Goal: Transaction & Acquisition: Purchase product/service

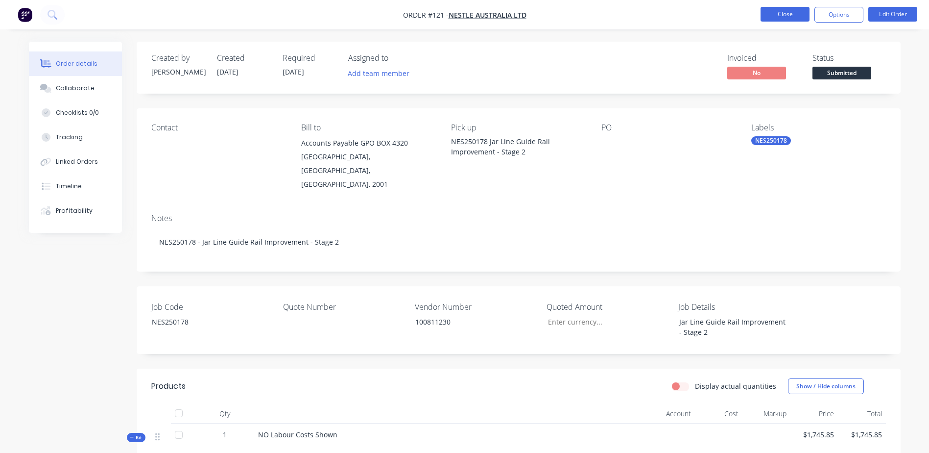
click at [776, 14] on button "Close" at bounding box center [785, 14] width 49 height 15
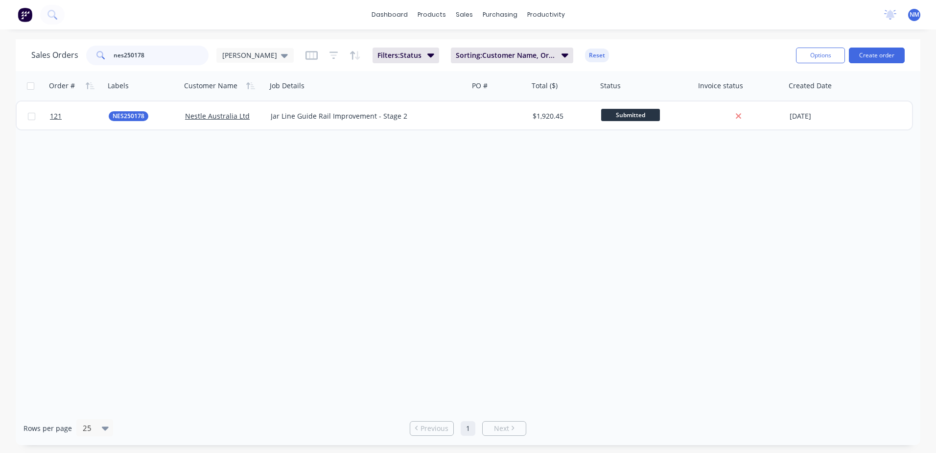
click at [153, 54] on input "nes250178" at bounding box center [162, 56] width 96 height 20
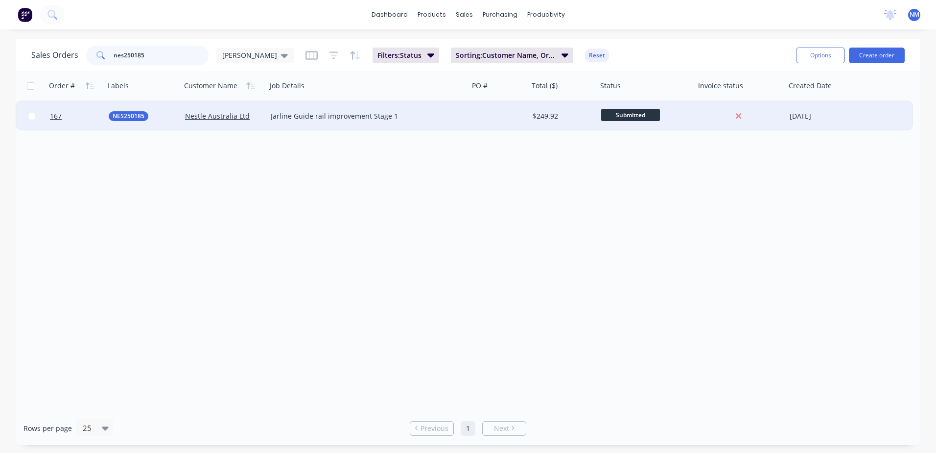
type input "nes250185"
click at [514, 113] on div at bounding box center [499, 115] width 60 height 29
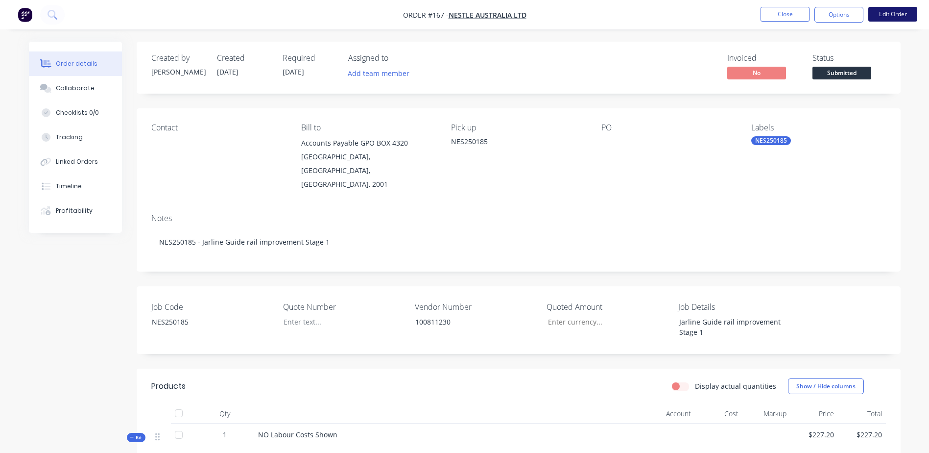
click at [884, 17] on button "Edit Order" at bounding box center [892, 14] width 49 height 15
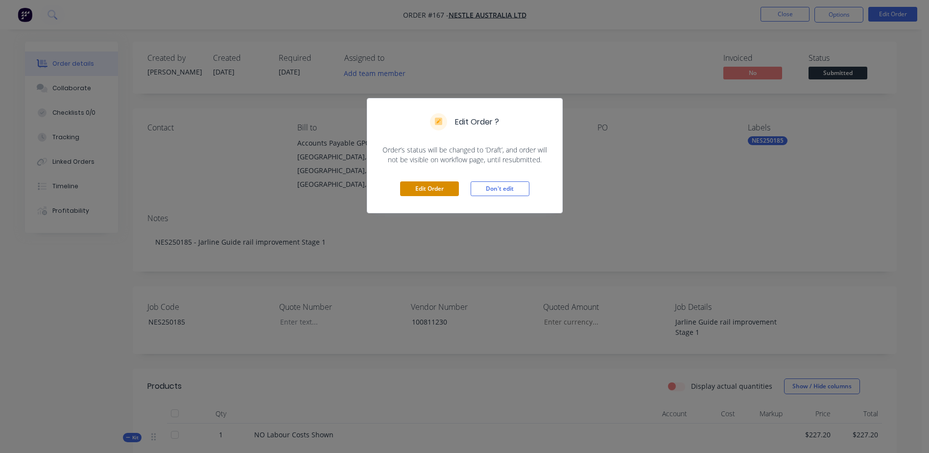
click at [416, 189] on button "Edit Order" at bounding box center [429, 188] width 59 height 15
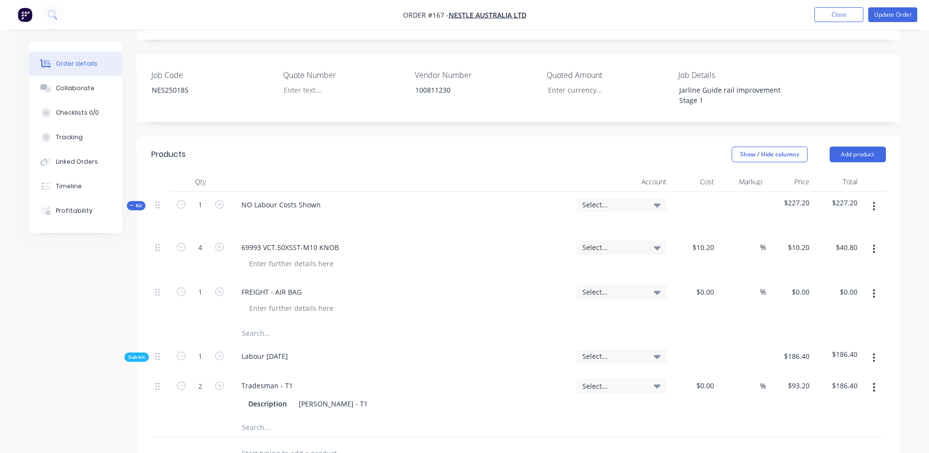
scroll to position [294, 0]
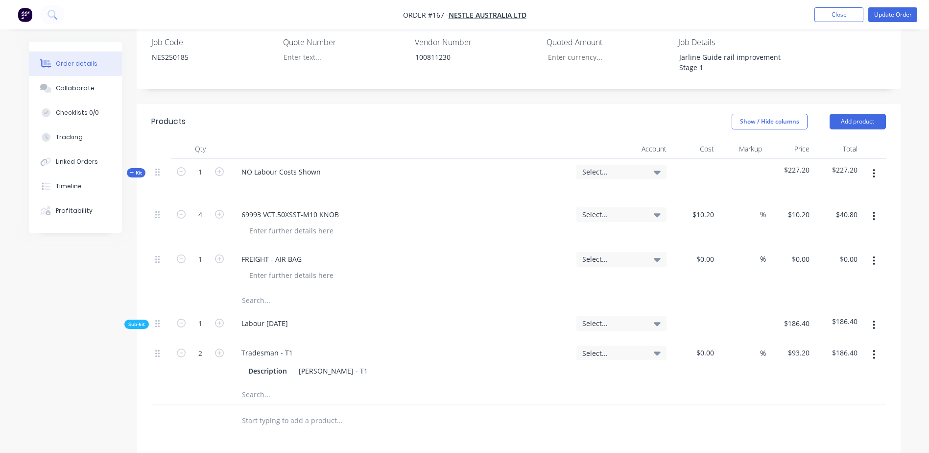
click at [256, 290] on input "text" at bounding box center [339, 300] width 196 height 20
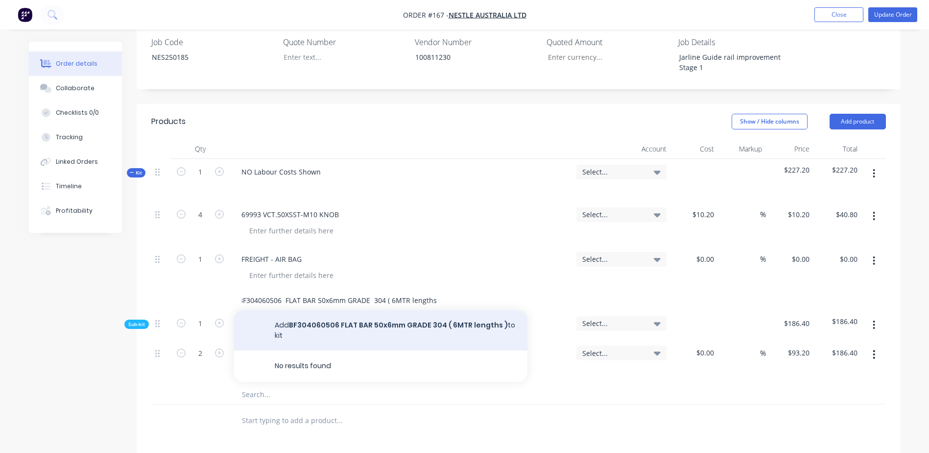
type input "BF304060506 FLAT BAR 50x6mm GRADE 304 ( 6MTR lengths )"
click at [334, 310] on button "Add BF304060506 FLAT BAR 50x6mm GRADE 304 ( 6MTR lengths ) to kit" at bounding box center [381, 330] width 294 height 40
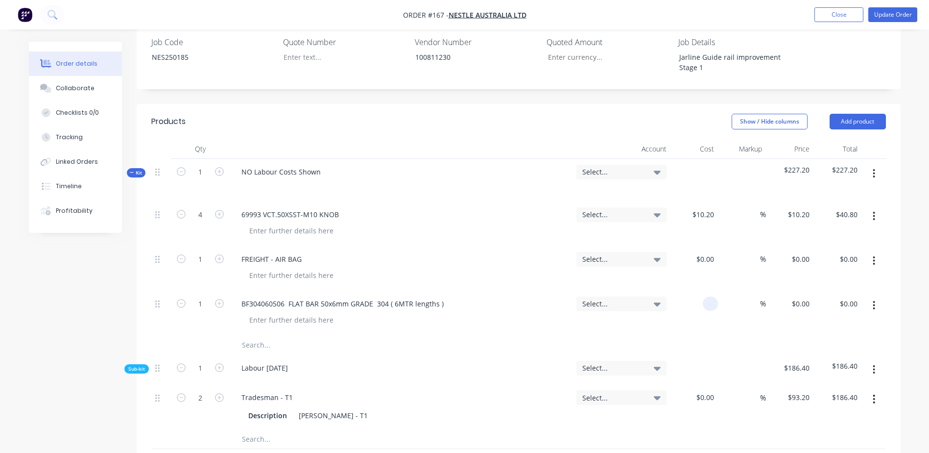
click at [699, 290] on div at bounding box center [695, 312] width 48 height 45
type input "$13.88"
click at [217, 299] on icon "button" at bounding box center [219, 303] width 9 height 9
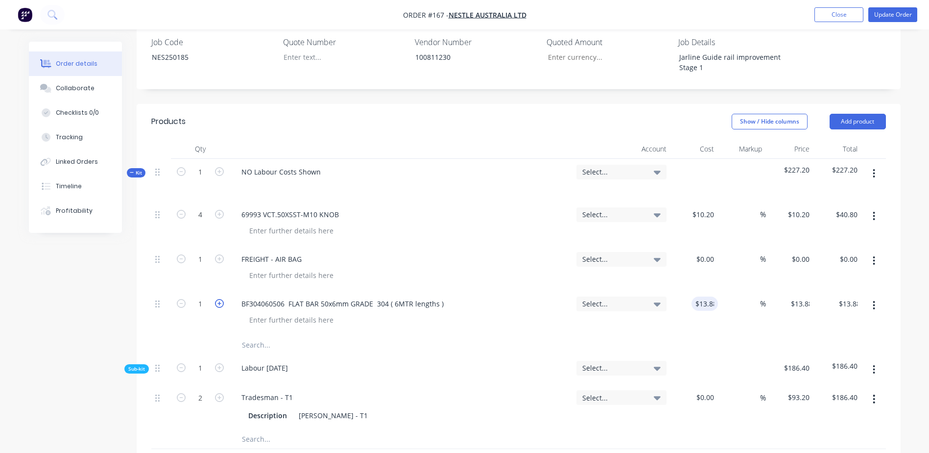
type input "2"
type input "$27.76"
click at [217, 299] on icon "button" at bounding box center [219, 303] width 9 height 9
type input "3"
type input "$41.64"
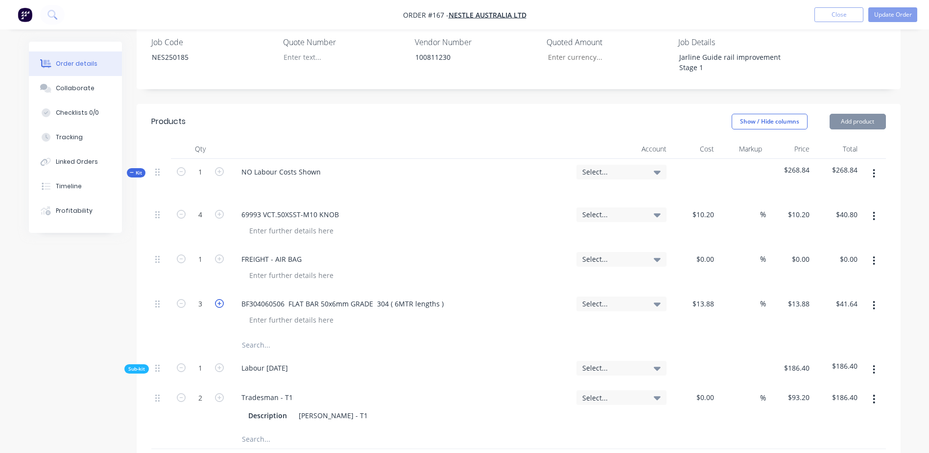
click at [217, 299] on icon "button" at bounding box center [219, 303] width 9 height 9
type input "4"
type input "$55.52"
click at [217, 299] on icon "button" at bounding box center [219, 303] width 9 height 9
type input "5"
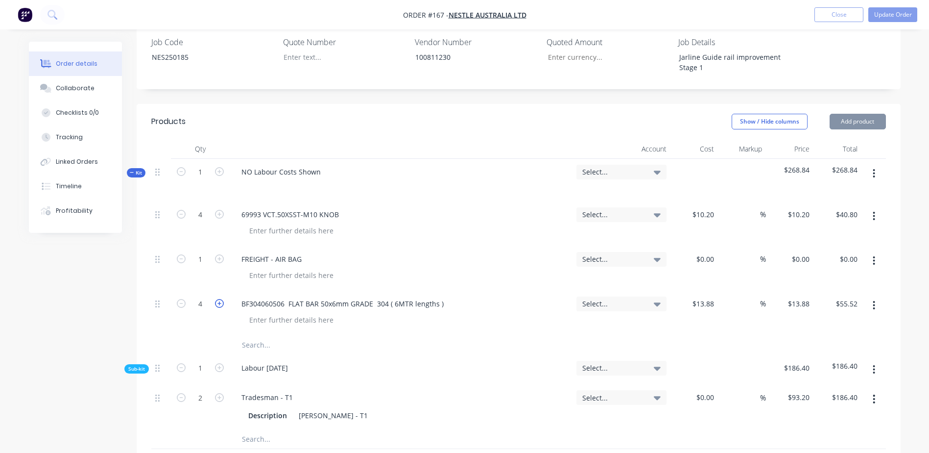
type input "$69.40"
click at [217, 299] on icon "button" at bounding box center [219, 303] width 9 height 9
type input "6"
type input "$83.28"
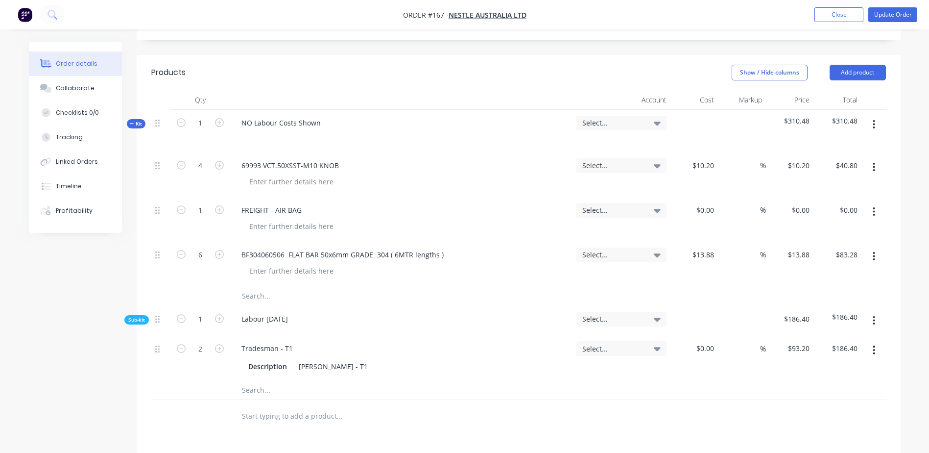
click at [253, 286] on input "text" at bounding box center [339, 296] width 196 height 20
type input "b"
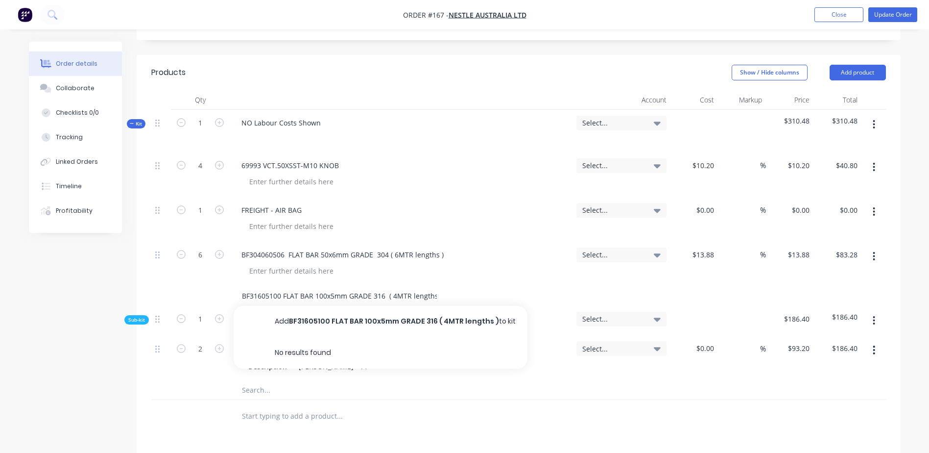
type input "BF31605100 FLAT BAR 100x5mm GRADE 316 ( 4MTR lengths )"
click at [440, 286] on div "BF31605100 FLAT BAR 100x5mm GRADE 316 ( 4MTR lengths ) Add BF31605100 FLAT BAR …" at bounding box center [381, 296] width 294 height 20
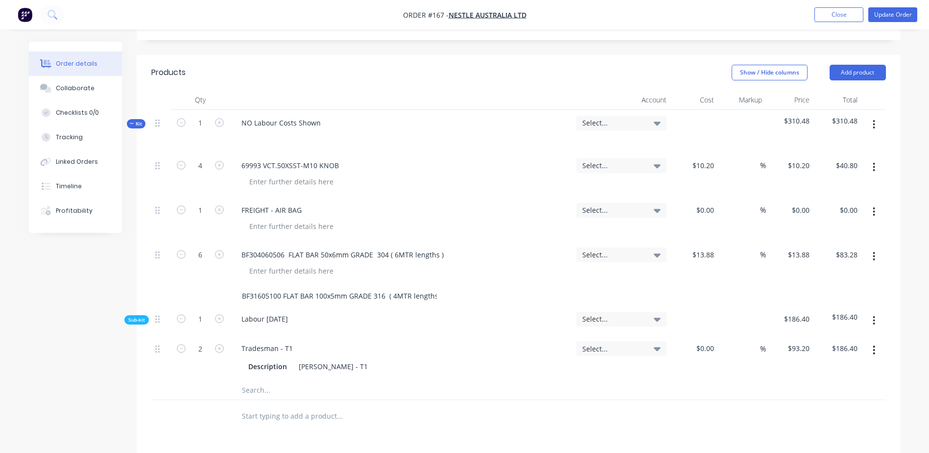
click at [306, 286] on input "BF31605100 FLAT BAR 100x5mm GRADE 316 ( 4MTR lengths )" at bounding box center [339, 296] width 196 height 20
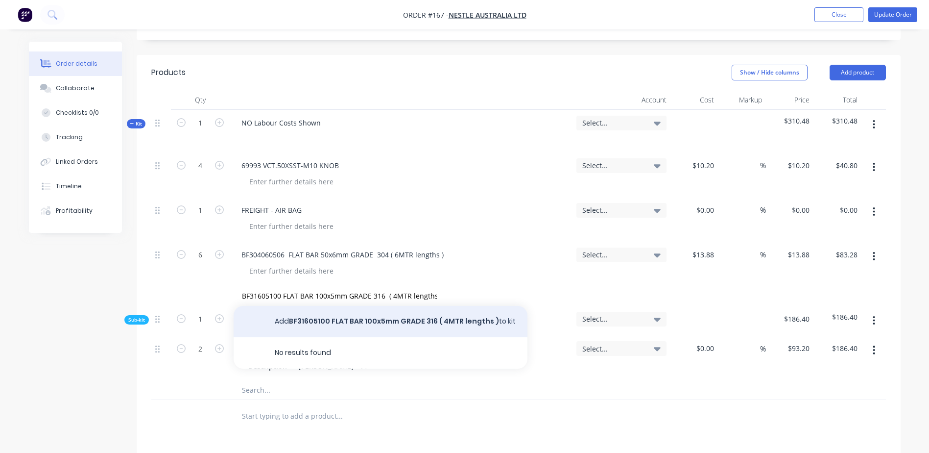
click at [328, 306] on button "Add BF31605100 FLAT BAR 100x5mm GRADE 316 ( 4MTR lengths ) to kit" at bounding box center [381, 321] width 294 height 31
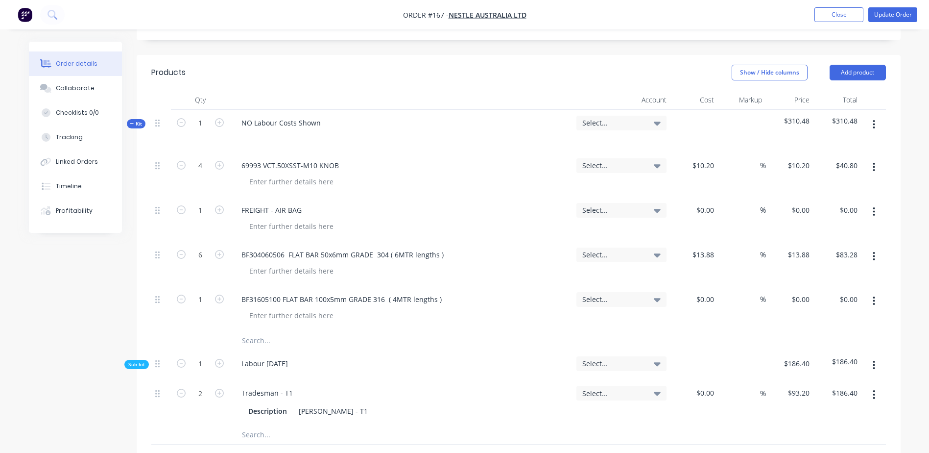
click at [688, 286] on div "$0.00 $0.00" at bounding box center [695, 308] width 48 height 45
click at [701, 286] on div at bounding box center [695, 308] width 48 height 45
type input "$41.57"
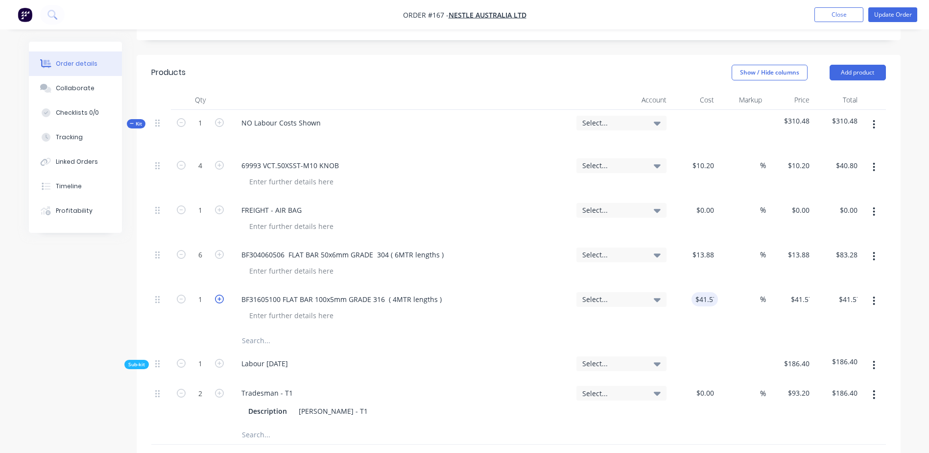
click at [219, 294] on icon "button" at bounding box center [219, 298] width 9 height 9
type input "2"
type input "$83.14"
click at [219, 294] on icon "button" at bounding box center [219, 298] width 9 height 9
type input "3"
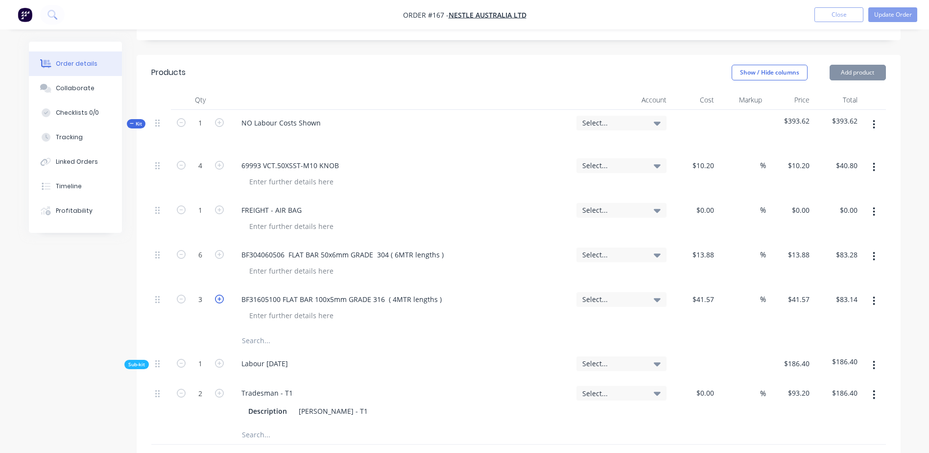
type input "$124.71"
click at [219, 294] on icon "button" at bounding box center [219, 298] width 9 height 9
type input "4"
type input "$166.28"
click at [884, 15] on button "Update Order" at bounding box center [892, 14] width 49 height 15
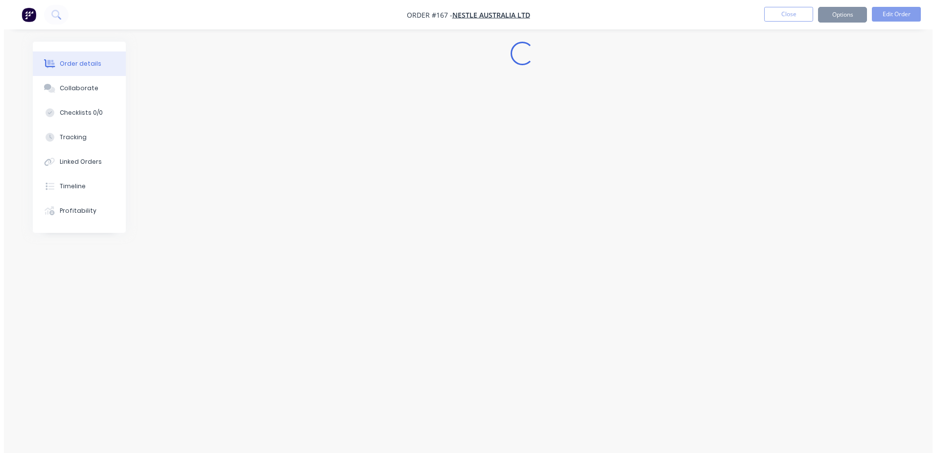
scroll to position [0, 0]
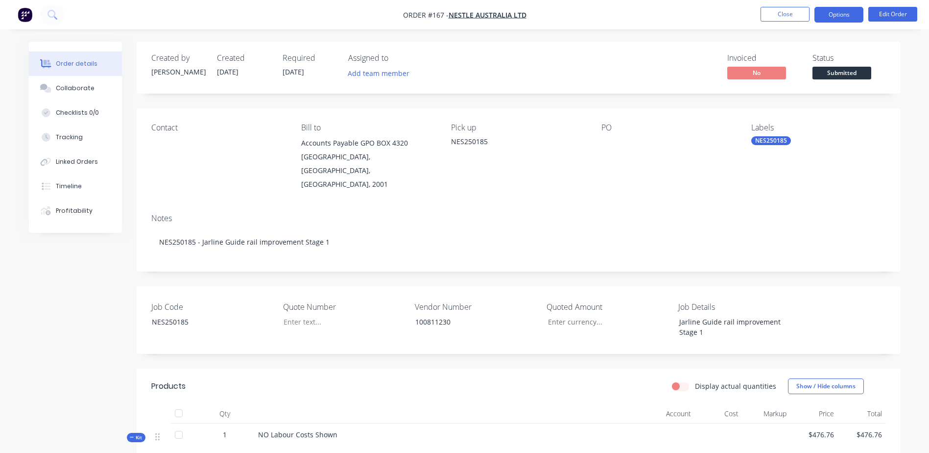
click at [848, 13] on button "Options" at bounding box center [839, 15] width 49 height 16
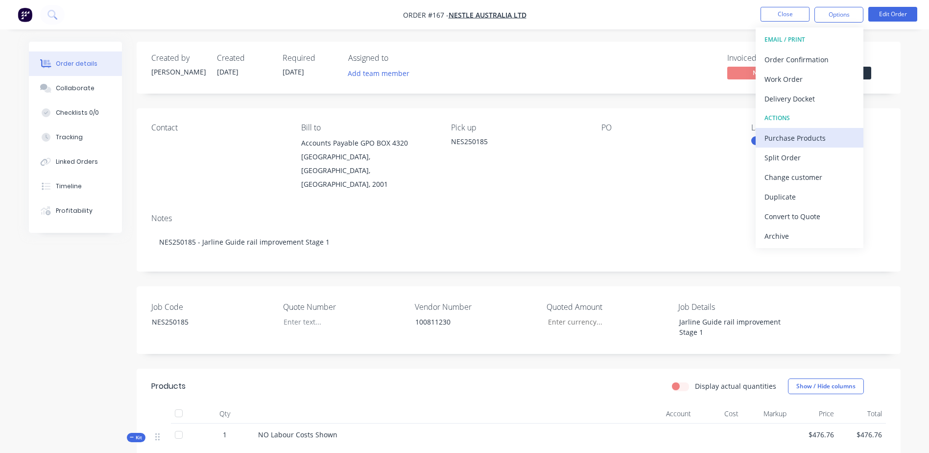
click at [824, 137] on div "Purchase Products" at bounding box center [810, 138] width 90 height 14
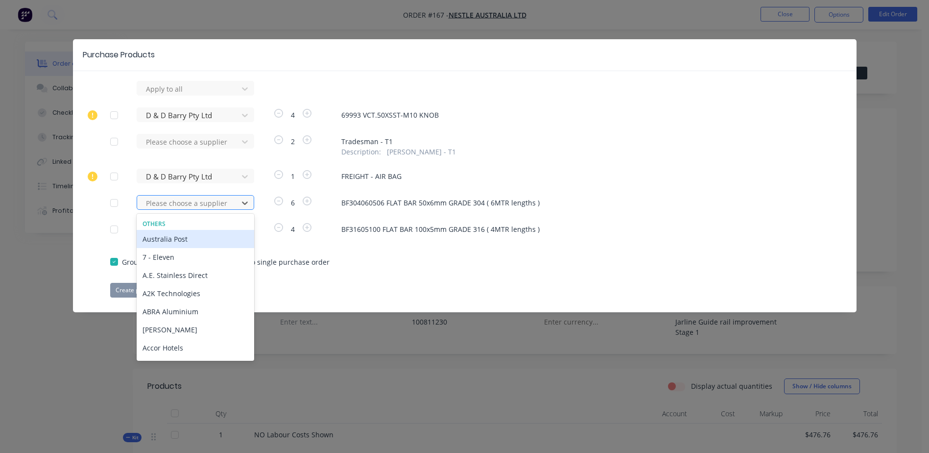
click at [166, 203] on div at bounding box center [189, 203] width 88 height 12
type input "stir"
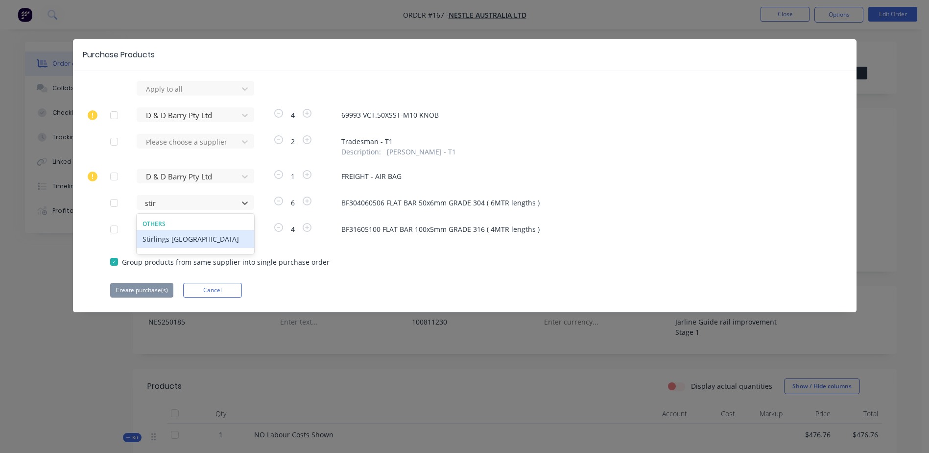
click at [180, 239] on div "Stirlings [GEOGRAPHIC_DATA]" at bounding box center [196, 239] width 118 height 18
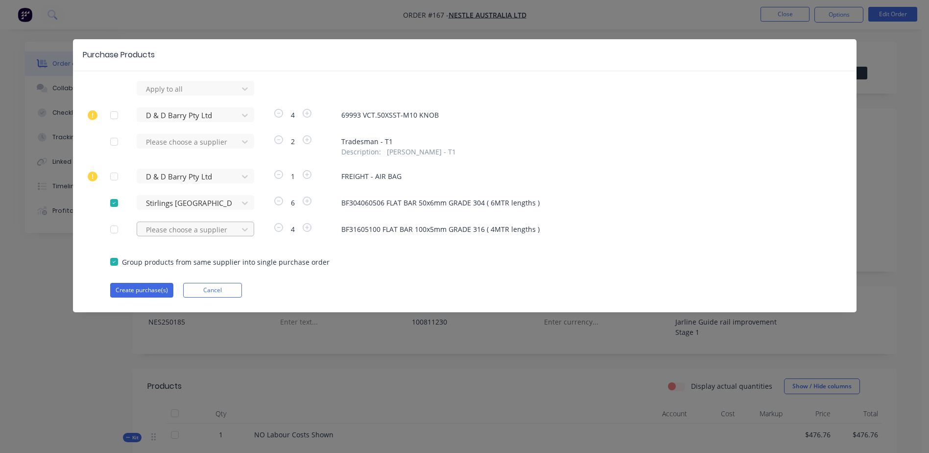
click at [158, 230] on div at bounding box center [189, 229] width 88 height 12
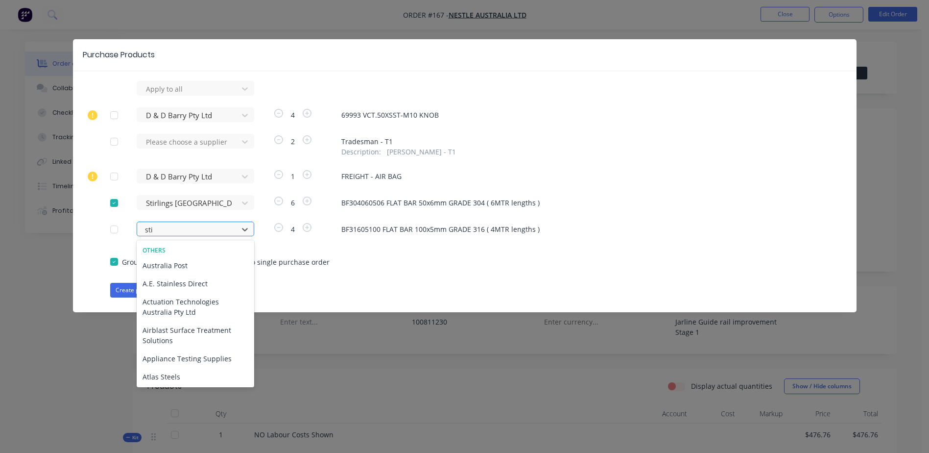
type input "stir"
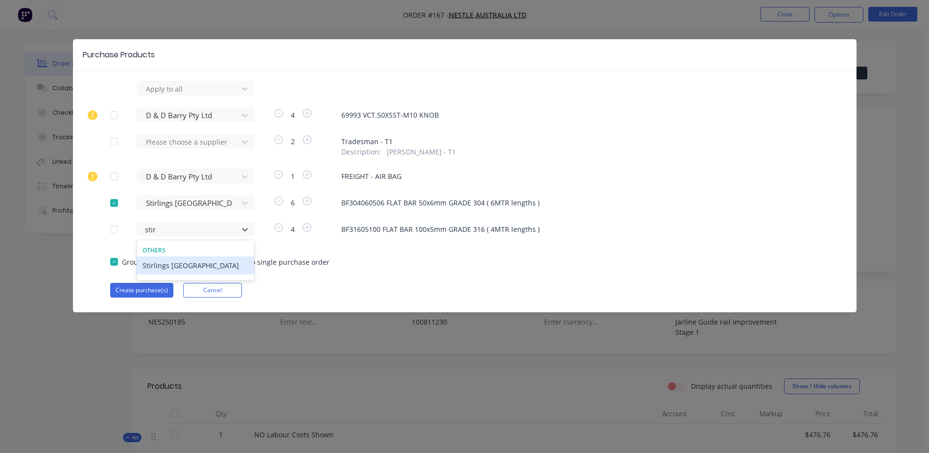
click at [180, 268] on div "Stirlings [GEOGRAPHIC_DATA]" at bounding box center [196, 265] width 118 height 18
click at [145, 289] on button "Create purchase(s)" at bounding box center [141, 290] width 63 height 15
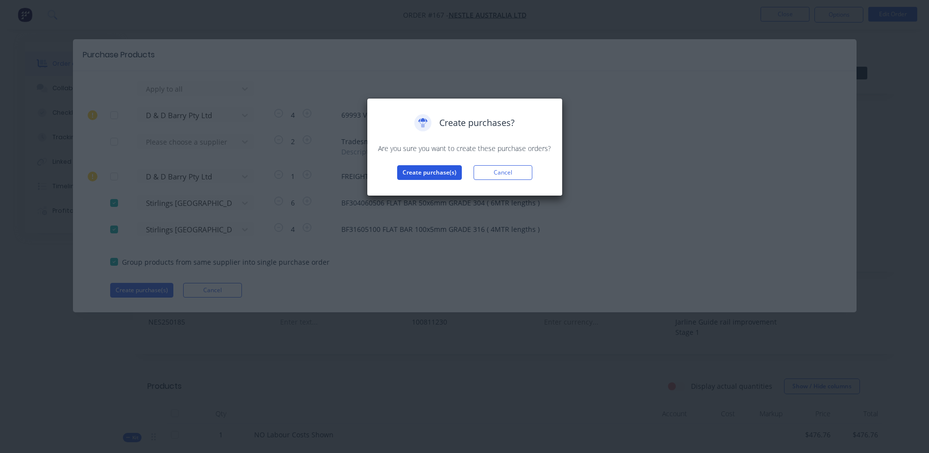
click at [423, 173] on button "Create purchase(s)" at bounding box center [429, 172] width 65 height 15
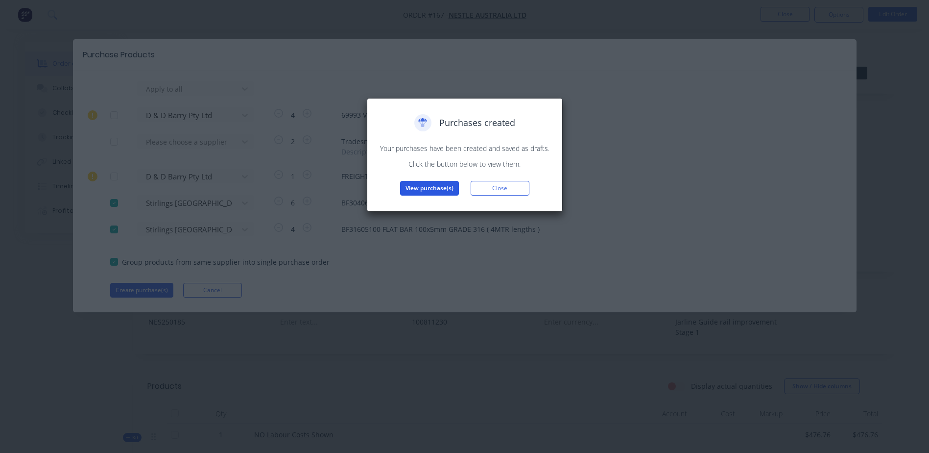
click at [429, 185] on button "View purchase(s)" at bounding box center [429, 188] width 59 height 15
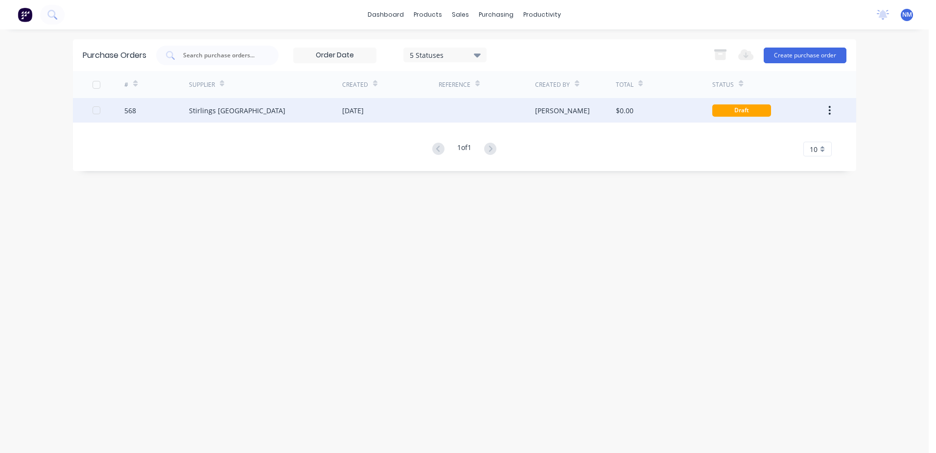
click at [668, 110] on div "$0.00" at bounding box center [664, 110] width 96 height 24
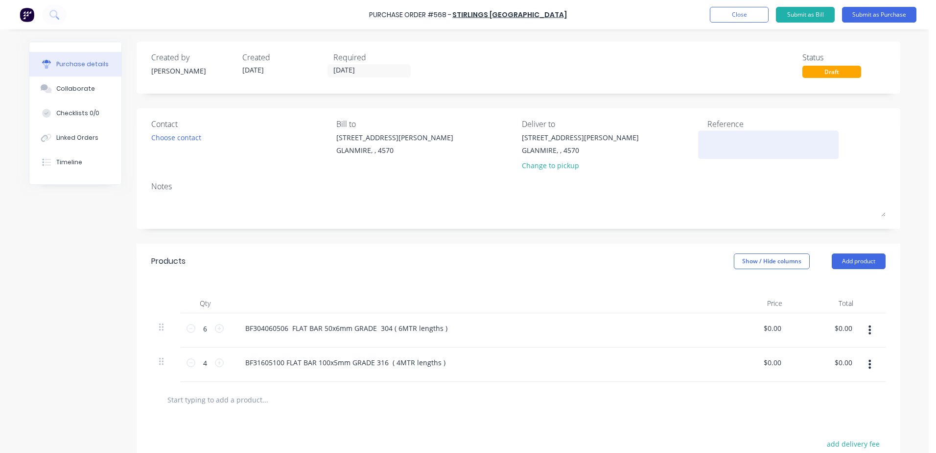
click at [727, 134] on textarea at bounding box center [769, 143] width 122 height 22
type textarea "N"
type textarea "x"
type textarea "NE"
type textarea "x"
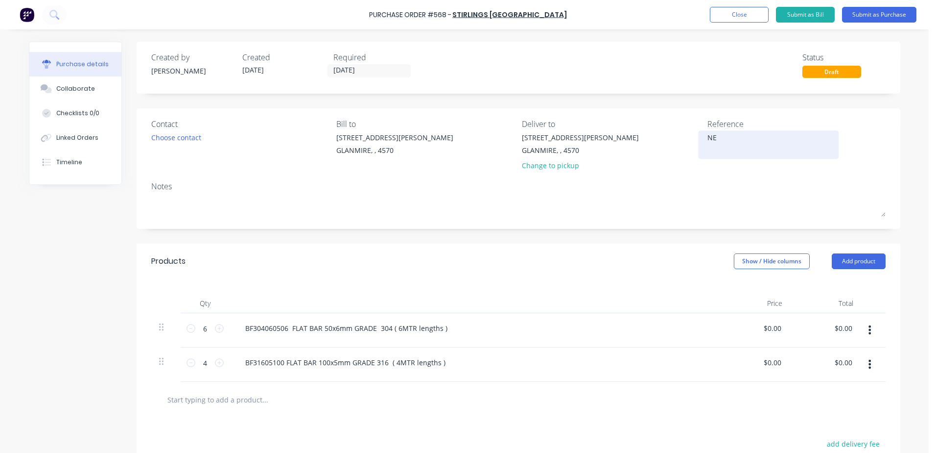
type textarea "NES"
type textarea "x"
type textarea "NES2"
type textarea "x"
type textarea "NES25"
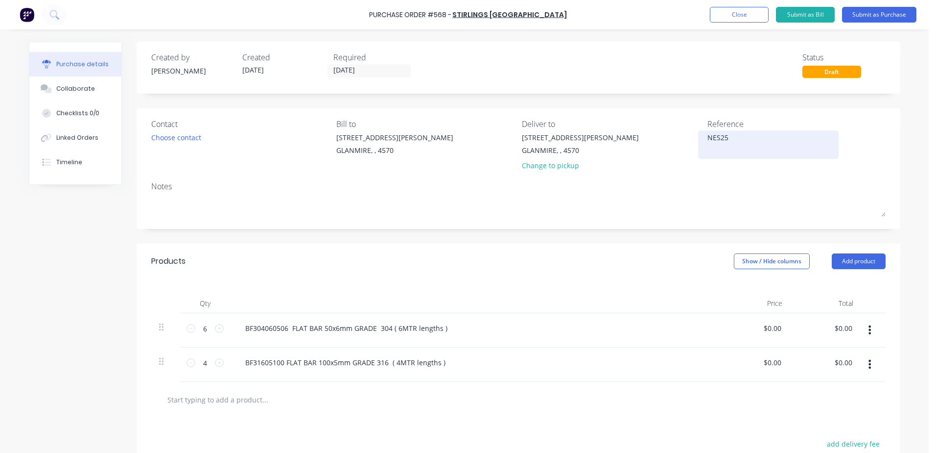
type textarea "x"
type textarea "NES250"
type textarea "x"
type textarea "NES2501"
type textarea "x"
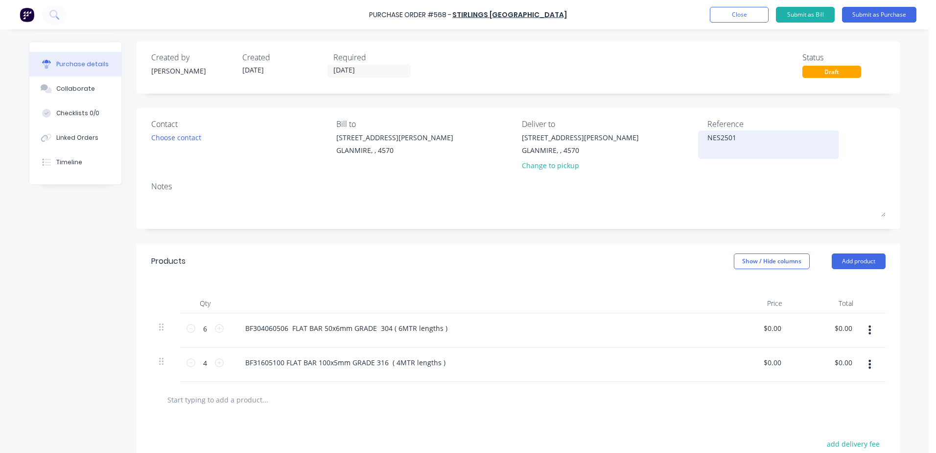
type textarea "NES25018"
type textarea "x"
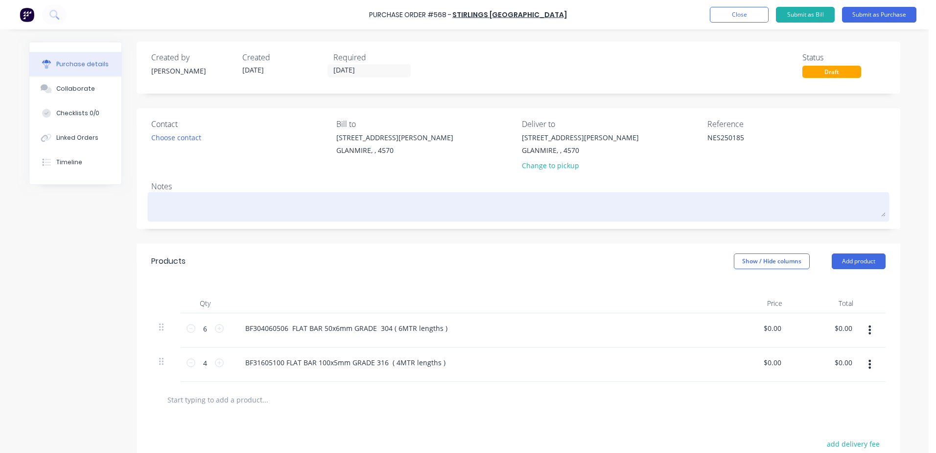
type textarea "NES250185"
type textarea "x"
type textarea "NES250185"
click at [160, 204] on textarea at bounding box center [518, 205] width 735 height 22
type textarea "x"
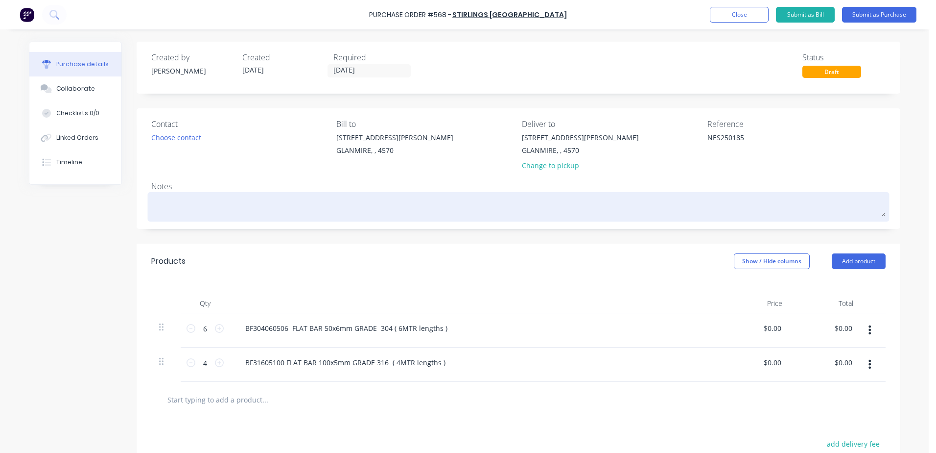
type textarea "N"
type textarea "x"
type textarea "NE"
type textarea "x"
type textarea "NES"
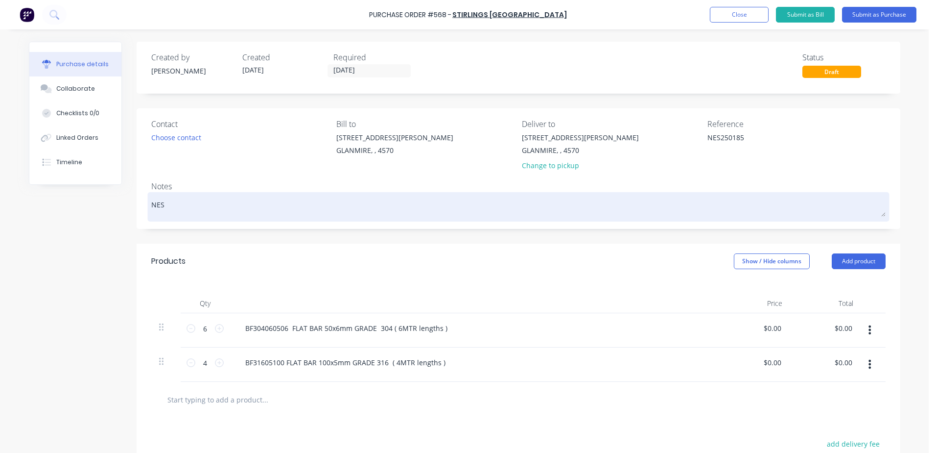
type textarea "x"
type textarea "NES2"
type textarea "x"
type textarea "NES25"
type textarea "x"
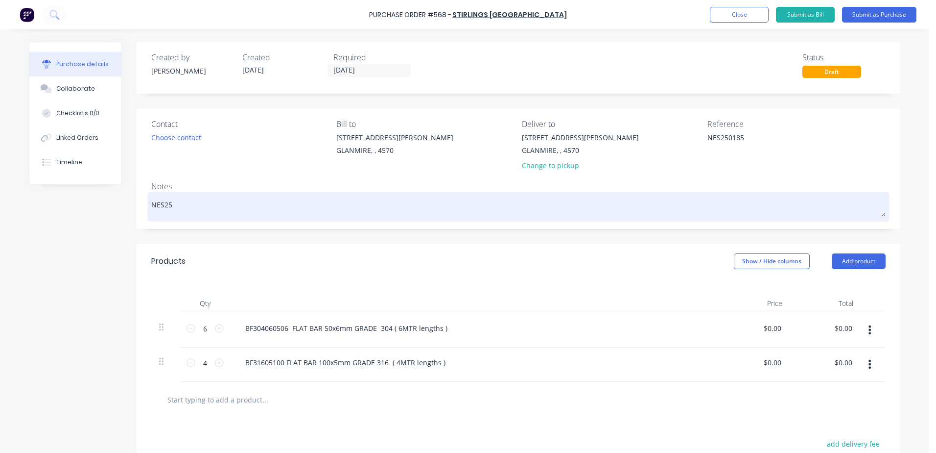
type textarea "NES250"
type textarea "x"
type textarea "NES2501"
type textarea "x"
type textarea "NES25018"
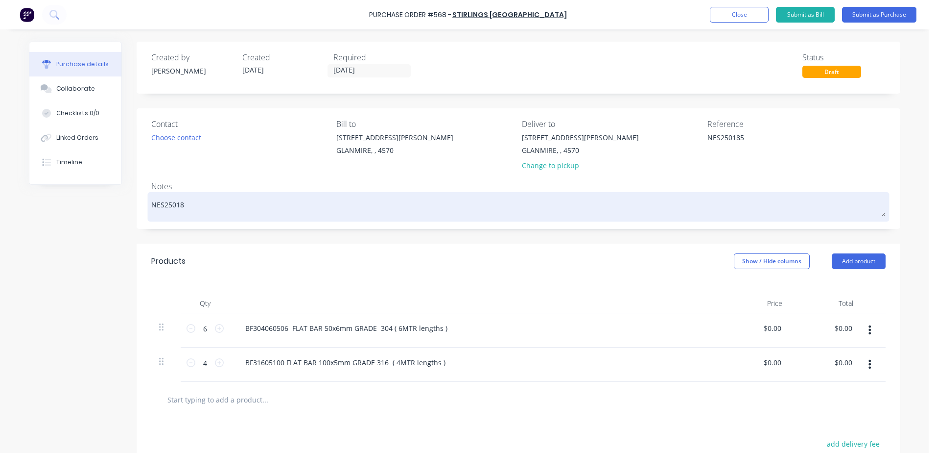
type textarea "x"
type textarea "NES250185"
type textarea "x"
type textarea "NES250185"
type textarea "x"
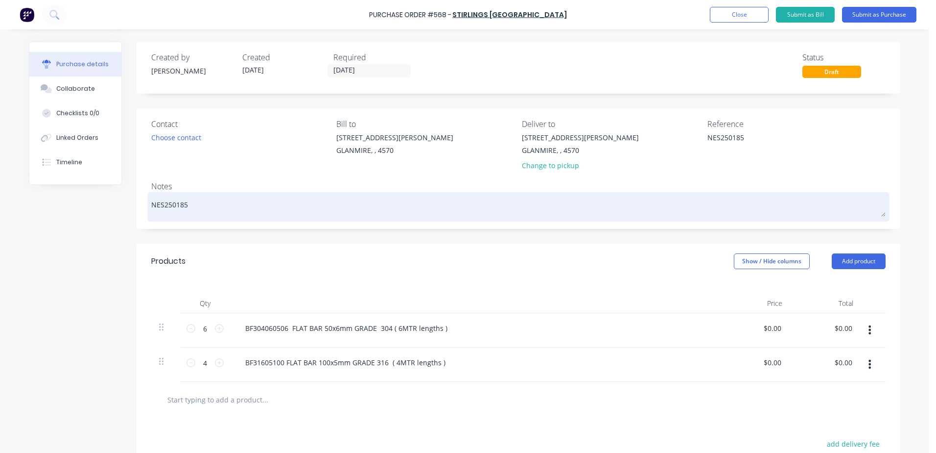
type textarea "NES250185 -"
type textarea "x"
type textarea "NES250185 -"
type textarea "x"
type textarea "NES250185 - d"
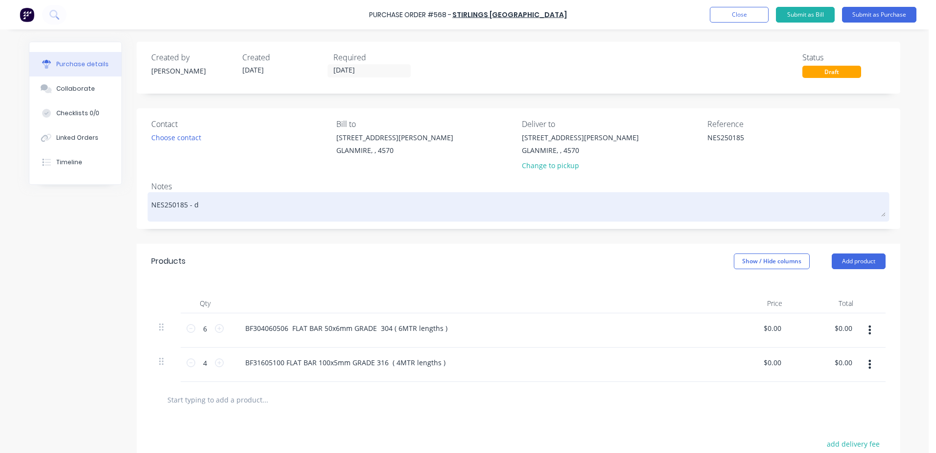
type textarea "x"
type textarea "NES250185 - da"
type textarea "x"
type textarea "NES250185 - dare"
type textarea "x"
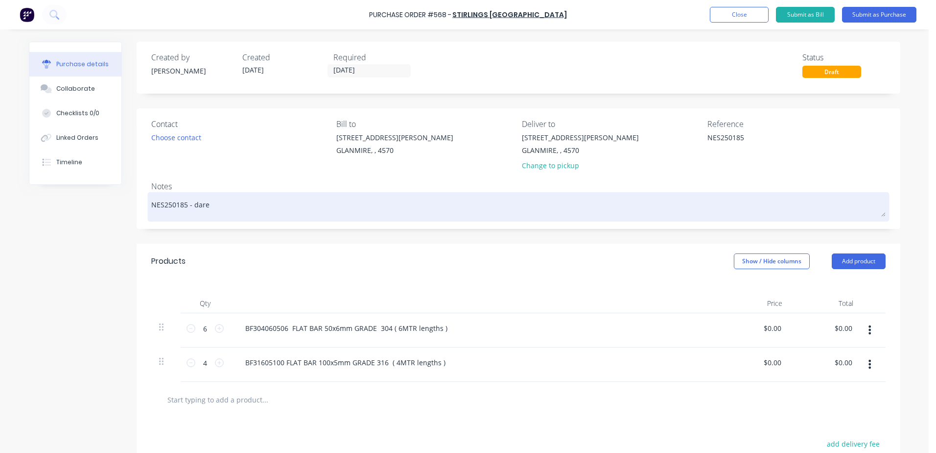
type textarea "NES250185 - darer"
type textarea "x"
type textarea "NES250185 - dare"
type textarea "x"
type textarea "NES250185 - [PERSON_NAME]"
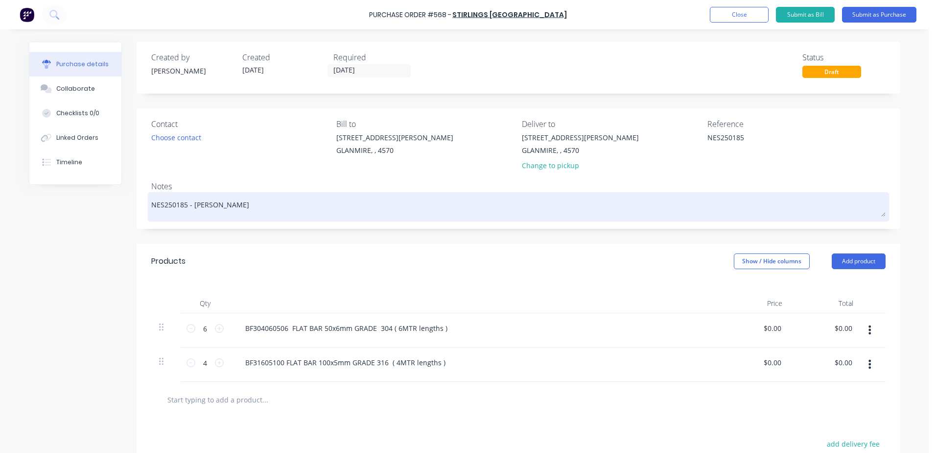
type textarea "x"
type textarea "NES250185 - [PERSON_NAME]"
type textarea "x"
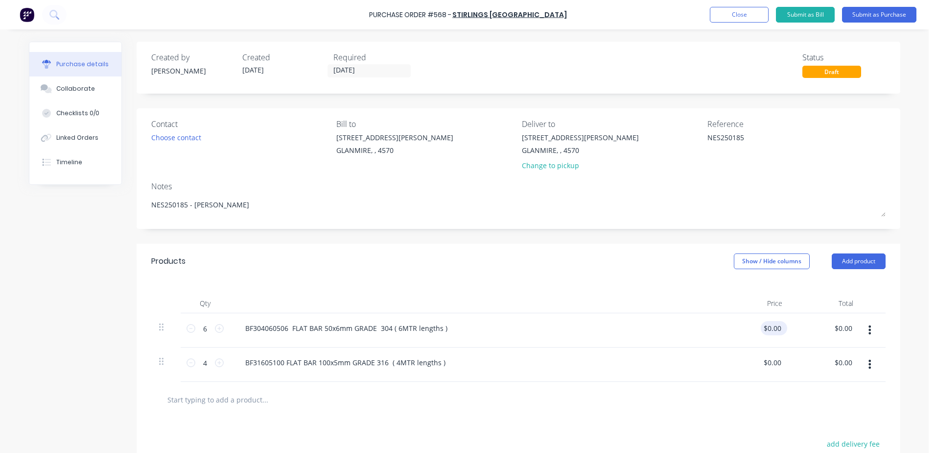
type textarea "NES250185 - [PERSON_NAME]"
type textarea "x"
type textarea "NES250185 - [PERSON_NAME]"
drag, startPoint x: 757, startPoint y: 330, endPoint x: 812, endPoint y: 318, distance: 55.6
click at [812, 318] on div "6 6 BF304060506 FLAT BAR 50x6mm GRADE 304 ( 6MTR lengths ) $0.00 $0.00 $0.00 $0…" at bounding box center [518, 330] width 735 height 34
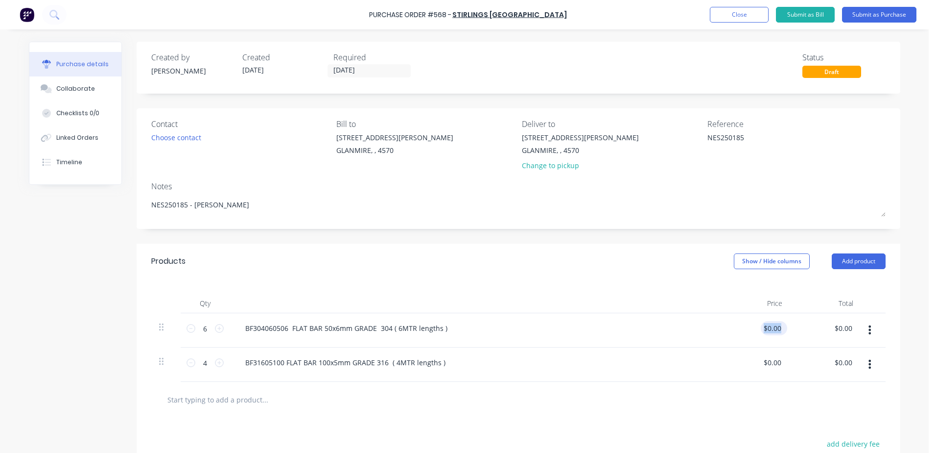
type textarea "x"
type input "0.0000"
drag, startPoint x: 812, startPoint y: 318, endPoint x: 766, endPoint y: 334, distance: 48.6
click at [766, 334] on input "0.0000" at bounding box center [772, 328] width 23 height 14
type textarea "x"
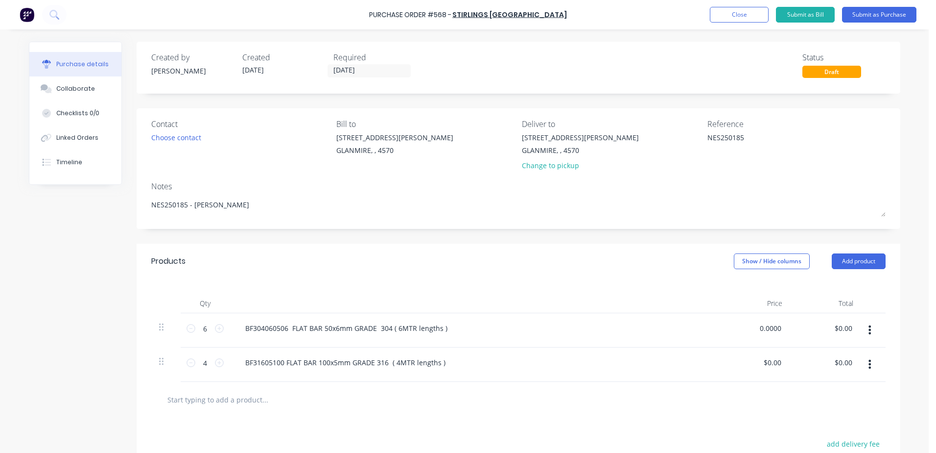
drag, startPoint x: 758, startPoint y: 332, endPoint x: 837, endPoint y: 319, distance: 80.3
click at [837, 319] on div "6 6 BF304060506 FLAT BAR 50x6mm GRADE 304 ( 6MTR lengths ) 0.0000 0.0000 $0.00 …" at bounding box center [518, 330] width 735 height 34
type input "13.88"
type textarea "x"
type input "$13.88"
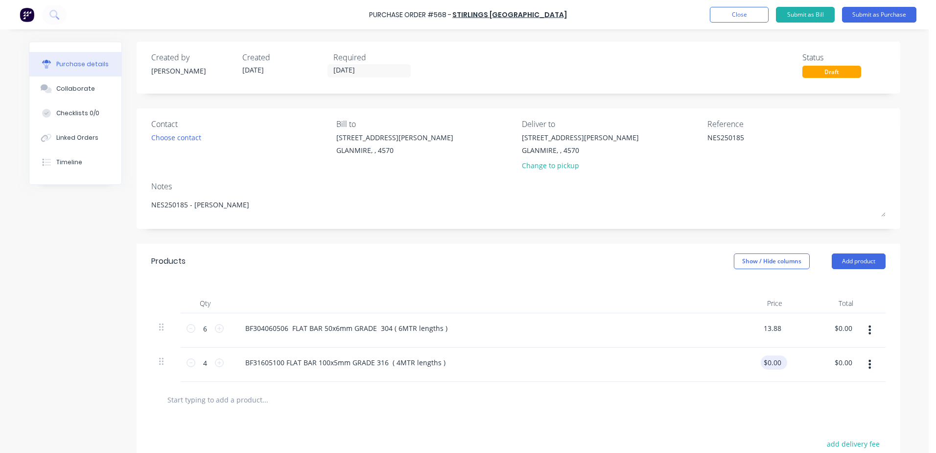
type input "$83.28"
drag, startPoint x: 760, startPoint y: 362, endPoint x: 805, endPoint y: 355, distance: 45.7
click at [805, 355] on div "4 4 BF31605100 FLAT BAR 100x5mm GRADE 316 ( 4MTR lengths ) 0.0000 0.0000 $0.00 …" at bounding box center [518, 364] width 735 height 34
type input "0"
type input "41.57"
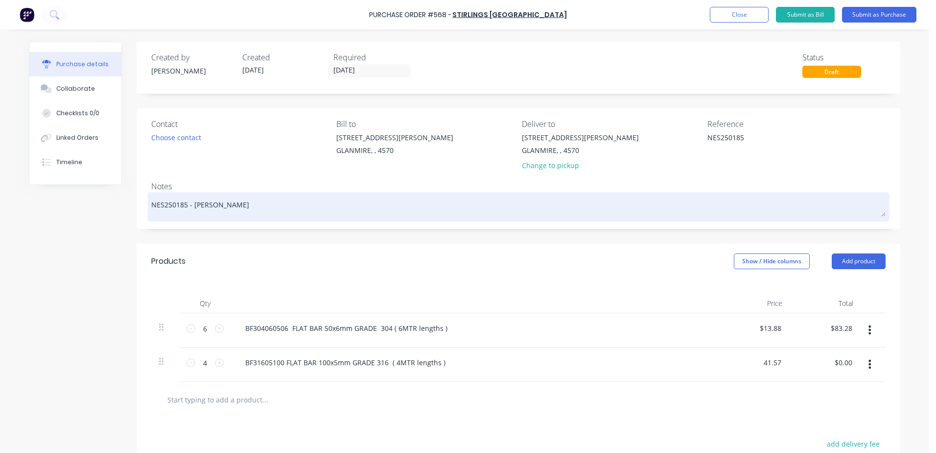
type textarea "x"
type input "$41.57"
type input "$166.28"
click at [224, 212] on textarea "NES250185 - [PERSON_NAME]" at bounding box center [518, 205] width 735 height 22
type textarea "x"
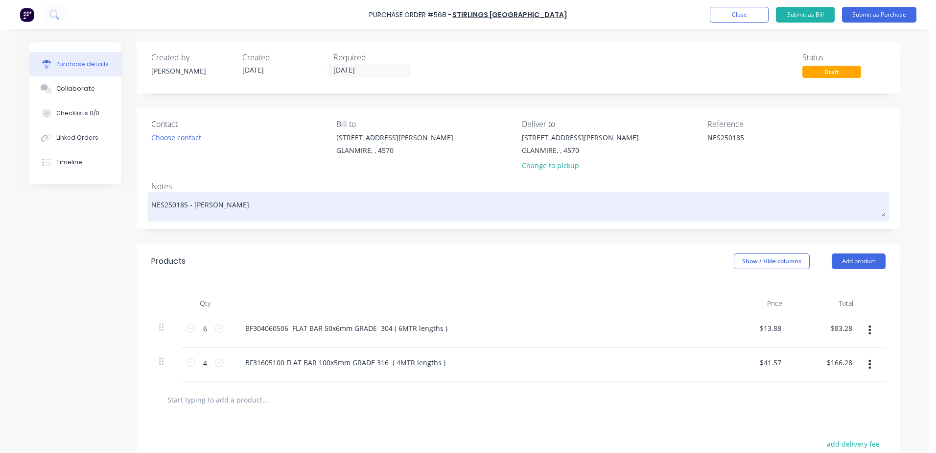
type textarea "NES250185 - [PERSON_NAME]"
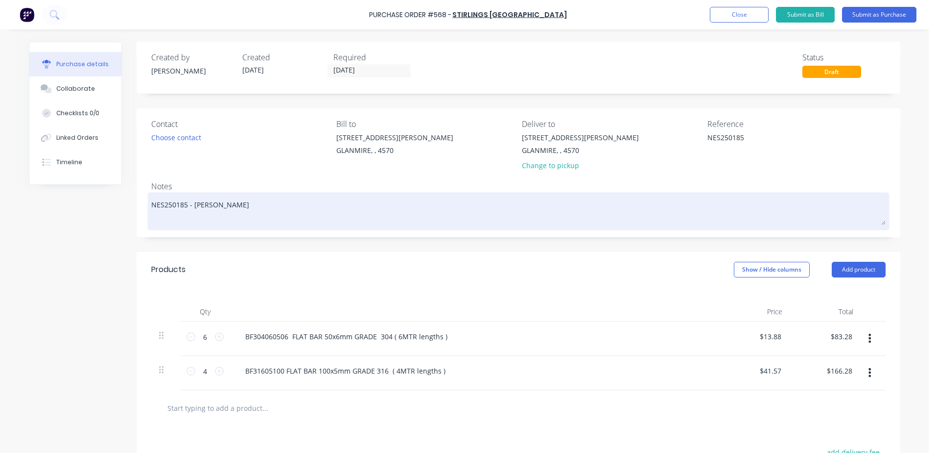
type textarea "x"
type textarea "NES250185 - [PERSON_NAME]"
type textarea "x"
type textarea "NES250185 - [PERSON_NAME]"
type textarea "x"
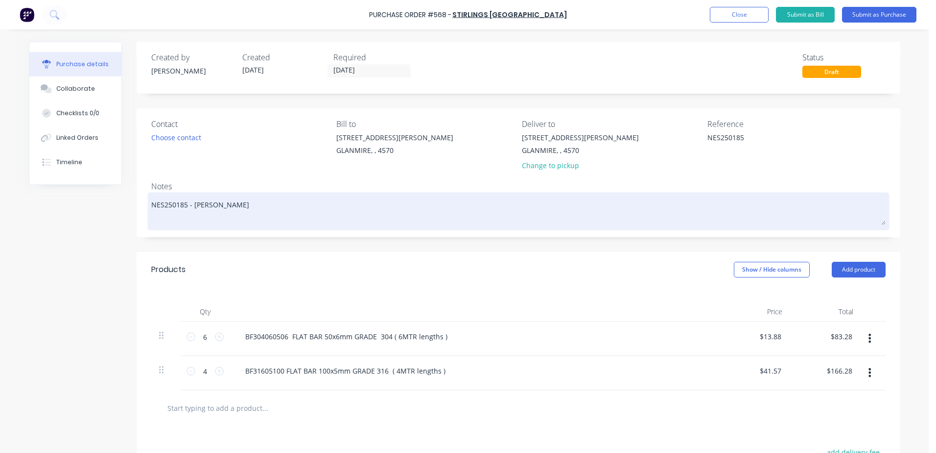
type textarea "NES250185 - [PERSON_NAME]"
type textarea "x"
type textarea "NES250185 - [PERSON_NAME]"
type textarea "x"
type textarea "NES250185 - [PERSON_NAME]"
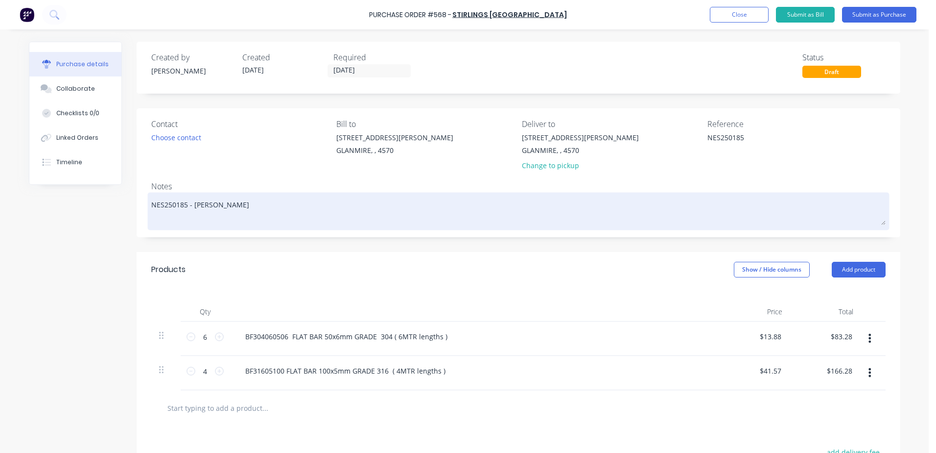
type textarea "x"
type textarea "NES250185 - [PERSON_NAME]"
type textarea "x"
type textarea "NES250185 - [PERSON_NAME] -"
type textarea "x"
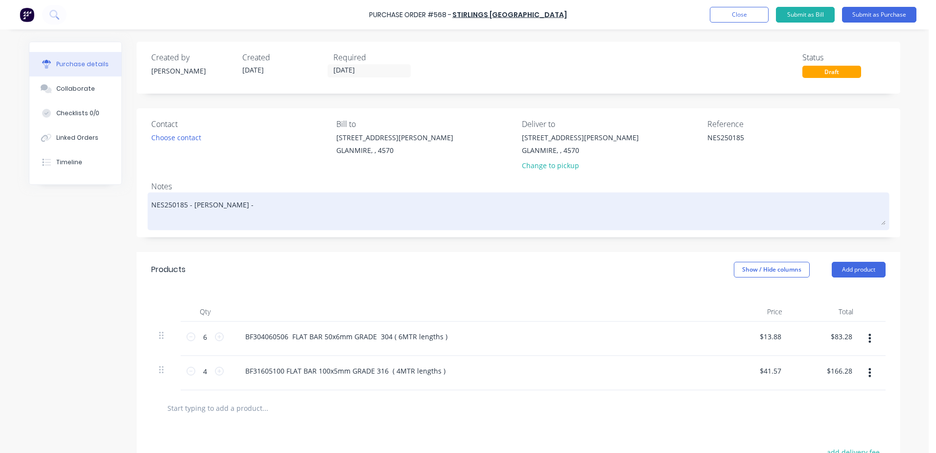
type textarea "NES250185 - [PERSON_NAME] -"
type textarea "x"
type textarea "NES250185 - [PERSON_NAME] - 1"
type textarea "x"
type textarea "NES250185 - [PERSON_NAME] - 16"
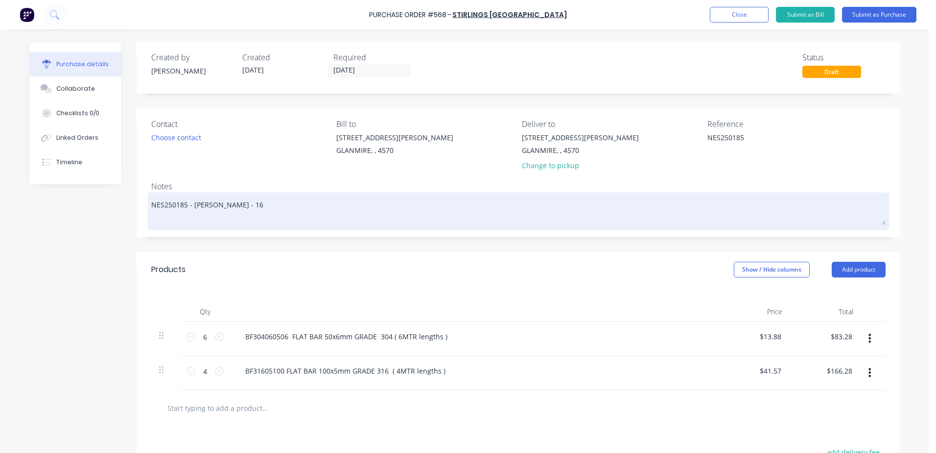
type textarea "x"
type textarea "NES250185 - [PERSON_NAME] - 162"
type textarea "x"
type textarea "NES250185 - [PERSON_NAME] - 16"
type textarea "x"
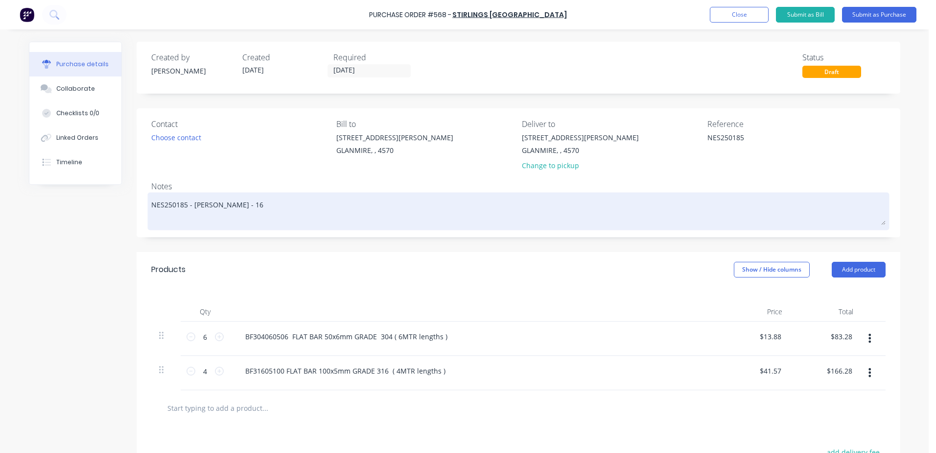
type textarea "NES250185 - [PERSON_NAME] - 163"
type textarea "x"
type textarea "NES250185 - [PERSON_NAME] - 1632"
type textarea "x"
type textarea "NES250185 - [PERSON_NAME] - 16322"
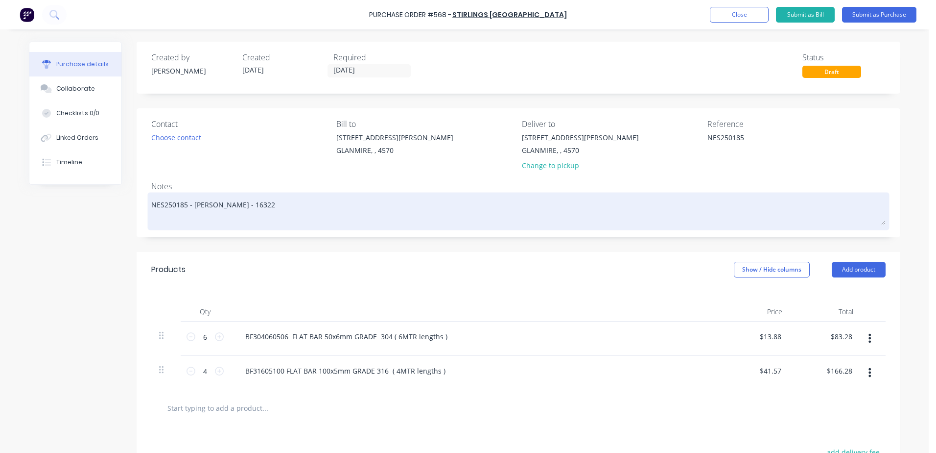
type textarea "x"
type textarea "NES250185 - [PERSON_NAME] - 163220"
type textarea "x"
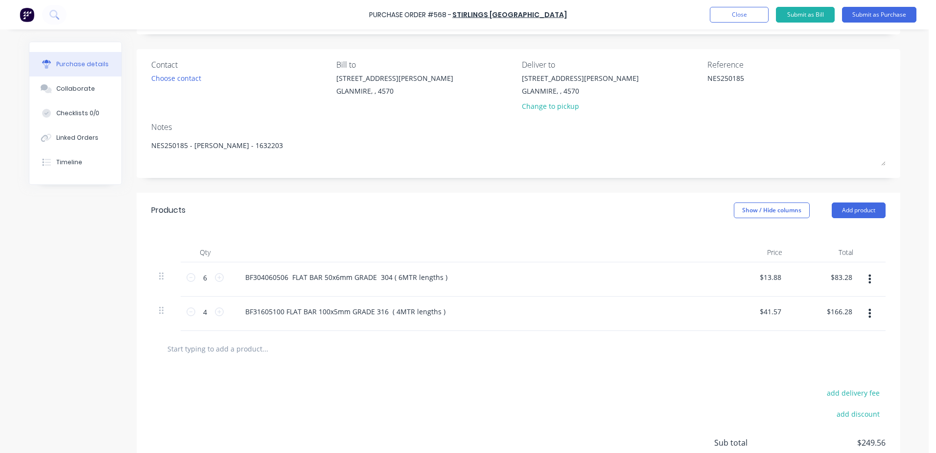
scroll to position [144, 0]
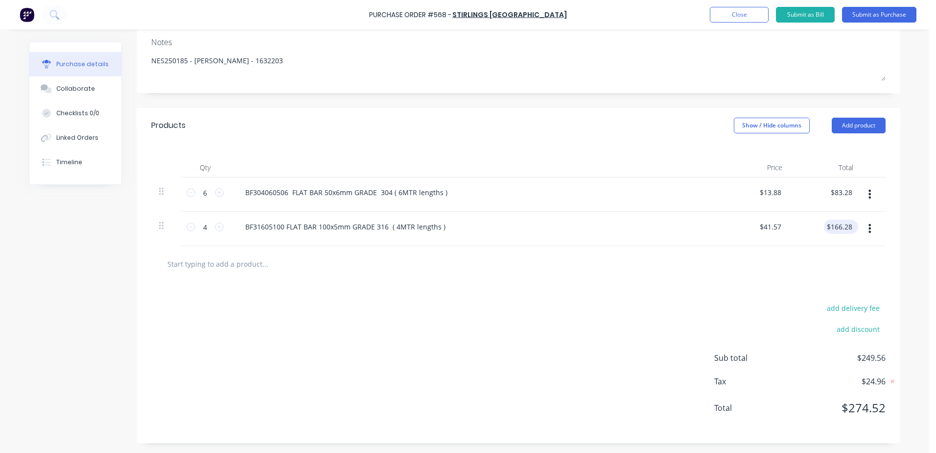
type textarea "NES250185 - [PERSON_NAME] - 1632203"
type textarea "x"
type textarea "NES250185 - [PERSON_NAME] - 1632203"
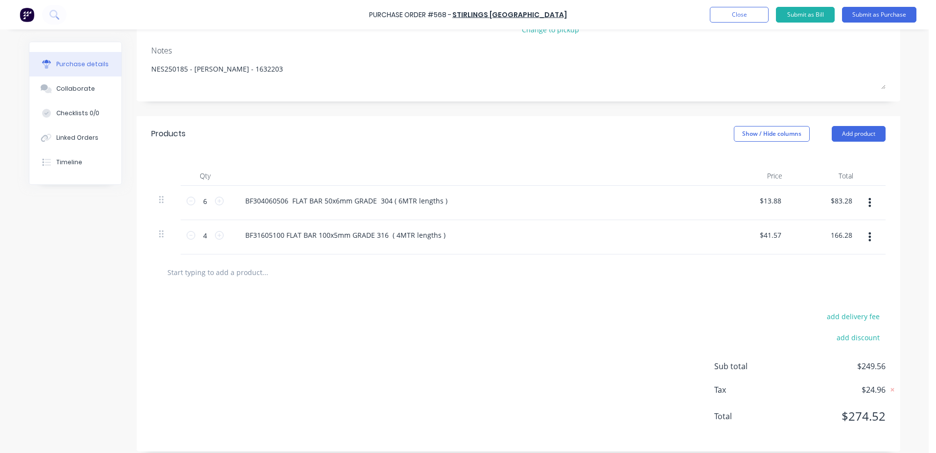
drag, startPoint x: 843, startPoint y: 232, endPoint x: 868, endPoint y: 193, distance: 45.4
click at [867, 194] on div "6 6 BF304060506 FLAT BAR 50x6mm GRADE 304 ( 6MTR lengths ) $13.88 $13.88 $83.28…" at bounding box center [518, 220] width 735 height 69
type input "166.27"
type textarea "x"
type input "$41.5675"
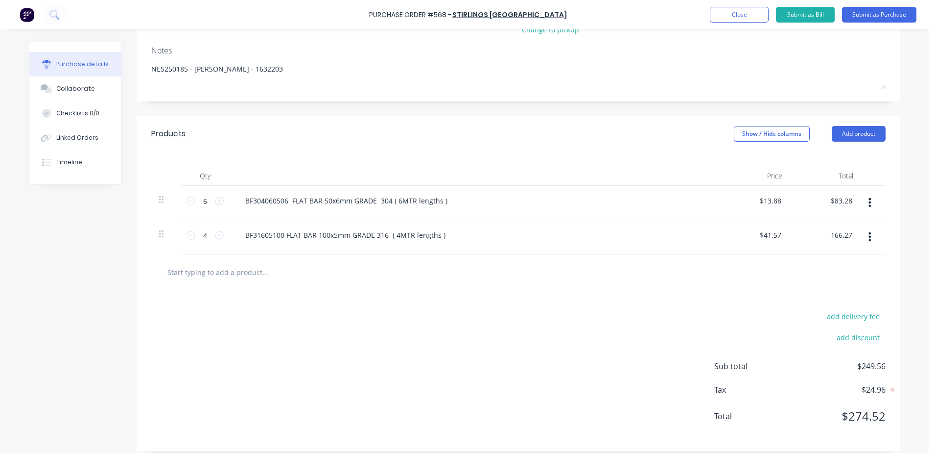
type input "$166.27"
click at [322, 274] on input "text" at bounding box center [265, 272] width 196 height 20
click at [891, 14] on button "Submit as Purchase" at bounding box center [879, 15] width 74 height 16
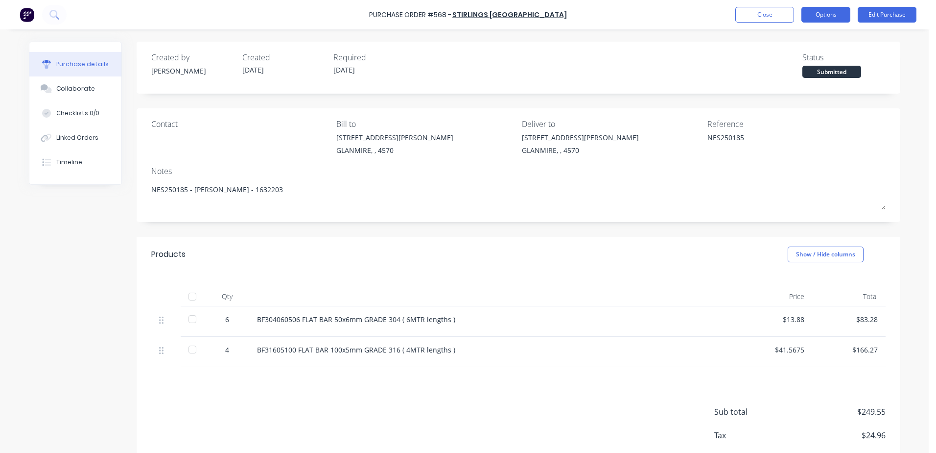
click at [830, 11] on button "Options" at bounding box center [826, 15] width 49 height 16
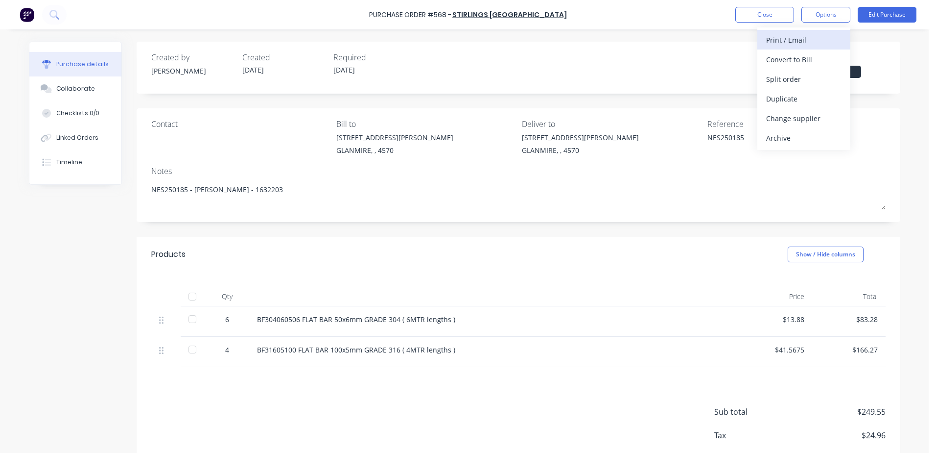
click at [812, 40] on div "Print / Email" at bounding box center [804, 40] width 75 height 14
click at [813, 56] on div "With pricing" at bounding box center [804, 59] width 75 height 14
type textarea "x"
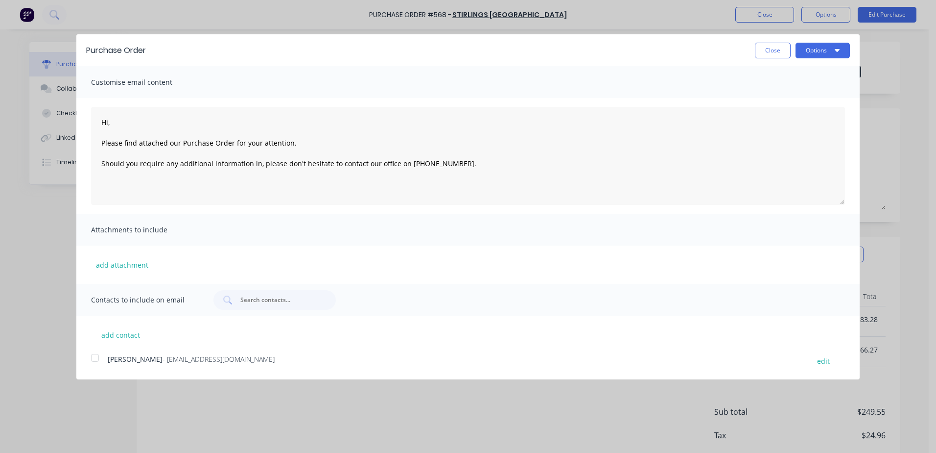
click at [93, 356] on div at bounding box center [95, 358] width 20 height 20
type textarea "Hi, Please find attached our Purchase Order for your attention. Should you requ…"
click at [830, 50] on button "Options" at bounding box center [823, 51] width 54 height 16
click at [803, 96] on div "Email" at bounding box center [803, 95] width 75 height 14
type textarea "x"
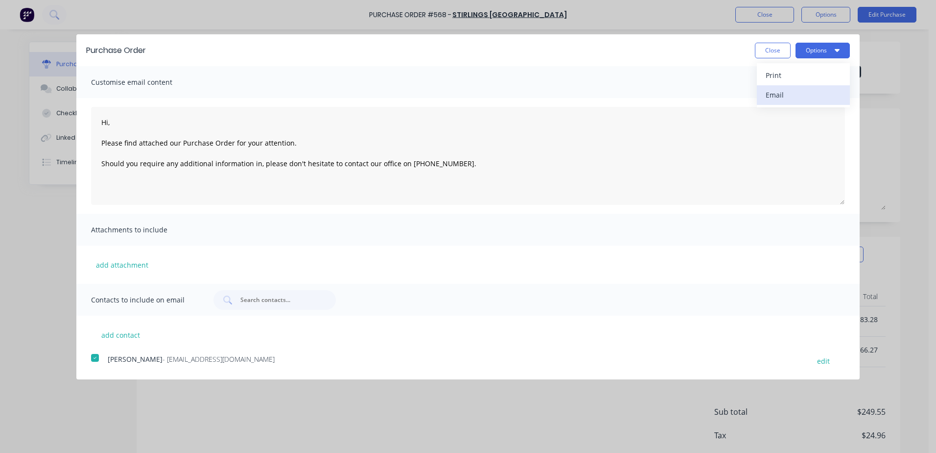
type textarea "Hi, Please find attached our Purchase Order for your attention. Should you requ…"
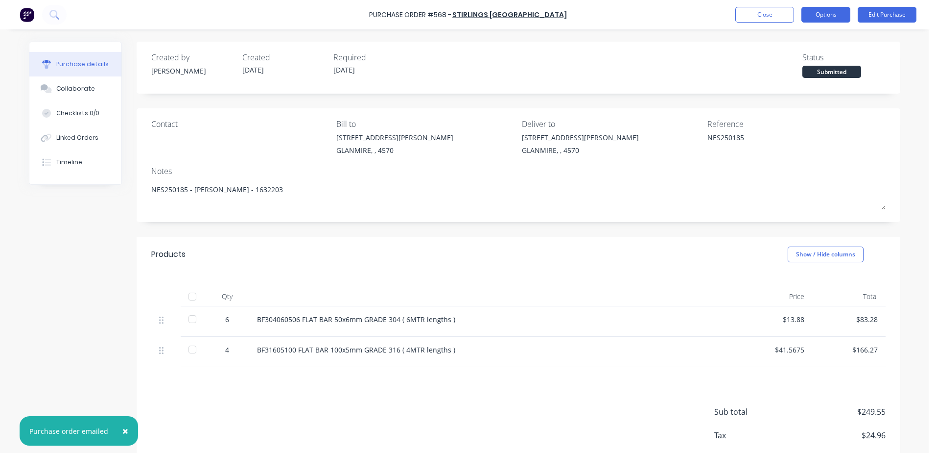
click at [830, 17] on button "Options" at bounding box center [826, 15] width 49 height 16
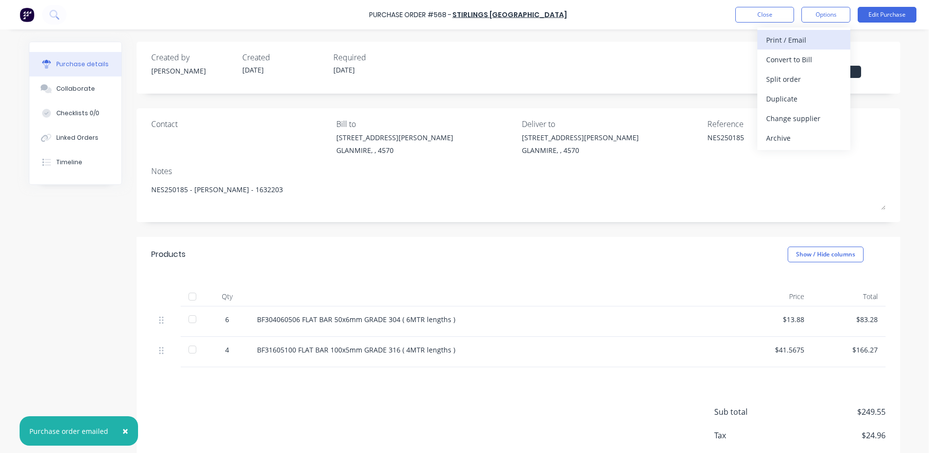
click at [767, 39] on div "Print / Email" at bounding box center [804, 40] width 75 height 14
click at [795, 61] on div "With pricing" at bounding box center [804, 59] width 75 height 14
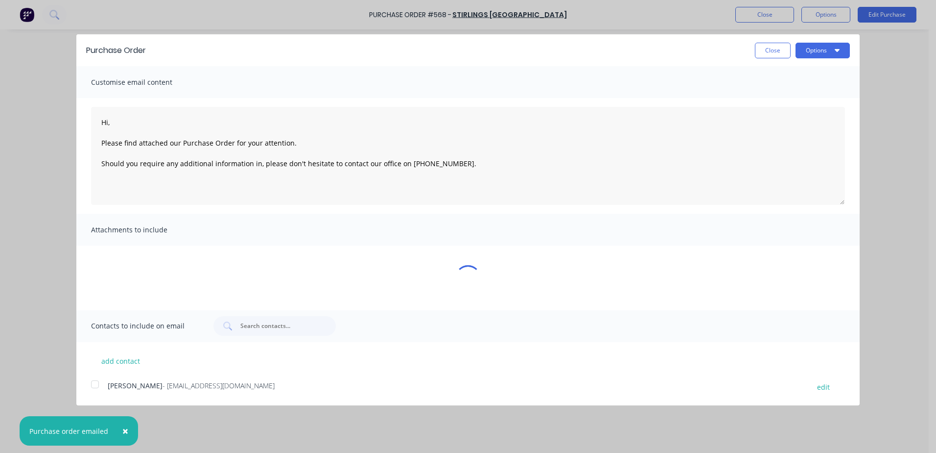
type textarea "x"
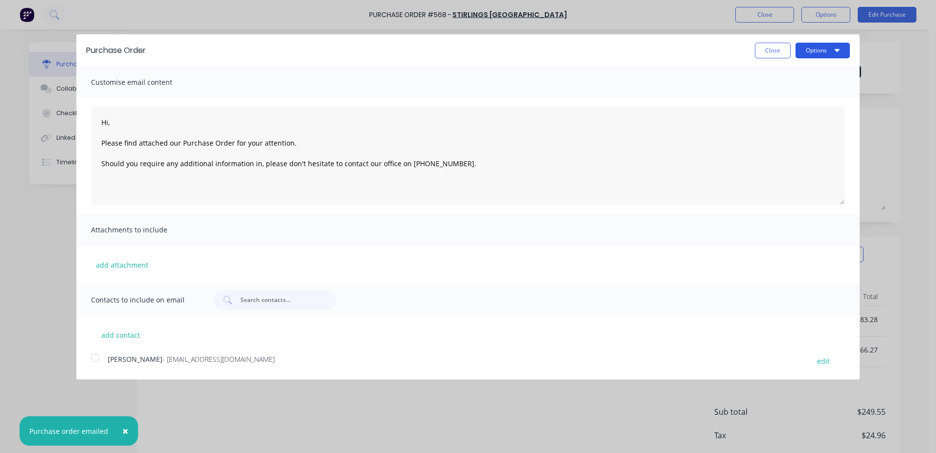
click at [803, 51] on button "Options" at bounding box center [823, 51] width 54 height 16
click at [775, 72] on div "Print" at bounding box center [803, 75] width 75 height 14
type textarea "Hi, Please find attached our Purchase Order for your attention. Should you requ…"
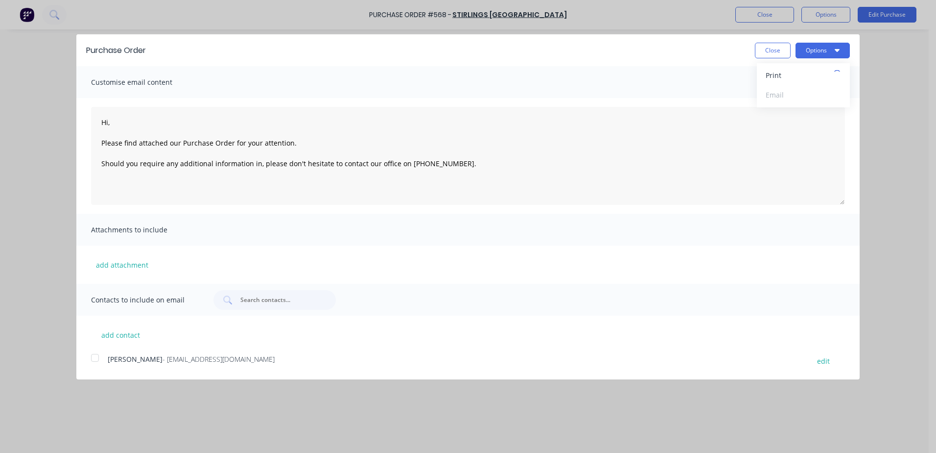
type textarea "x"
type textarea "Hi, Please find attached our Purchase Order for your attention. Should you requ…"
type textarea "x"
type textarea "Hi, Please find attached our Purchase Order for your attention. Should you requ…"
type textarea "x"
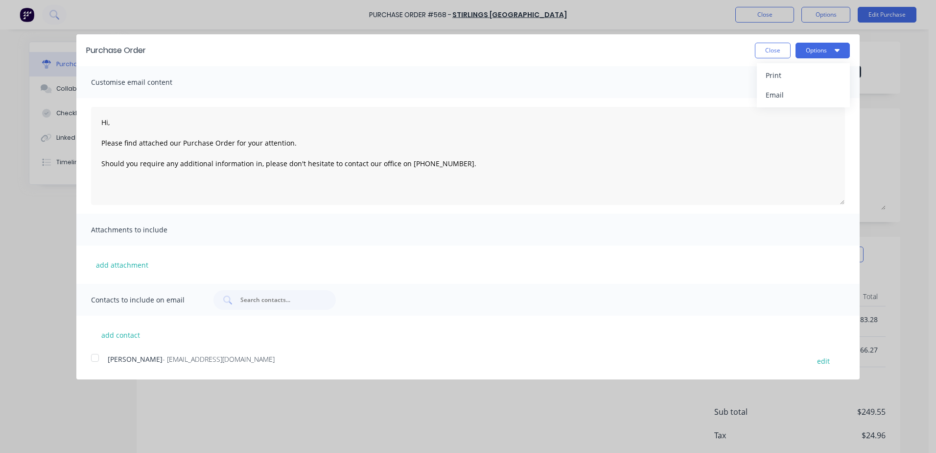
type textarea "Hi, Please find attached our Purchase Order for your attention. Should you requ…"
type textarea "x"
type textarea "Hi, Please find attached our Purchase Order for your attention. Should you requ…"
click at [776, 52] on button "Close" at bounding box center [773, 51] width 36 height 16
type textarea "x"
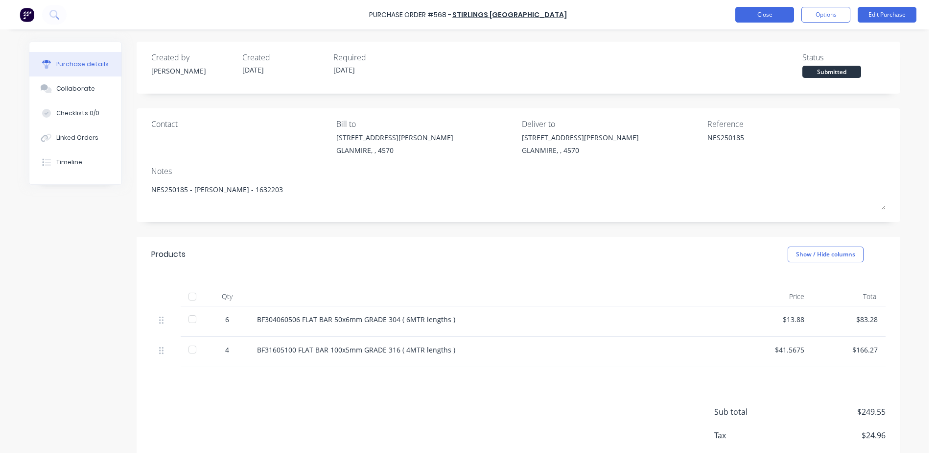
click at [758, 22] on button "Close" at bounding box center [765, 15] width 59 height 16
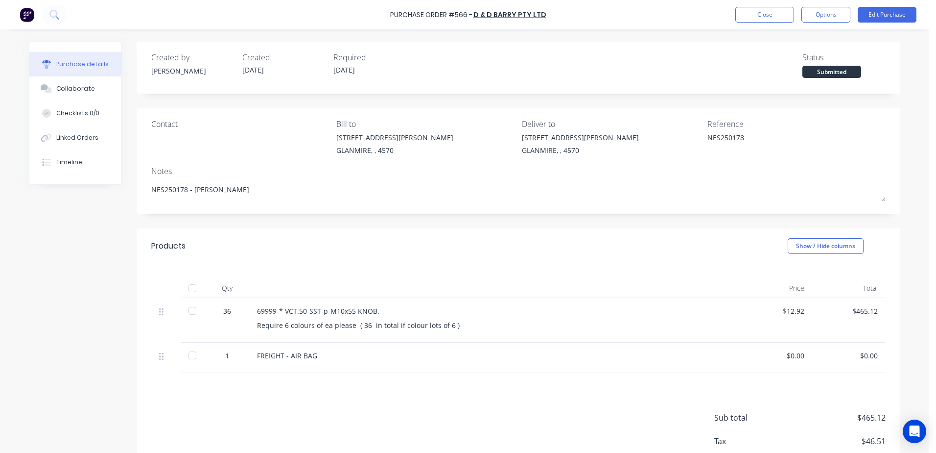
click at [756, 11] on button "Close" at bounding box center [765, 15] width 59 height 16
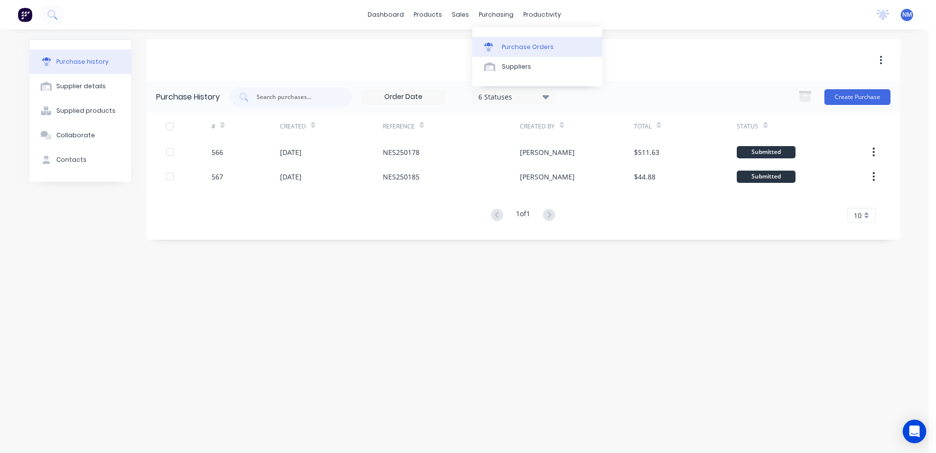
click at [511, 46] on div "Purchase Orders" at bounding box center [528, 47] width 52 height 9
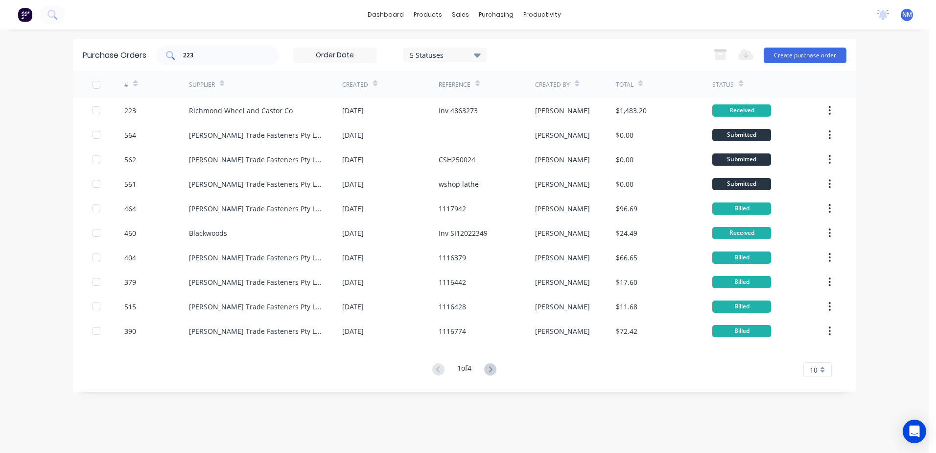
click at [207, 55] on input "223" at bounding box center [222, 55] width 81 height 10
type input "2"
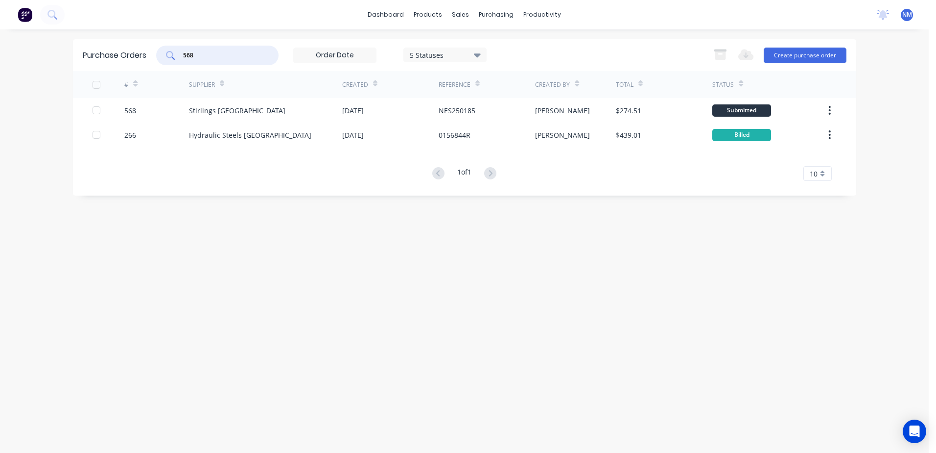
drag, startPoint x: 207, startPoint y: 58, endPoint x: 86, endPoint y: 72, distance: 122.2
click at [103, 71] on div "Purchase Orders 568 5 Statuses 5 Statuses Export to Excel (XLSX) Create purchas…" at bounding box center [465, 55] width 784 height 32
type input "223"
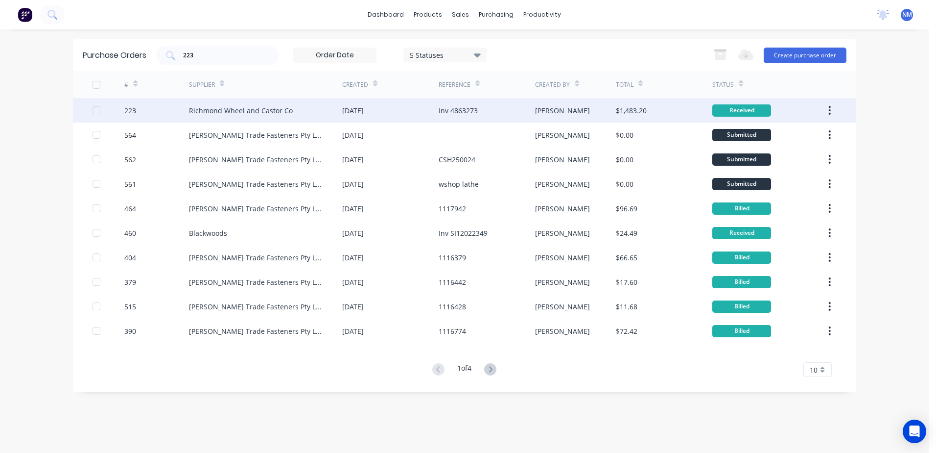
click at [571, 108] on div "[PERSON_NAME]" at bounding box center [575, 110] width 81 height 24
type textarea "x"
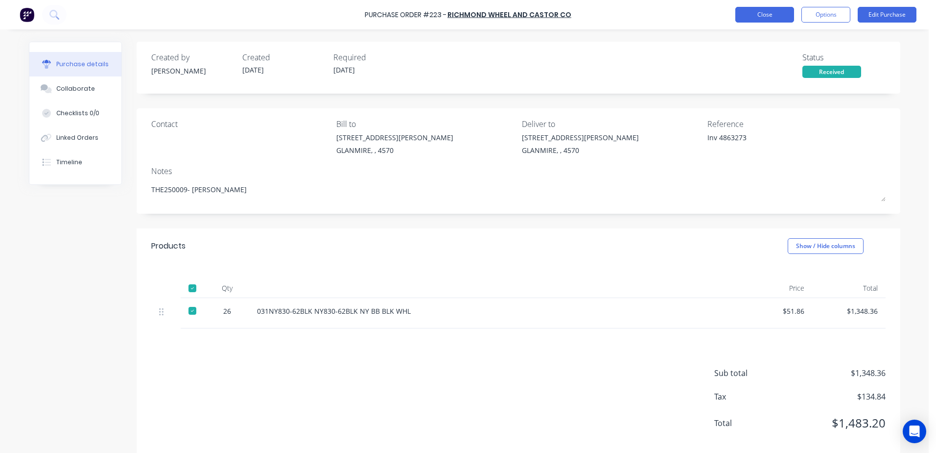
click at [772, 14] on button "Close" at bounding box center [765, 15] width 59 height 16
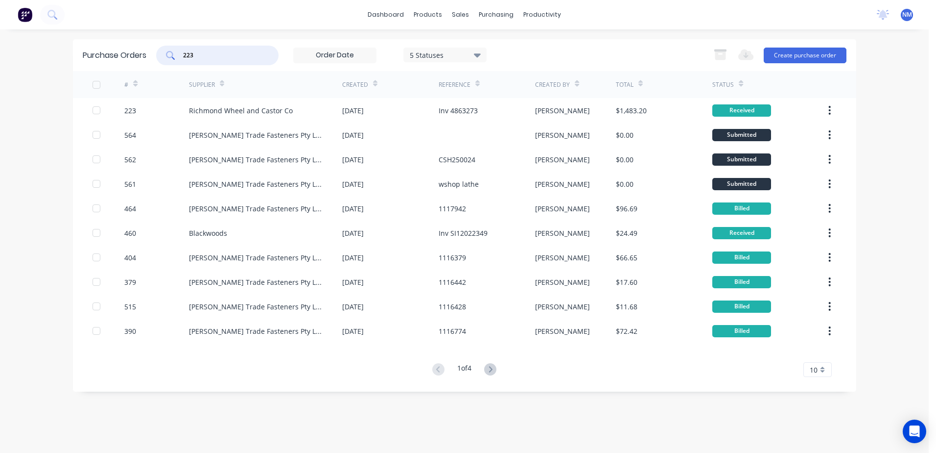
drag, startPoint x: 208, startPoint y: 52, endPoint x: 152, endPoint y: 63, distance: 57.3
click at [152, 63] on div "Purchase Orders 223 5 Statuses 5 Statuses Export to Excel (XLSX) Create purchas…" at bounding box center [465, 55] width 784 height 32
click at [459, 17] on div "sales" at bounding box center [460, 14] width 27 height 15
click at [493, 46] on div "Sales Orders" at bounding box center [497, 47] width 40 height 9
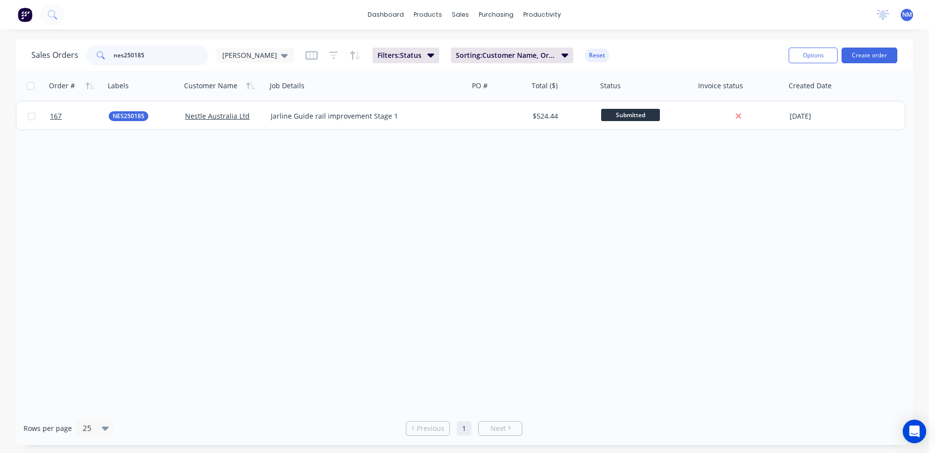
click at [152, 54] on input "nes250185" at bounding box center [162, 56] width 96 height 20
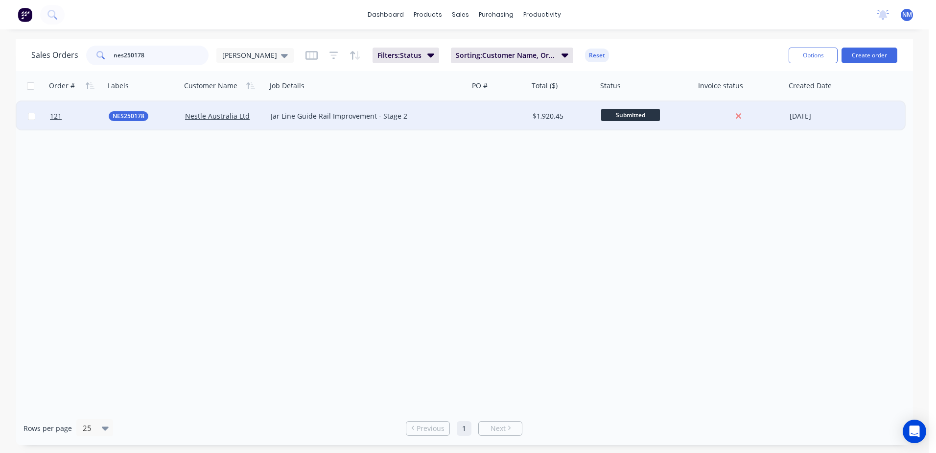
type input "nes250178"
click at [498, 108] on div at bounding box center [499, 115] width 60 height 29
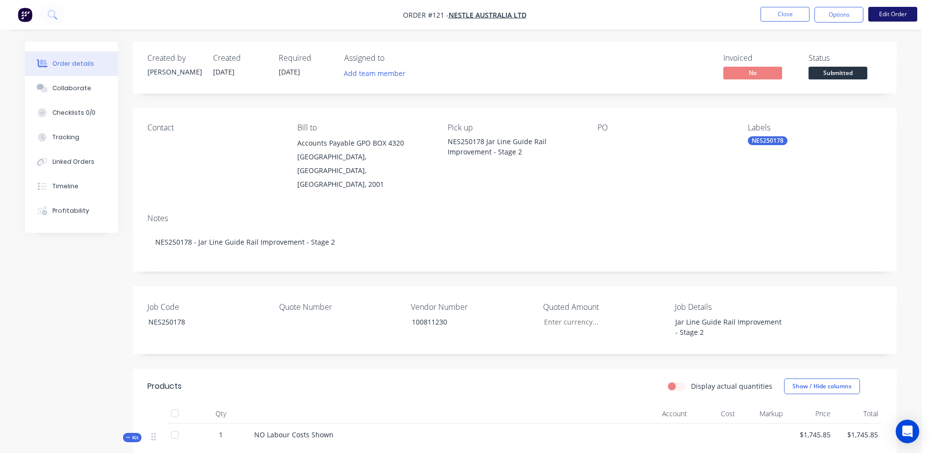
click at [896, 20] on button "Edit Order" at bounding box center [892, 14] width 49 height 15
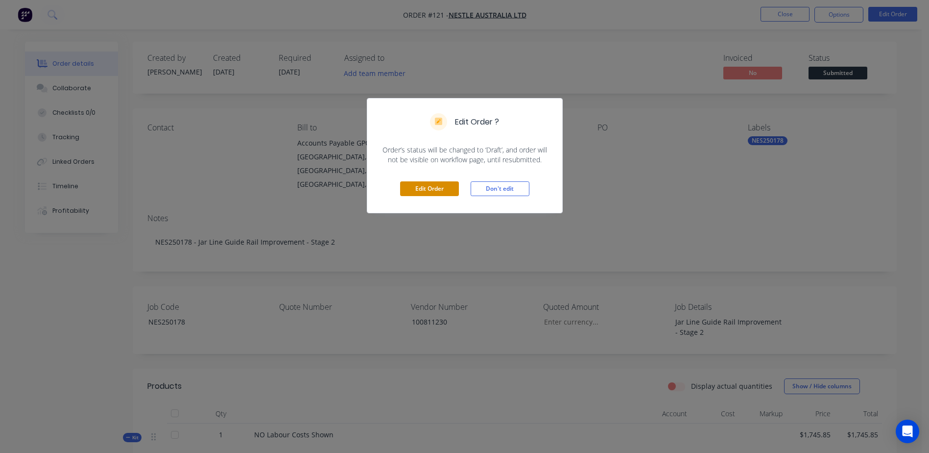
click at [424, 188] on button "Edit Order" at bounding box center [429, 188] width 59 height 15
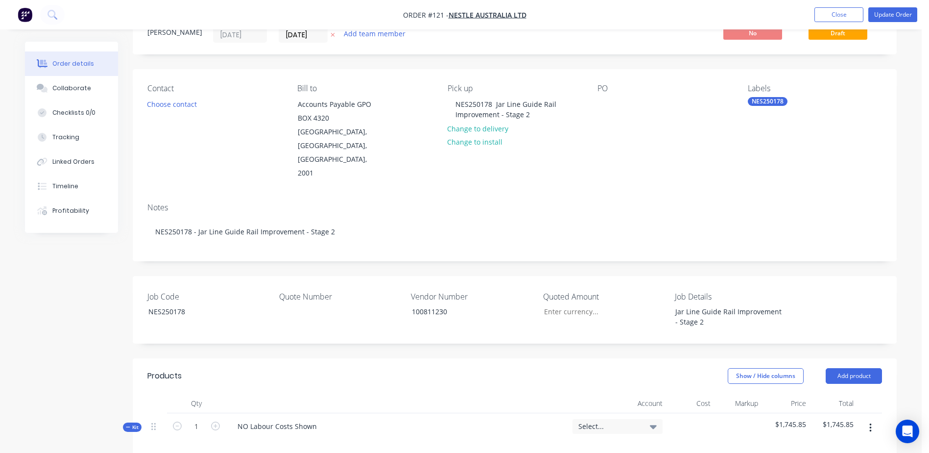
scroll to position [147, 0]
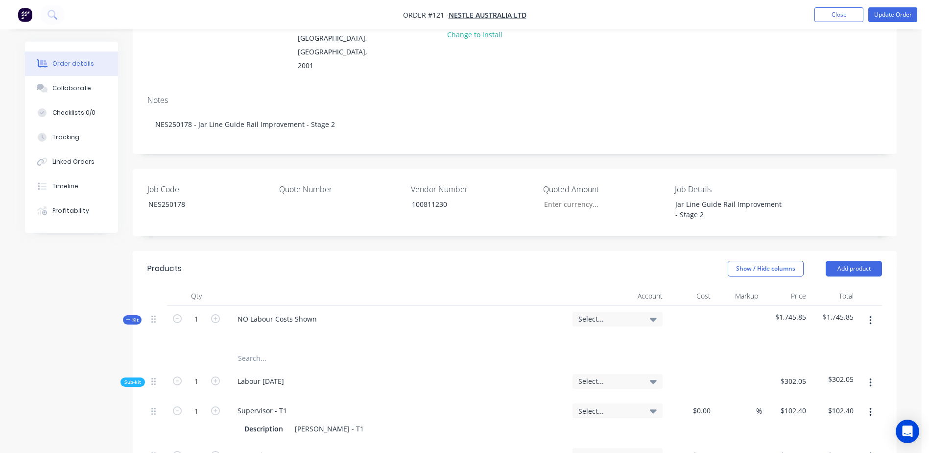
click at [244, 348] on input "text" at bounding box center [336, 358] width 196 height 20
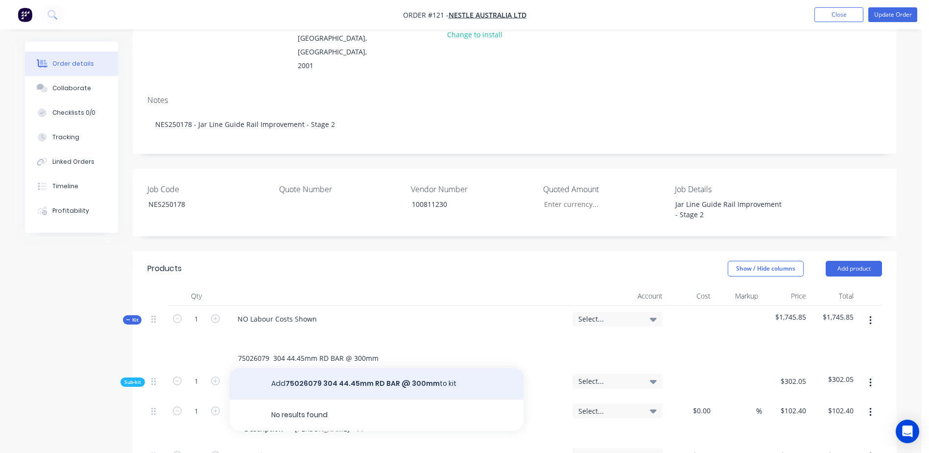
type input "75026079 304 44.45mm RD BAR @ 300mm"
click at [363, 368] on button "Add 75026079 304 44.45mm RD BAR @ 300mm to kit" at bounding box center [377, 383] width 294 height 31
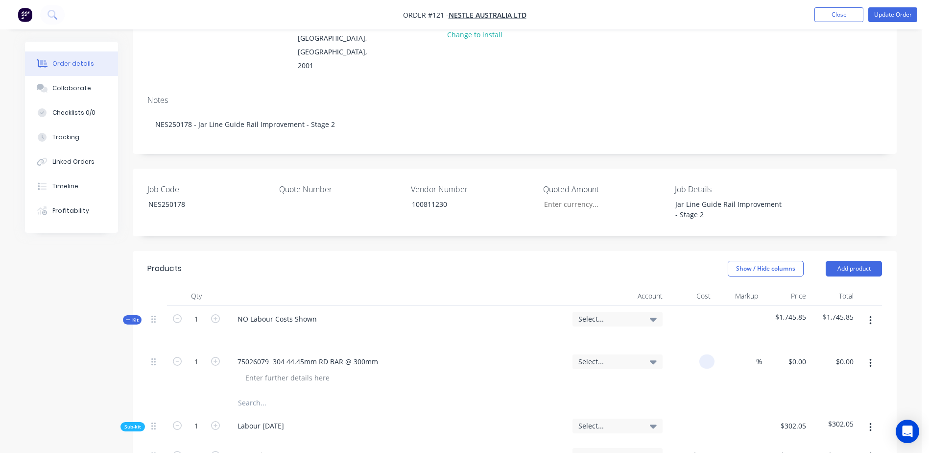
click at [701, 354] on div at bounding box center [706, 361] width 15 height 14
type input "$71.00"
click at [252, 393] on input "text" at bounding box center [336, 403] width 196 height 20
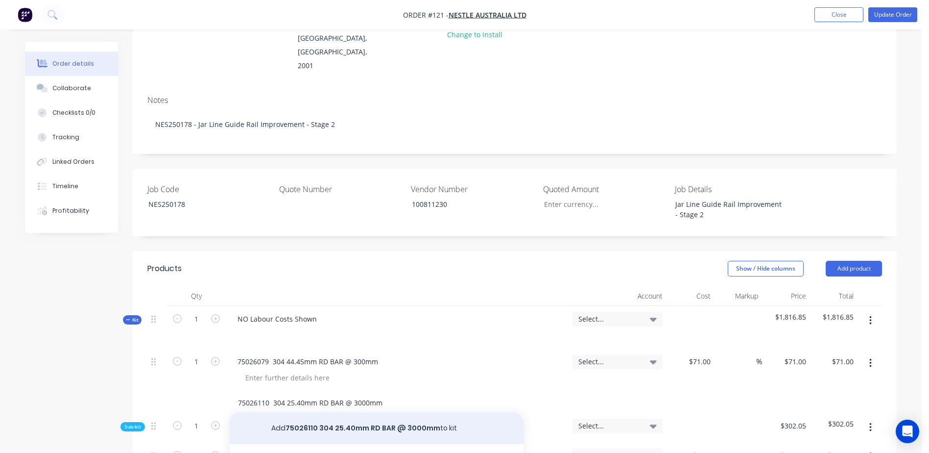
type input "75026110 304 25.40mm RD BAR @ 3000mm"
click at [340, 412] on button "Add 75026110 304 25.40mm RD BAR @ 3000mm to kit" at bounding box center [377, 427] width 294 height 31
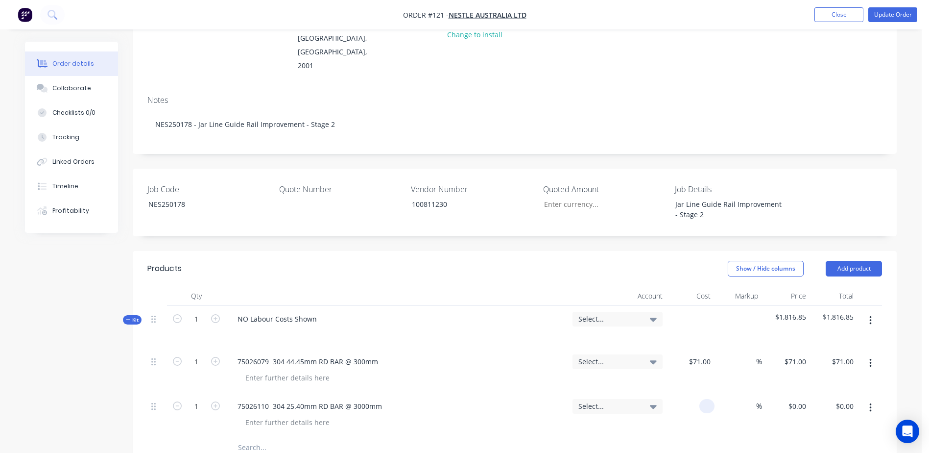
click at [694, 393] on div at bounding box center [691, 415] width 48 height 45
type input "$132.00"
click at [264, 437] on input "text" at bounding box center [336, 447] width 196 height 20
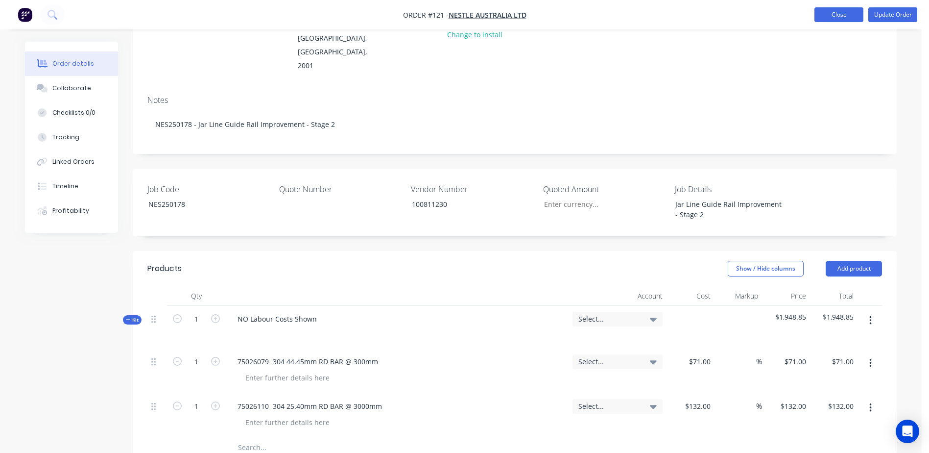
click at [833, 15] on button "Close" at bounding box center [839, 14] width 49 height 15
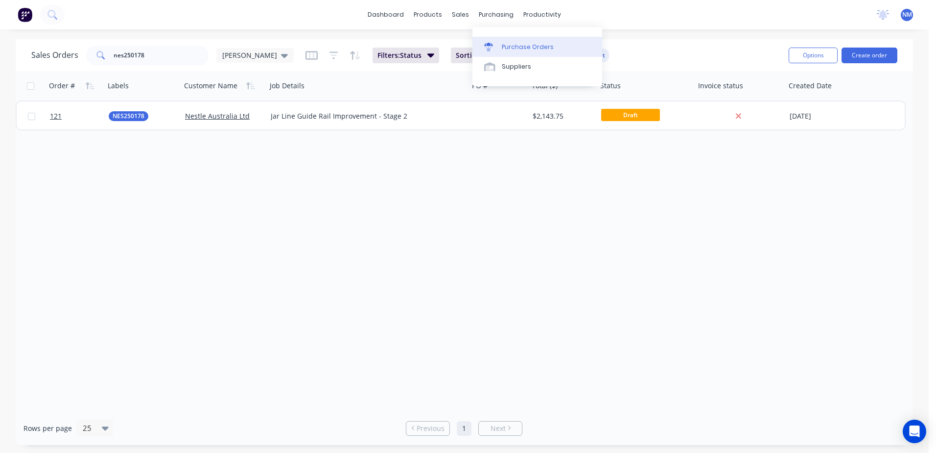
click at [521, 48] on div "Purchase Orders" at bounding box center [528, 47] width 52 height 9
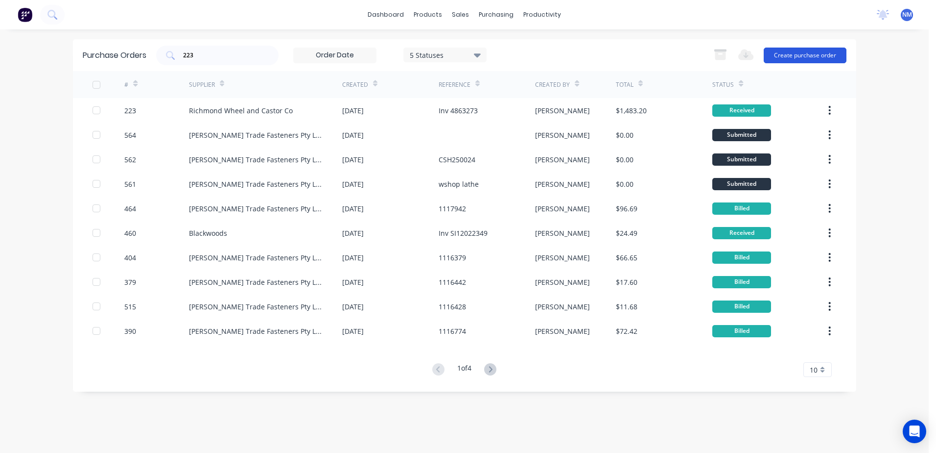
click at [801, 55] on button "Create purchase order" at bounding box center [805, 56] width 83 height 16
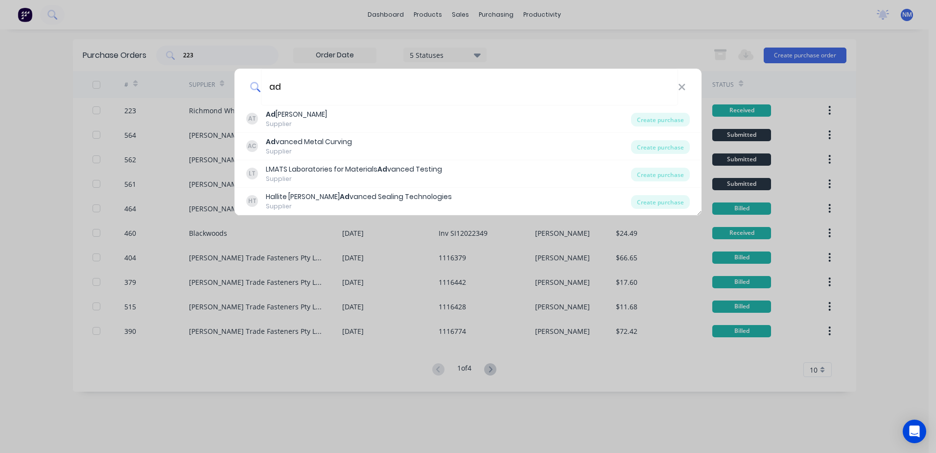
type input "a"
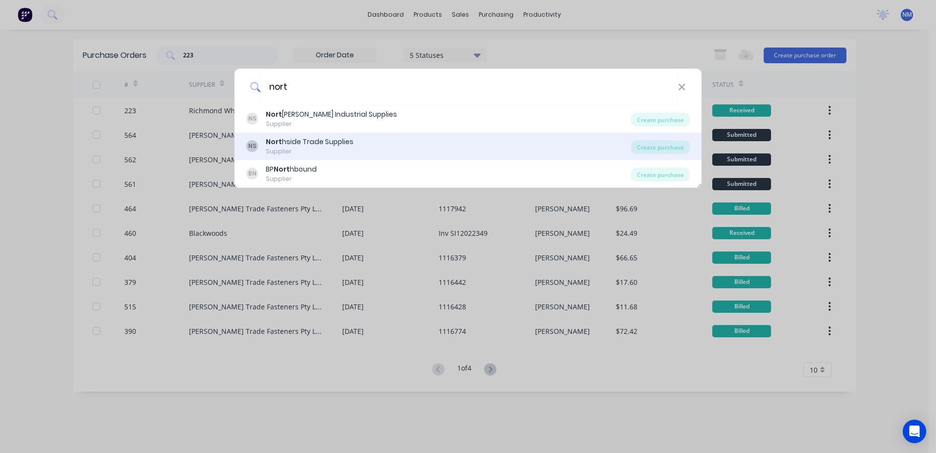
type input "nort"
click at [331, 146] on div "Nort hside Trade Supplies" at bounding box center [310, 142] width 88 height 10
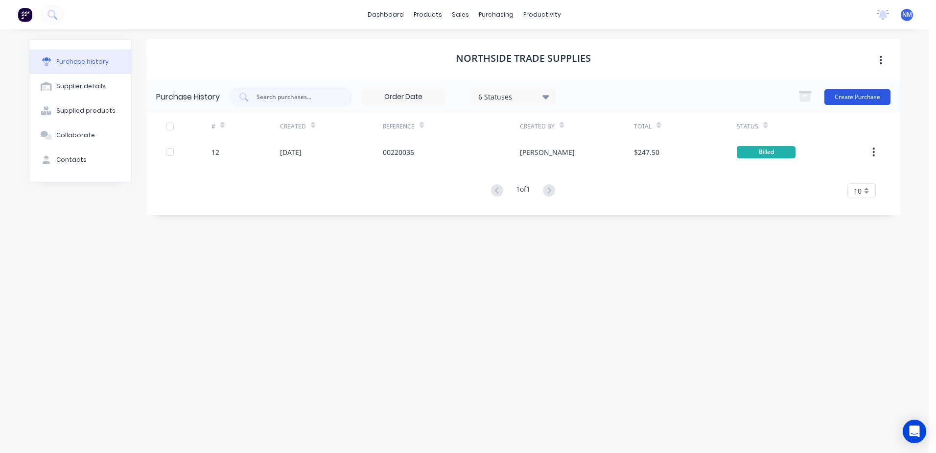
click at [850, 101] on button "Create Purchase" at bounding box center [858, 97] width 66 height 16
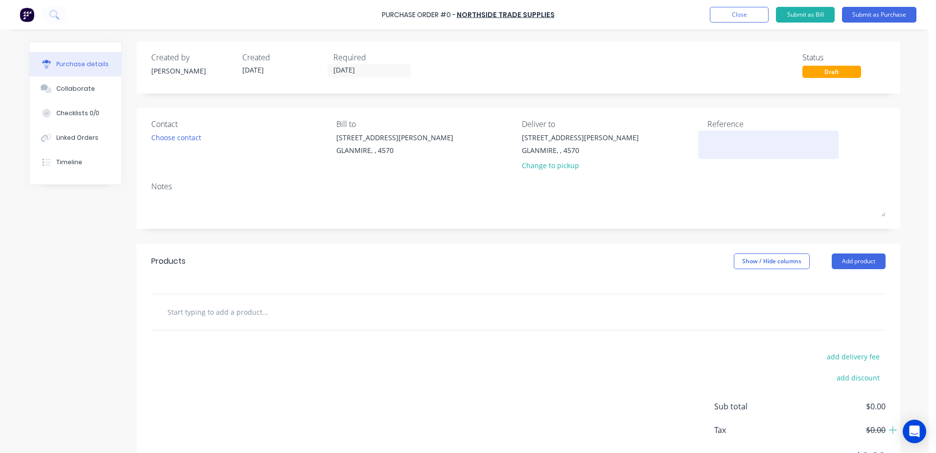
click at [730, 138] on textarea at bounding box center [769, 143] width 122 height 22
type textarea "x"
type textarea "w"
type textarea "x"
type textarea "ws"
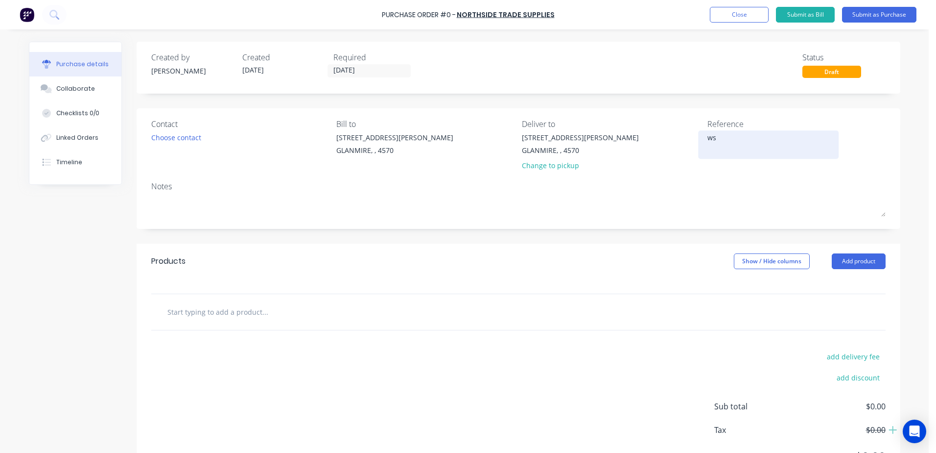
type textarea "x"
type textarea "wsh"
type textarea "x"
type textarea "wsho"
type textarea "x"
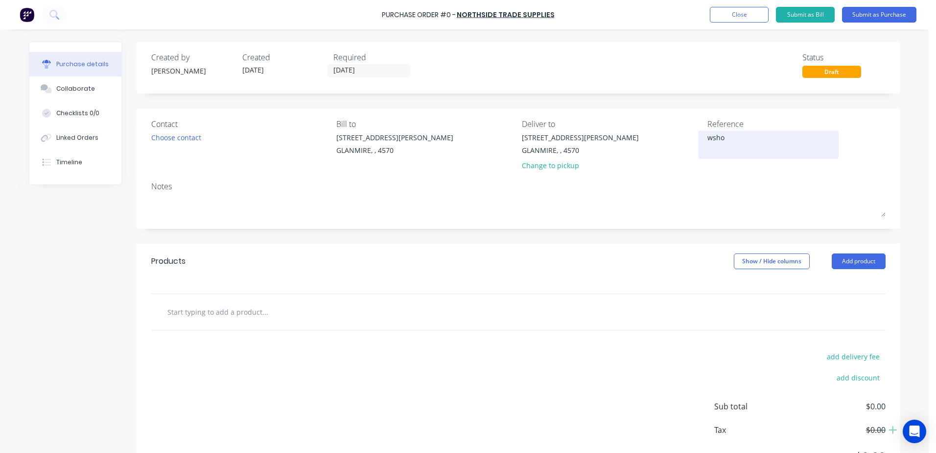
type textarea "wshop"
type textarea "x"
type textarea "wshop"
type textarea "x"
type textarea "wshop c"
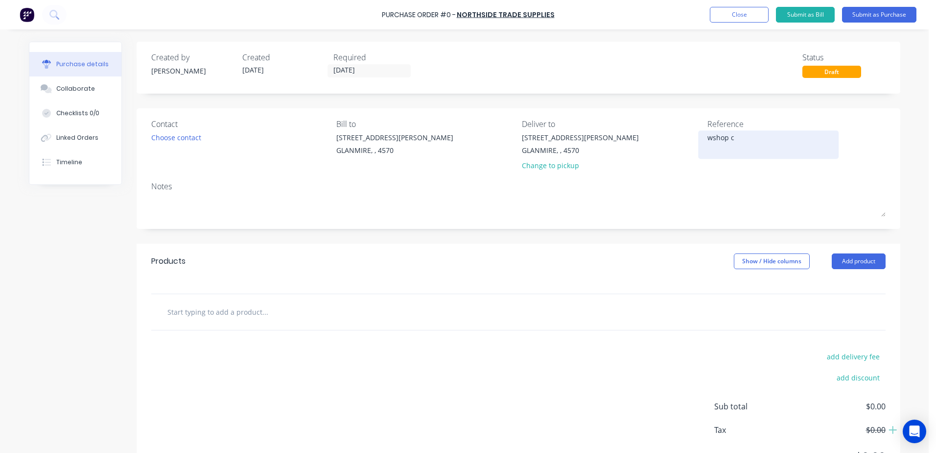
type textarea "x"
type textarea "wshop co"
type textarea "x"
type textarea "wshop con"
type textarea "x"
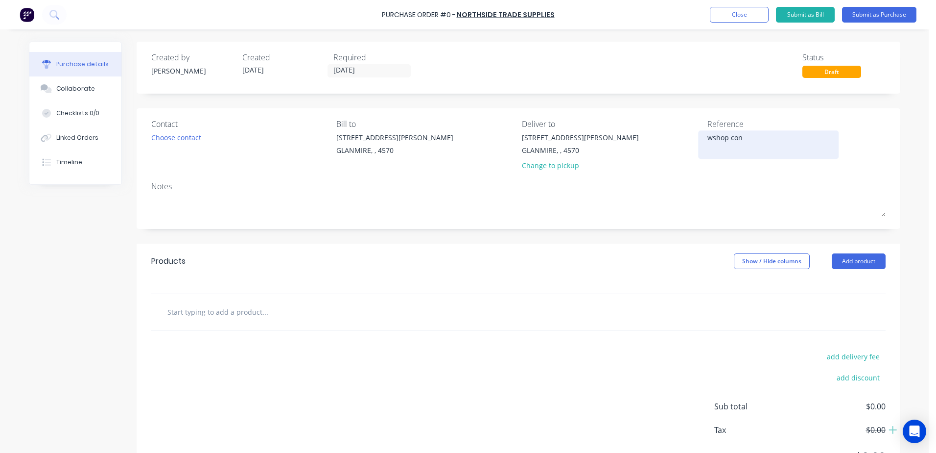
type textarea "wshop cons"
type textarea "x"
type textarea "wshop consu"
type textarea "x"
type textarea "wshop consum"
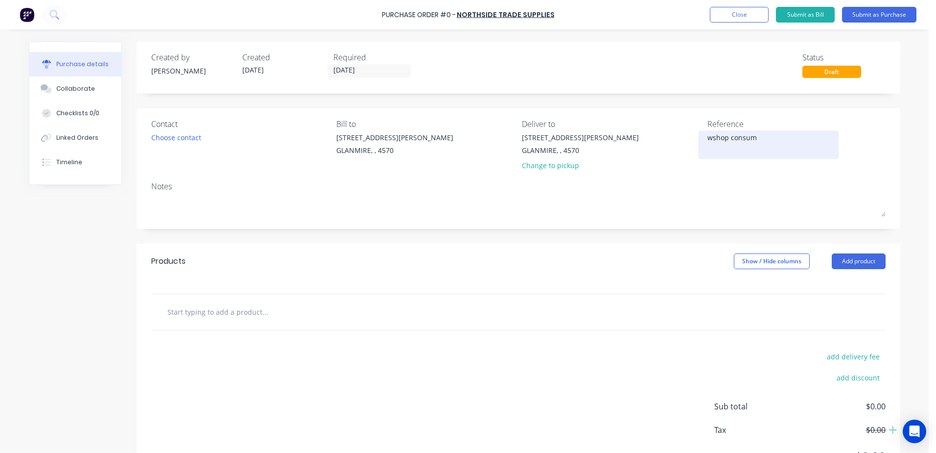
type textarea "x"
type textarea "wshop consuma"
type textarea "x"
type textarea "wshop consumab"
type textarea "x"
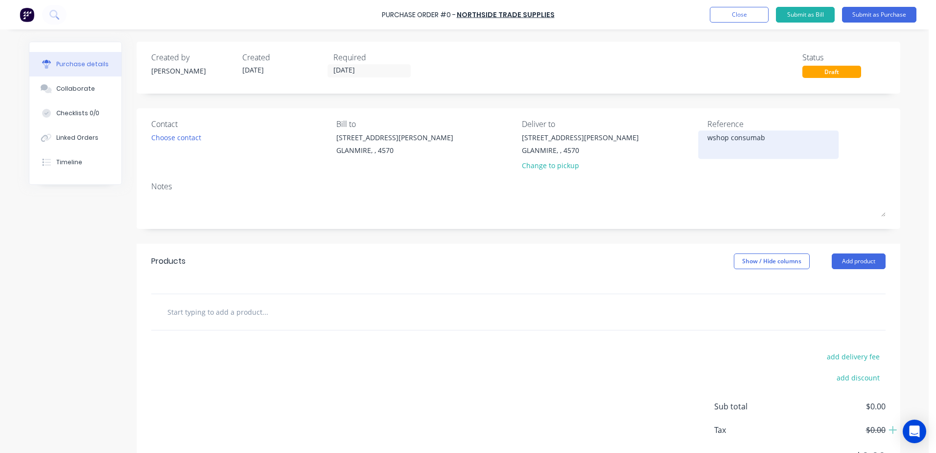
type textarea "wshop consumabl"
type textarea "x"
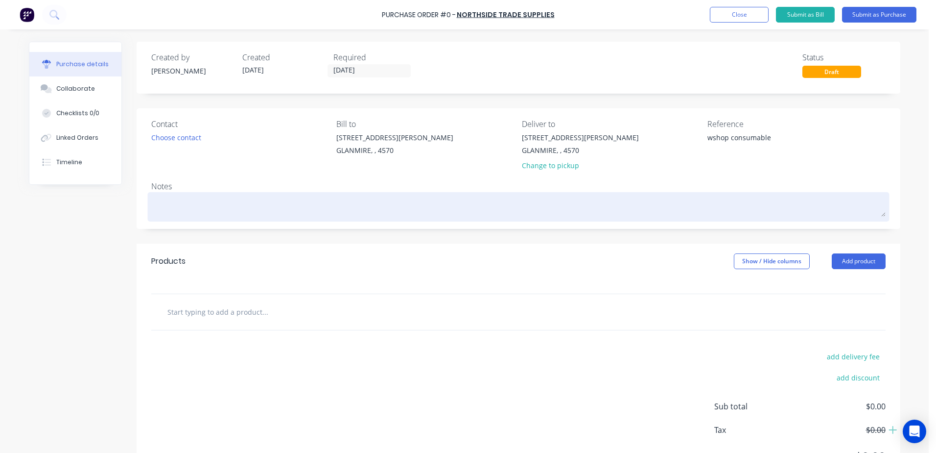
type textarea "wshop consumable"
type textarea "x"
type textarea "wshop consumable"
click at [162, 205] on textarea at bounding box center [518, 205] width 735 height 22
type textarea "x"
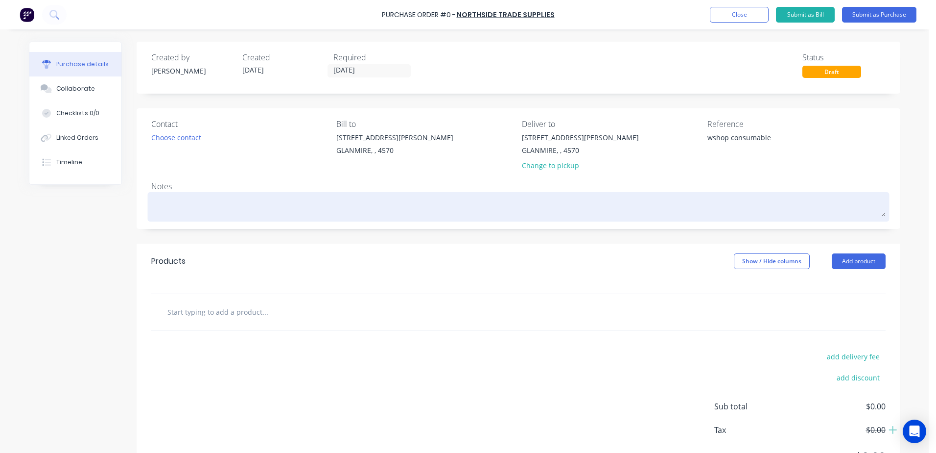
type textarea "w"
type textarea "x"
type textarea "wo"
type textarea "x"
type textarea "wod"
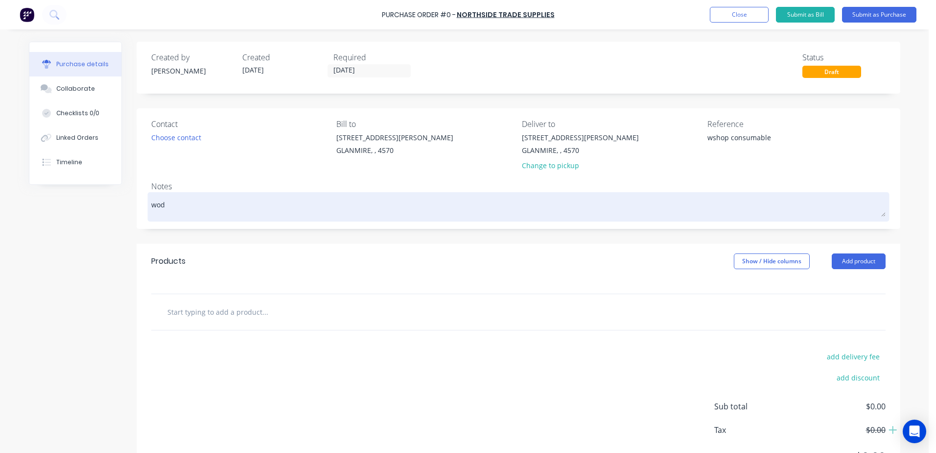
type textarea "x"
type textarea "wo"
type textarea "x"
type textarea "wor"
type textarea "x"
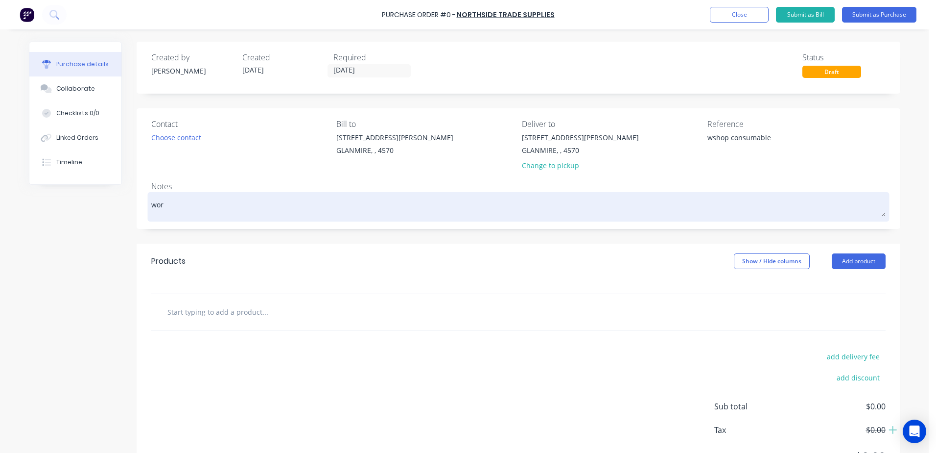
type textarea "work"
type textarea "x"
type textarea "works"
type textarea "x"
type textarea "worksh"
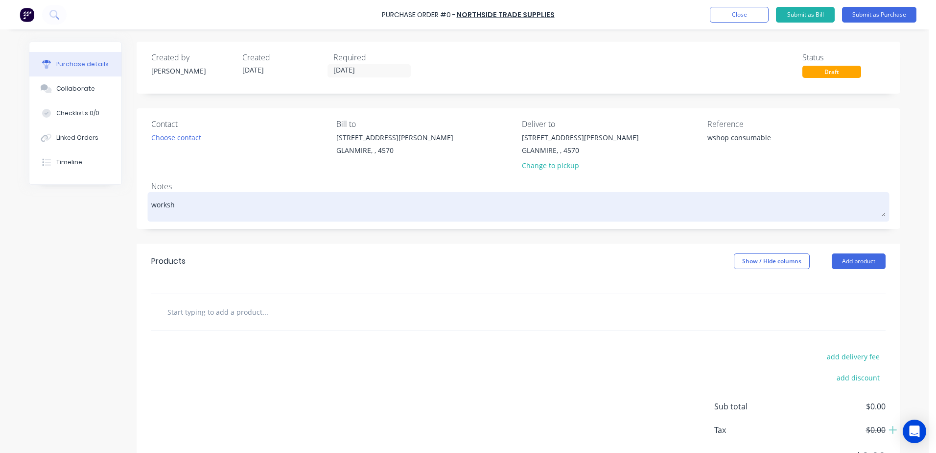
type textarea "x"
type textarea "worksho"
type textarea "x"
type textarea "workshop"
type textarea "x"
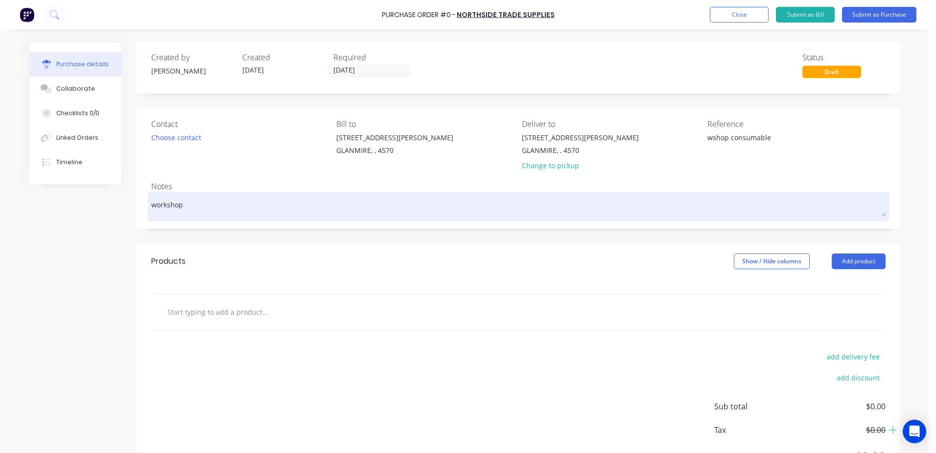
type textarea "workshop"
type textarea "x"
type textarea "workshop c"
type textarea "x"
type textarea "workshop co"
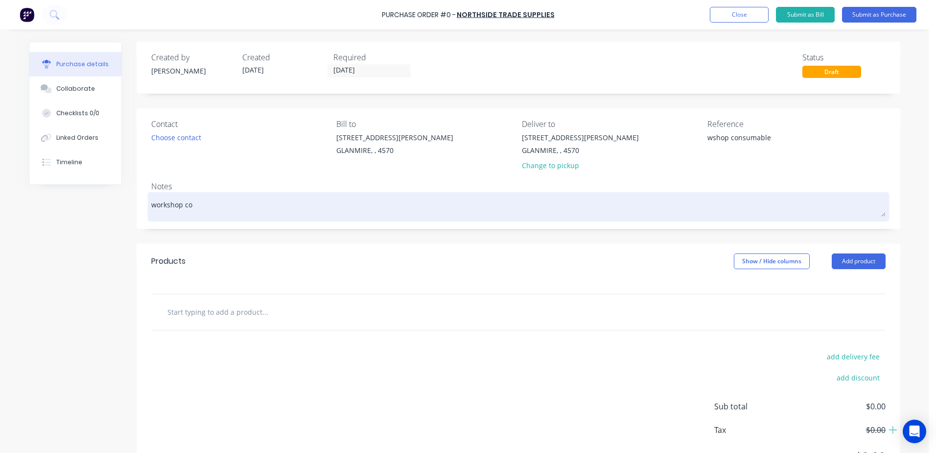
type textarea "x"
type textarea "workshop con"
type textarea "x"
type textarea "workshop cons"
type textarea "x"
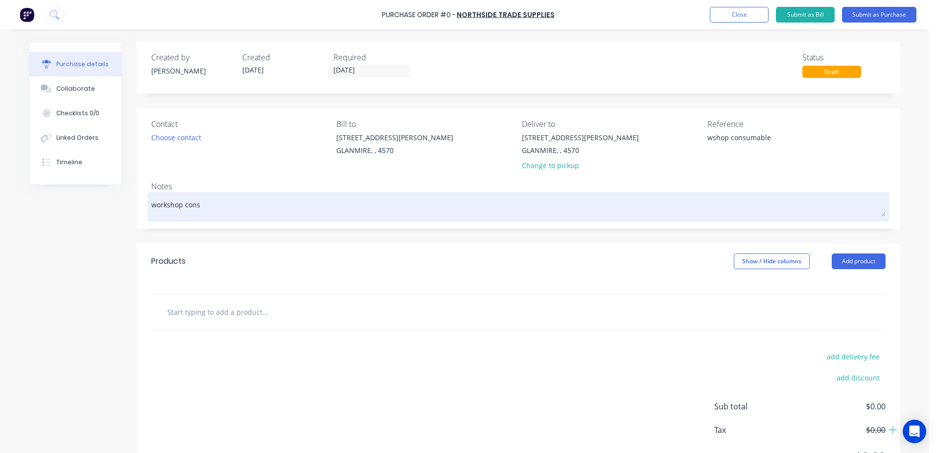
type textarea "workshop consu"
type textarea "x"
type textarea "workshop consum"
type textarea "x"
type textarea "workshop consumba"
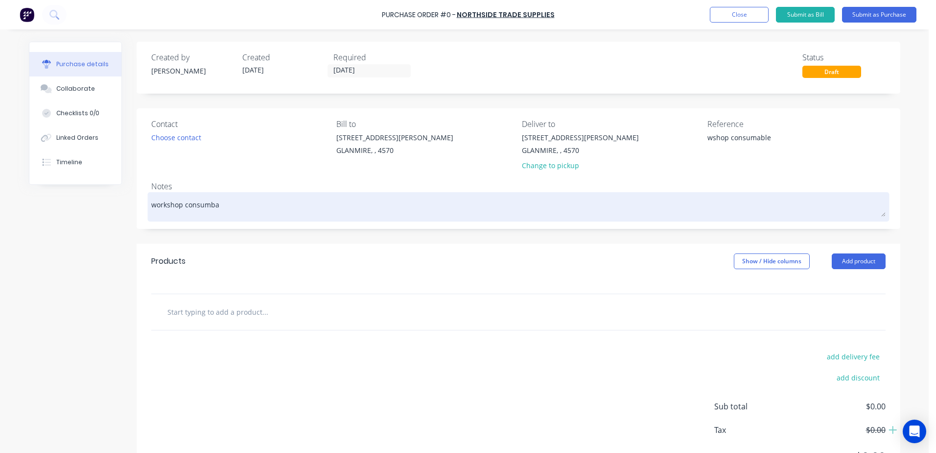
type textarea "x"
type textarea "workshop consumbal"
type textarea "x"
type textarea "workshop consumbale"
type textarea "x"
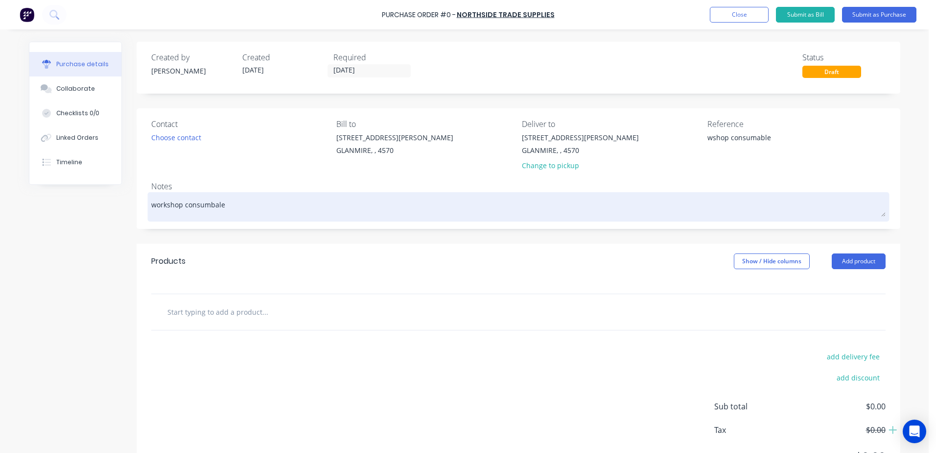
type textarea "workshop consumbal"
type textarea "x"
type textarea "workshop consumba"
type textarea "x"
type textarea "workshop consumb"
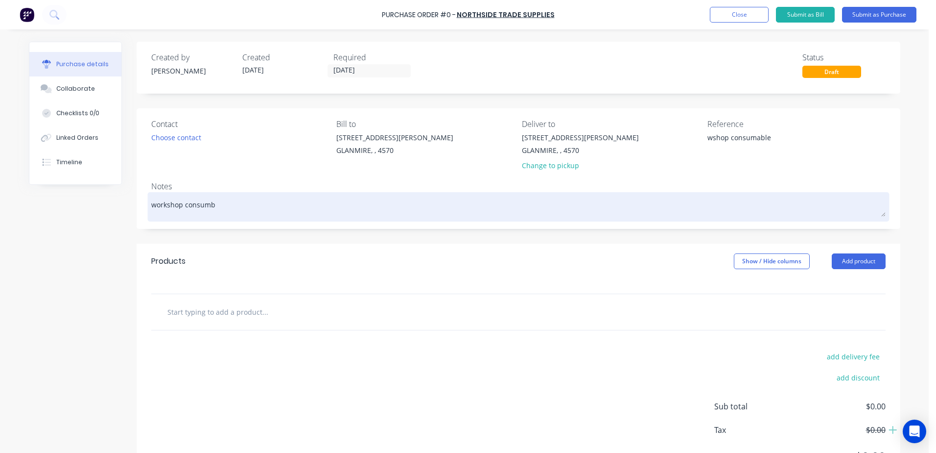
type textarea "x"
type textarea "workshop consumbl"
type textarea "x"
type textarea "workshop consumble"
type textarea "x"
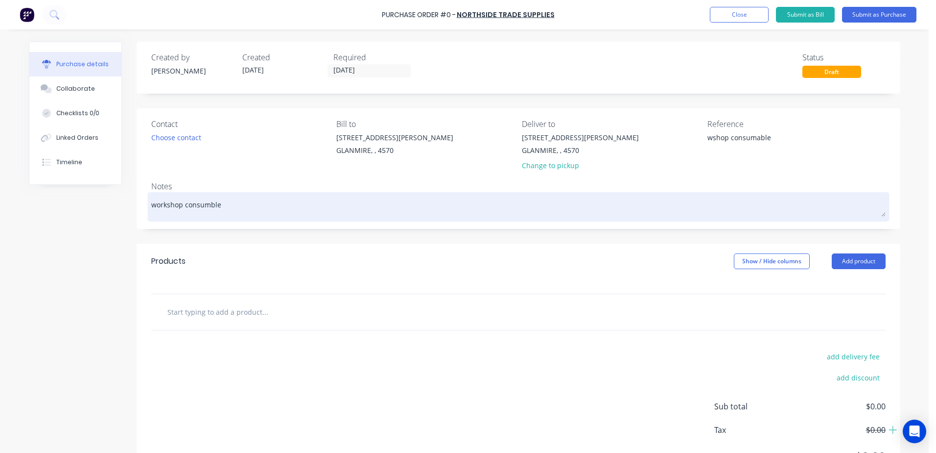
type textarea "workshop consumbl"
type textarea "x"
type textarea "workshop consumb"
type textarea "x"
type textarea "workshop consumba"
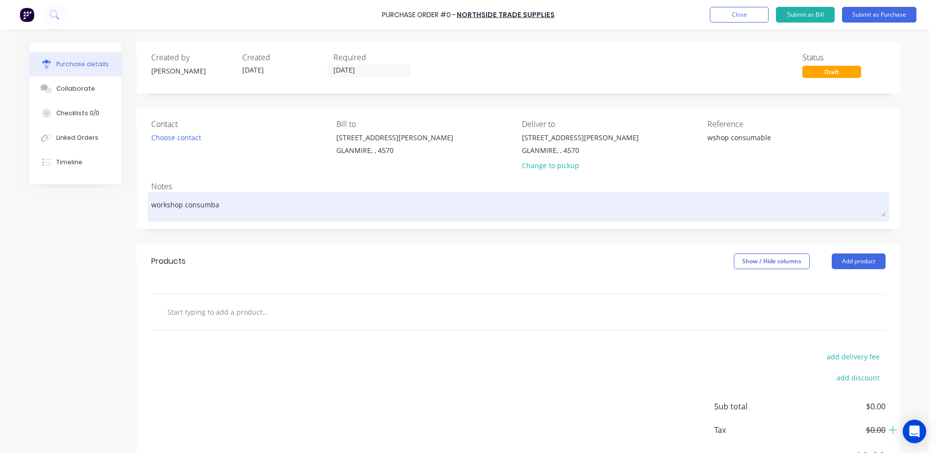
type textarea "x"
type textarea "workshop consumbal"
type textarea "x"
type textarea "workshop consumbale"
type textarea "x"
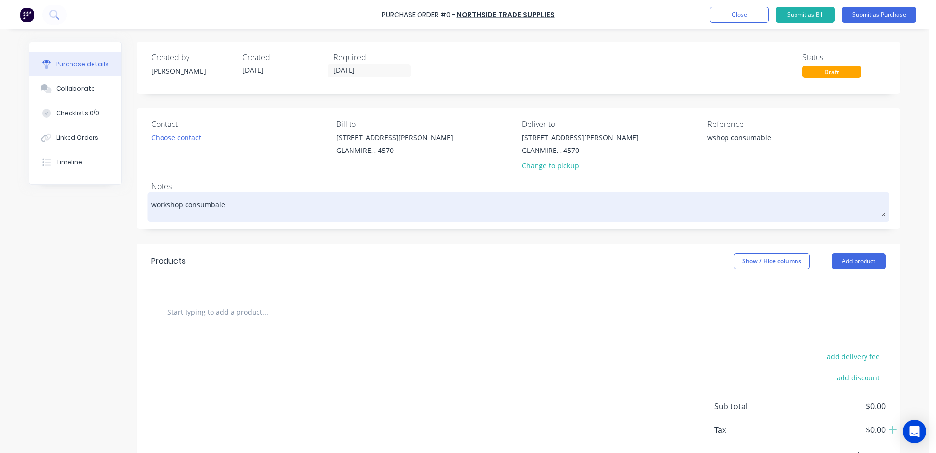
type textarea "workshop consumbal"
type textarea "x"
type textarea "workshop consumba"
type textarea "x"
type textarea "workshop consumb"
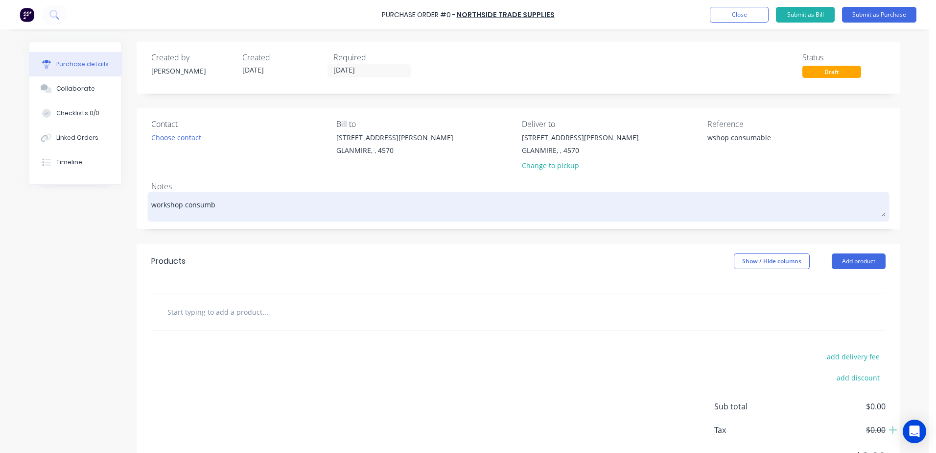
type textarea "x"
type textarea "workshop consum"
type textarea "x"
type textarea "workshop consuma"
type textarea "x"
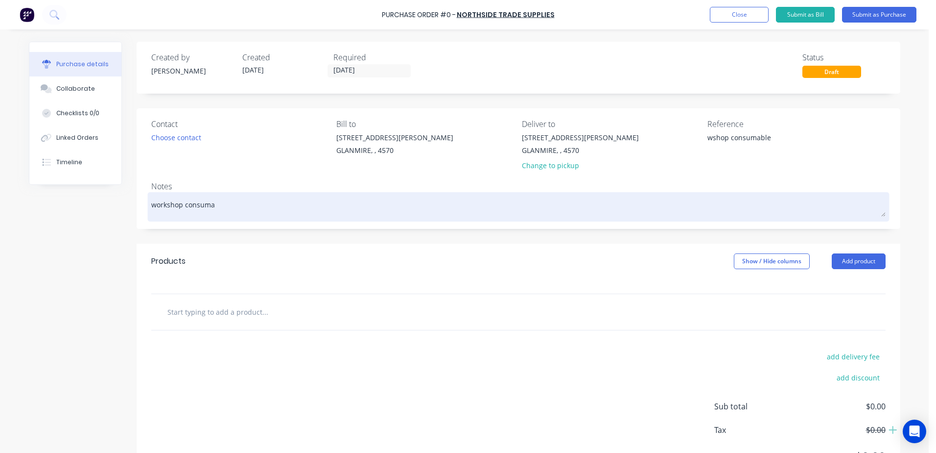
type textarea "workshop consumal"
type textarea "x"
type textarea "workshop consumalb"
type textarea "x"
type textarea "workshop consumalbe"
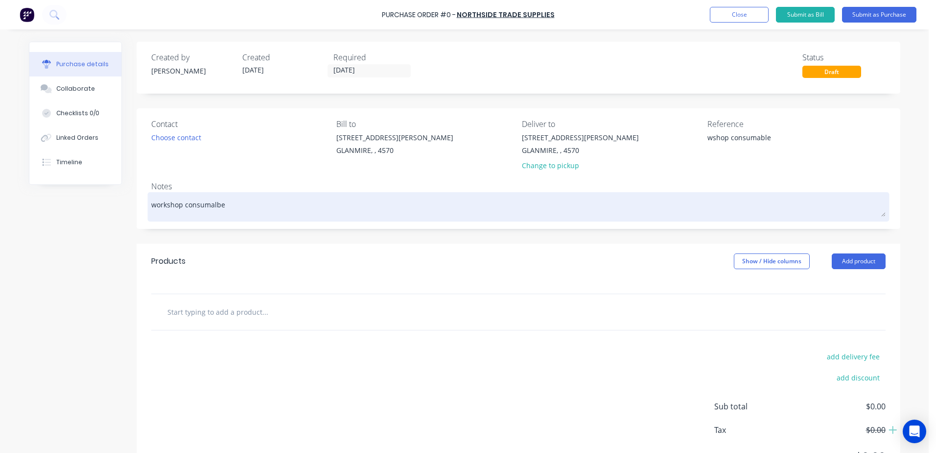
type textarea "x"
type textarea "workshop consumalb"
type textarea "x"
type textarea "workshop consumal"
type textarea "x"
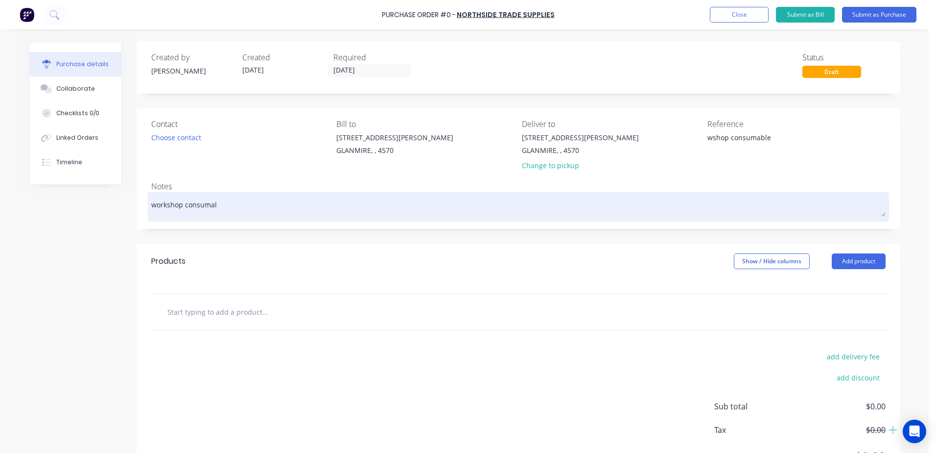
type textarea "workshop consuma"
type textarea "x"
type textarea "workshop consumab"
type textarea "x"
type textarea "workshop consumabl"
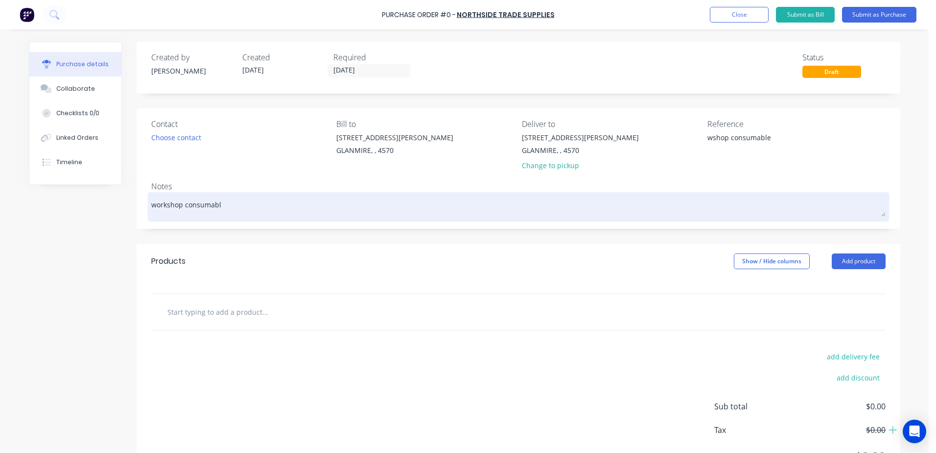
type textarea "x"
type textarea "workshop consumable"
type textarea "x"
type textarea "workshop consumable"
type textarea "x"
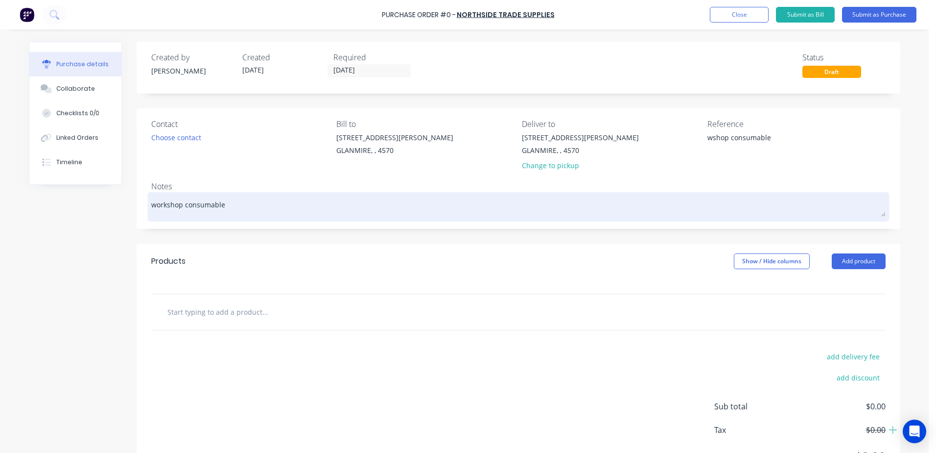
type textarea "workshop consumable -"
type textarea "x"
type textarea "workshop consumable -"
type textarea "x"
type textarea "workshop consumable - l"
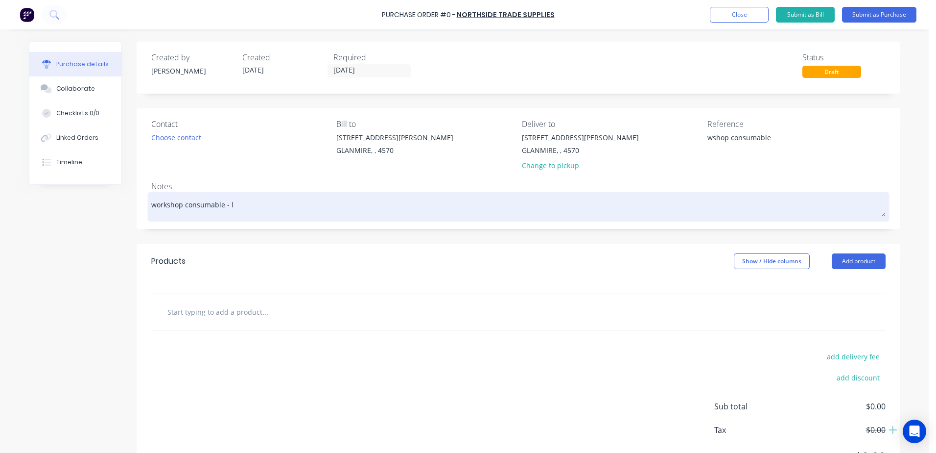
type textarea "x"
type textarea "workshop consumable - lt"
type textarea "x"
type textarea "workshop consumable - ltat"
type textarea "x"
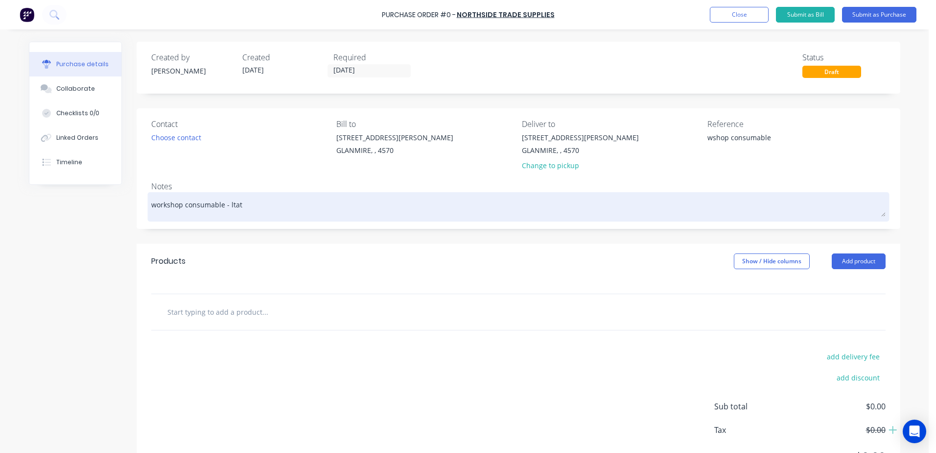
type textarea "workshop consumable - ltath"
type textarea "x"
type textarea "workshop consumable - ltat"
type textarea "x"
type textarea "workshop consumable - lta"
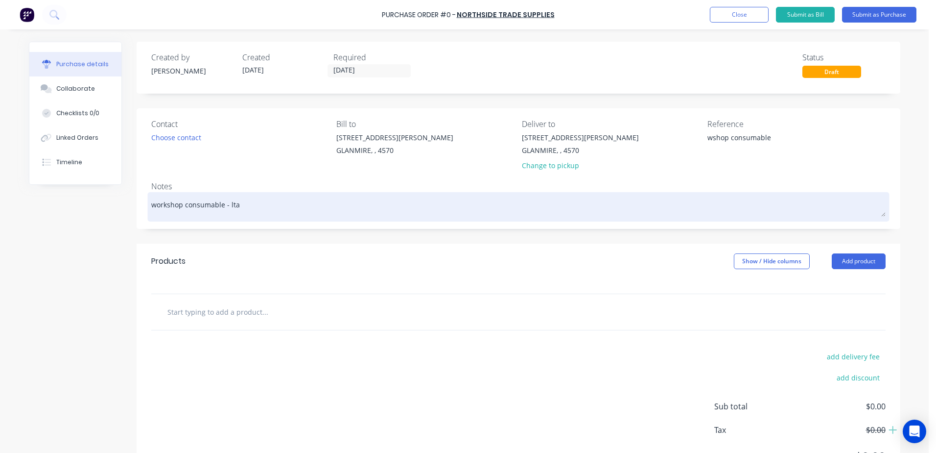
type textarea "x"
type textarea "workshop consumable - lt"
type textarea "x"
type textarea "workshop consumable - l"
type textarea "x"
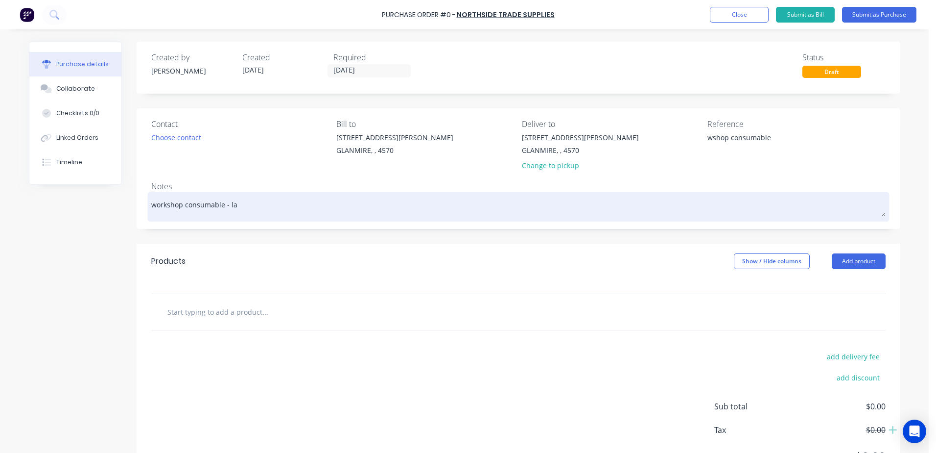
type textarea "workshop consumable - lah"
type textarea "x"
type textarea "workshop consumable - laht"
type textarea "x"
type textarea "workshop consumable - lah"
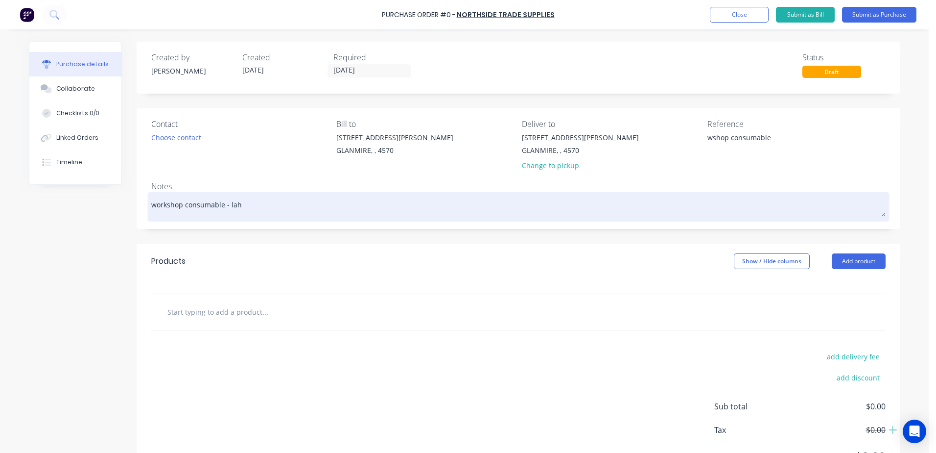
type textarea "x"
type textarea "workshop consumable - lat"
type textarea "x"
type textarea "workshop consumable - lath"
type textarea "x"
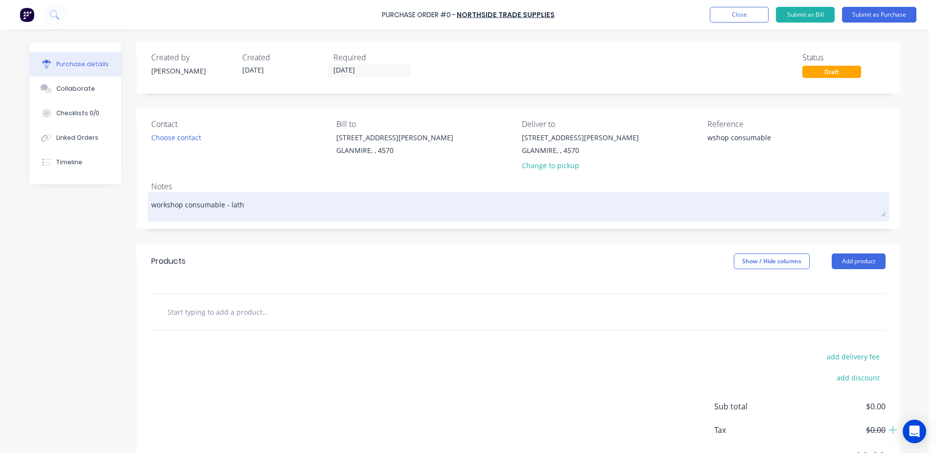
type textarea "workshop consumable - lathe"
type textarea "x"
type textarea "workshop consumable - lathe"
type textarea "x"
type textarea "workshop consumable - lathe RE"
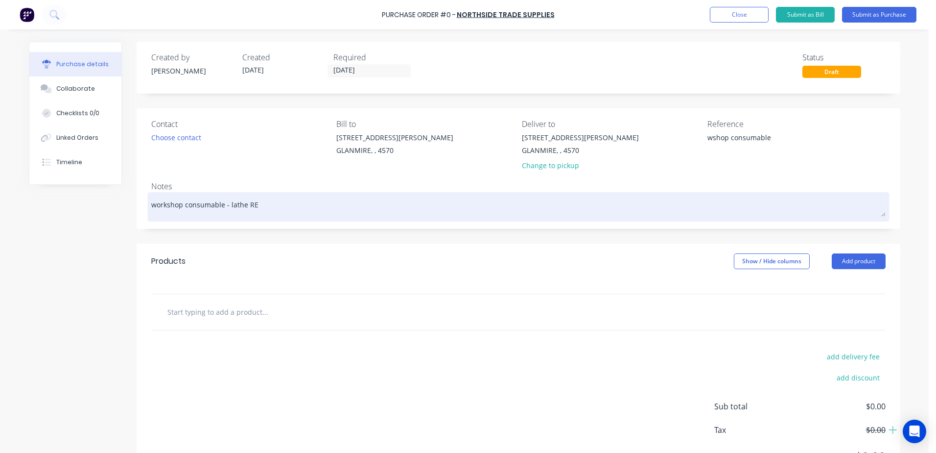
type textarea "x"
type textarea "workshop consumable - lathe R"
type textarea "x"
type textarea "workshop consumable - lathe"
type textarea "x"
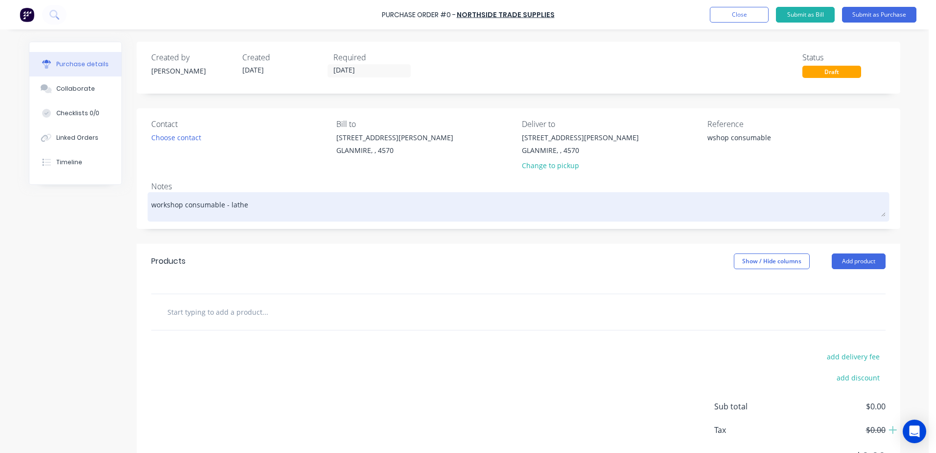
type textarea "workshop consumable - lathe ,"
type textarea "x"
type textarea "workshop consumable - lathe ,"
type textarea "x"
type textarea "workshop consumable - lathe , t"
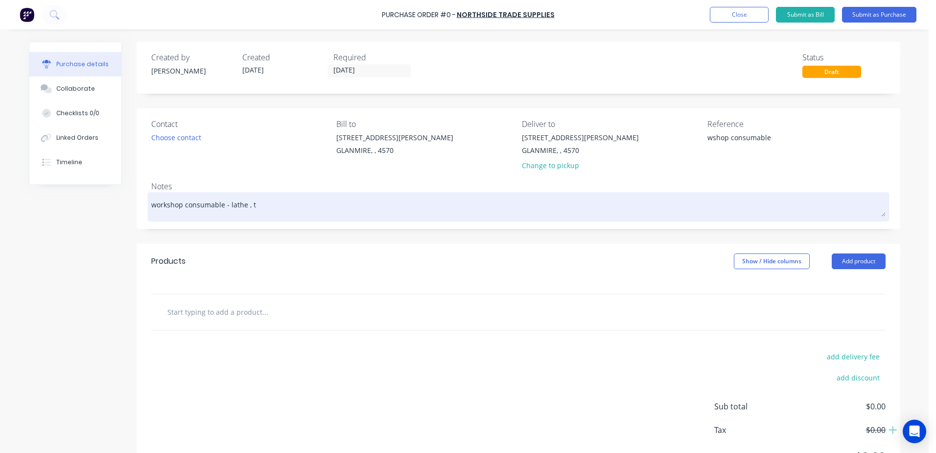
type textarea "x"
type textarea "workshop consumable - lathe , tr"
type textarea "x"
type textarea "workshop consumable - lathe , tre"
type textarea "x"
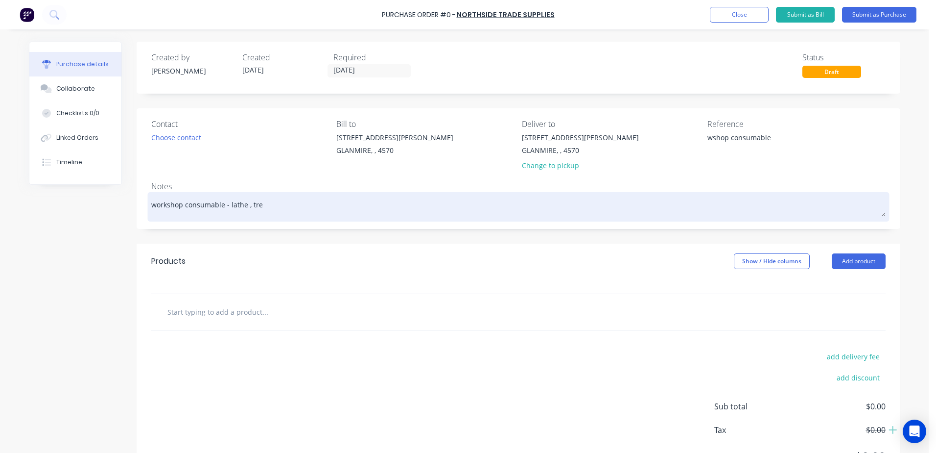
type textarea "workshop consumable - lathe , trev"
type textarea "x"
type textarea "workshop consumable - lathe , trevo"
type textarea "x"
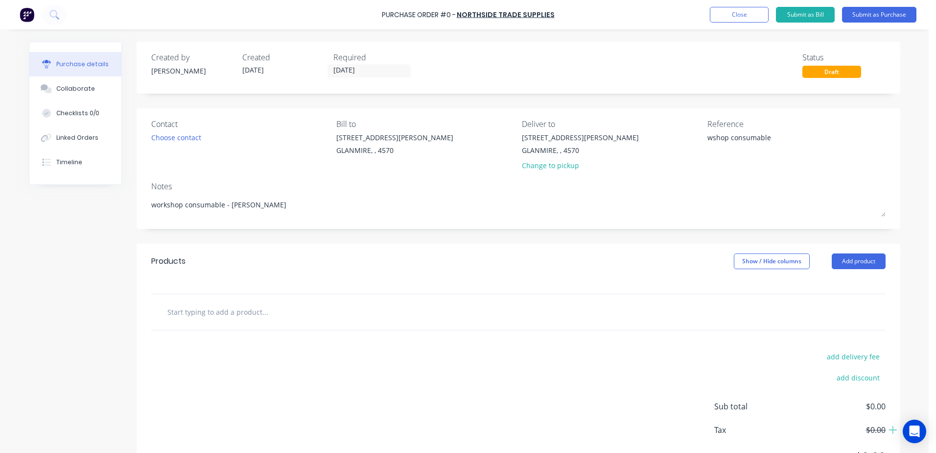
type textarea "workshop consumable - lathe , trevor"
type textarea "x"
type textarea "workshop consumable - lathe , trevor"
click at [200, 313] on input "text" at bounding box center [265, 312] width 196 height 20
type textarea "x"
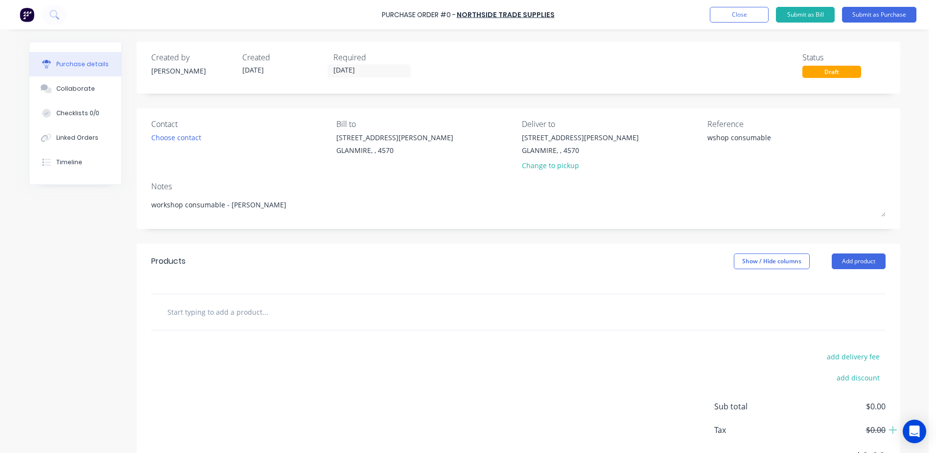
type input "T"
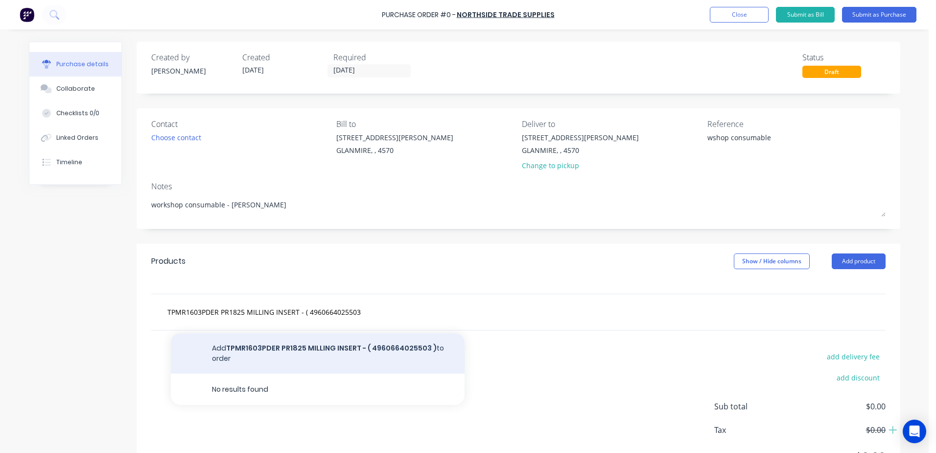
click at [296, 344] on button "Add TPMR1603PDER PR1825 MILLING INSERT - ( 4960664025503 ) to order" at bounding box center [318, 353] width 294 height 40
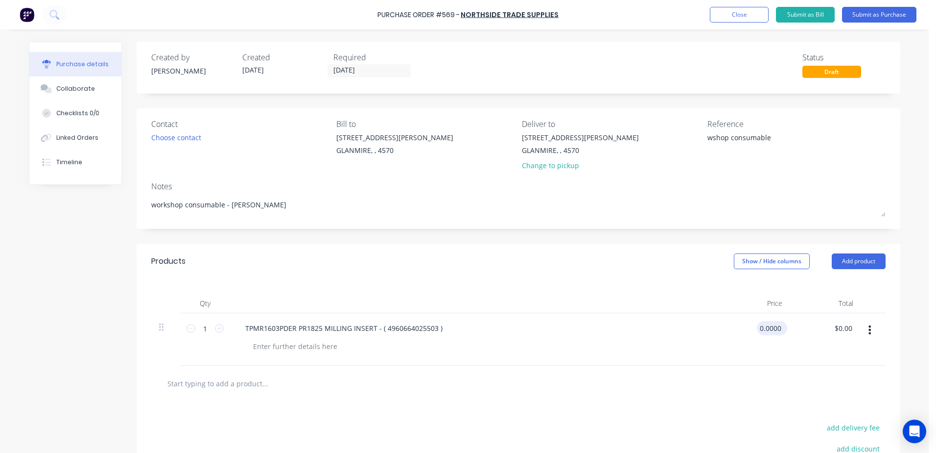
click at [771, 329] on input "0.0000" at bounding box center [770, 328] width 26 height 14
drag, startPoint x: 201, startPoint y: 331, endPoint x: 247, endPoint y: 277, distance: 70.5
click at [236, 287] on div "Qty Price Total 1 1 TPMR1603PDER PR1825 MILLING INSERT - ( 4960664025503 ) $0.0…" at bounding box center [519, 322] width 764 height 87
drag, startPoint x: 755, startPoint y: 327, endPoint x: 787, endPoint y: 324, distance: 32.0
click at [787, 324] on div "20 20 TPMR1603PDER PR1825 MILLING INSERT - ( 4960664025503 ) $0.00 $0.00 $0.00 …" at bounding box center [518, 339] width 735 height 52
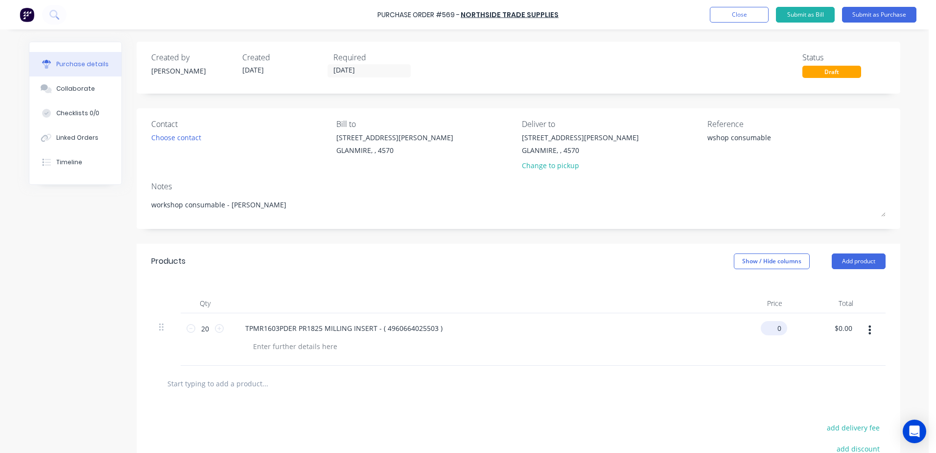
click at [776, 328] on input "0" at bounding box center [772, 328] width 23 height 14
click at [244, 389] on input "text" at bounding box center [265, 383] width 196 height 20
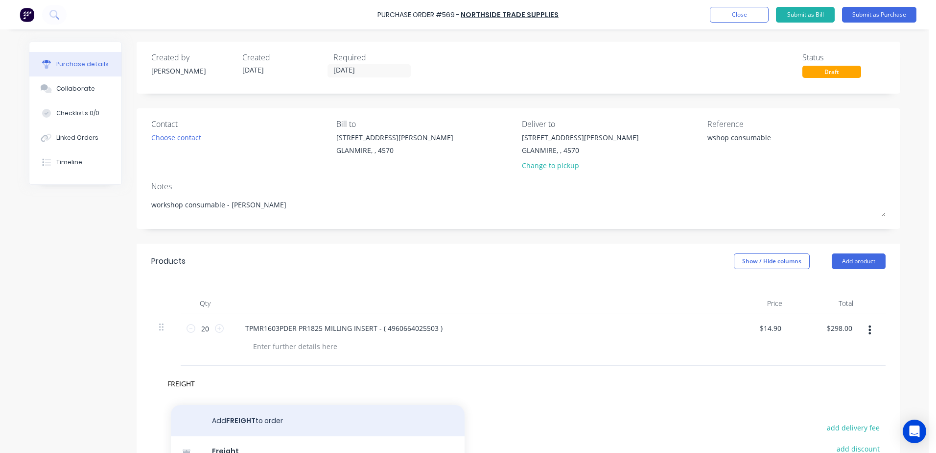
click at [247, 425] on button "Add FREIGHT to order" at bounding box center [318, 420] width 294 height 31
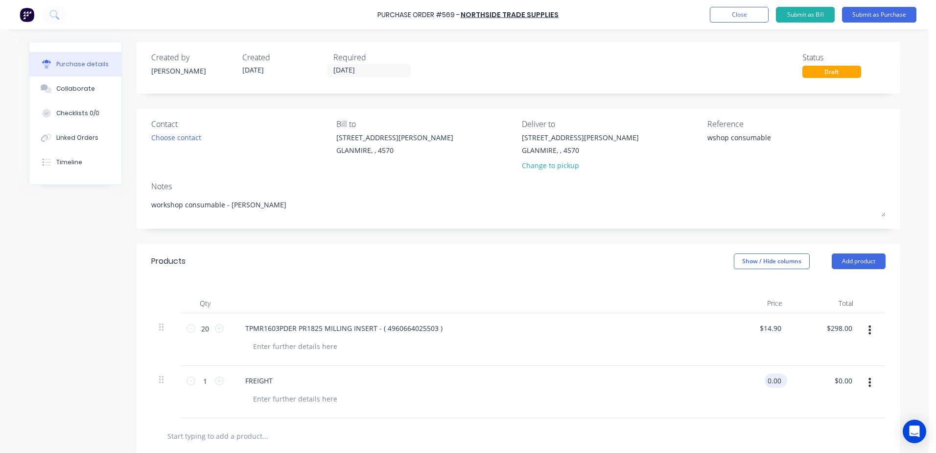
click at [765, 378] on input "0.00" at bounding box center [774, 380] width 19 height 14
drag, startPoint x: 765, startPoint y: 381, endPoint x: 938, endPoint y: 377, distance: 172.9
click at [936, 377] on html "Purchase Order #569 - Northside Trade Supplies Add product Close Submit as Bill…" at bounding box center [468, 226] width 936 height 453
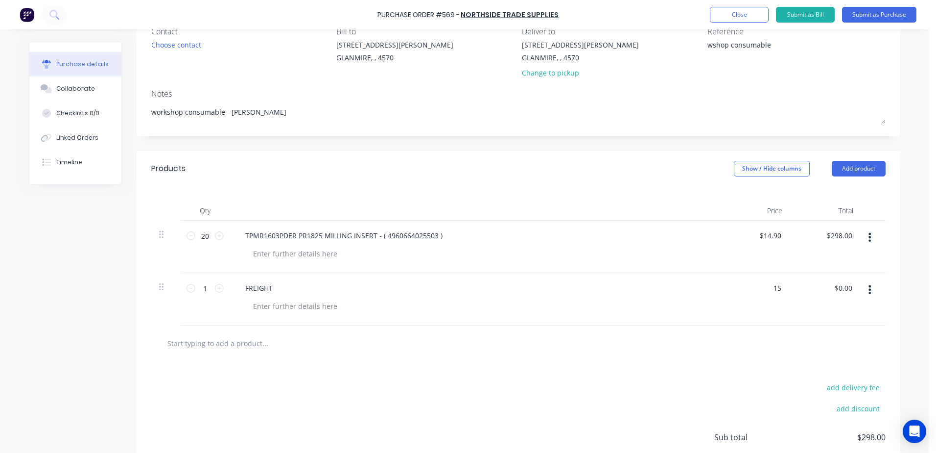
scroll to position [98, 0]
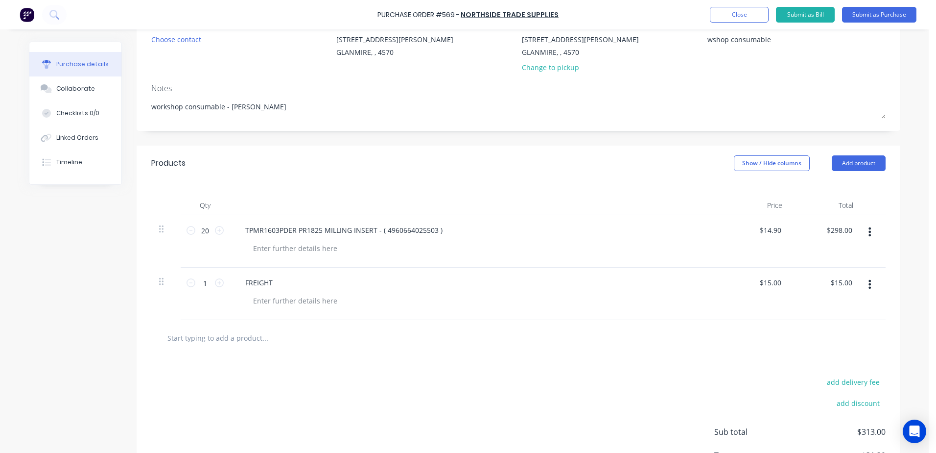
click at [248, 336] on input "text" at bounding box center [265, 338] width 196 height 20
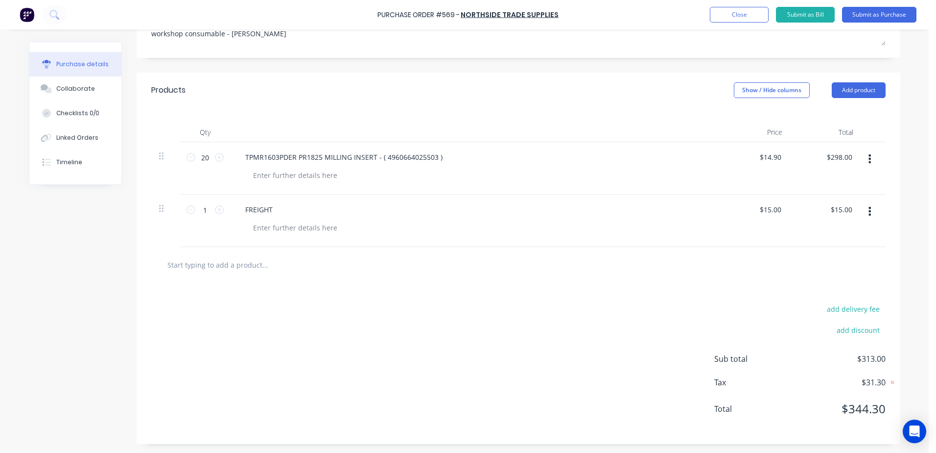
scroll to position [172, 0]
click at [898, 13] on button "Submit as Purchase" at bounding box center [879, 15] width 74 height 16
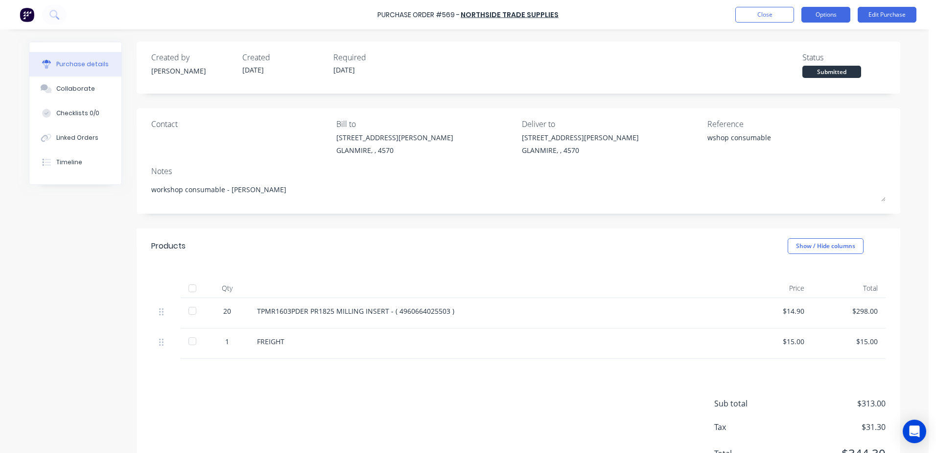
click at [831, 20] on button "Options" at bounding box center [826, 15] width 49 height 16
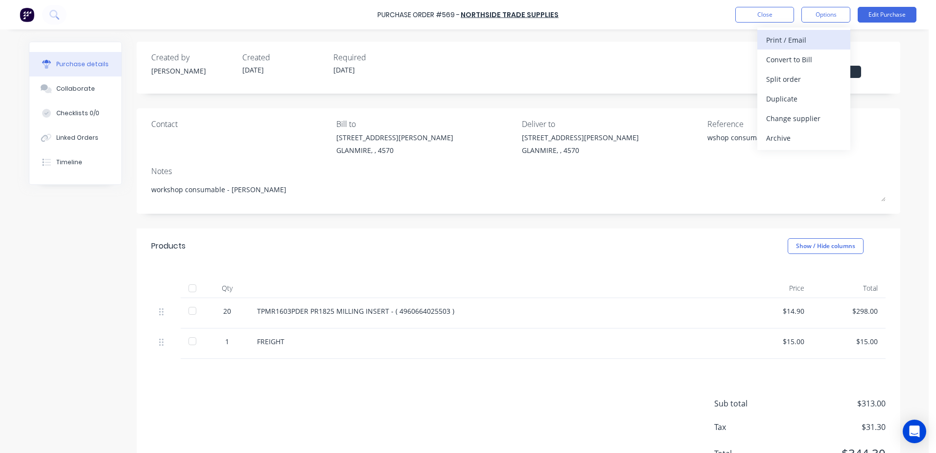
click at [809, 37] on div "Print / Email" at bounding box center [804, 40] width 75 height 14
click at [804, 55] on div "With pricing" at bounding box center [804, 59] width 75 height 14
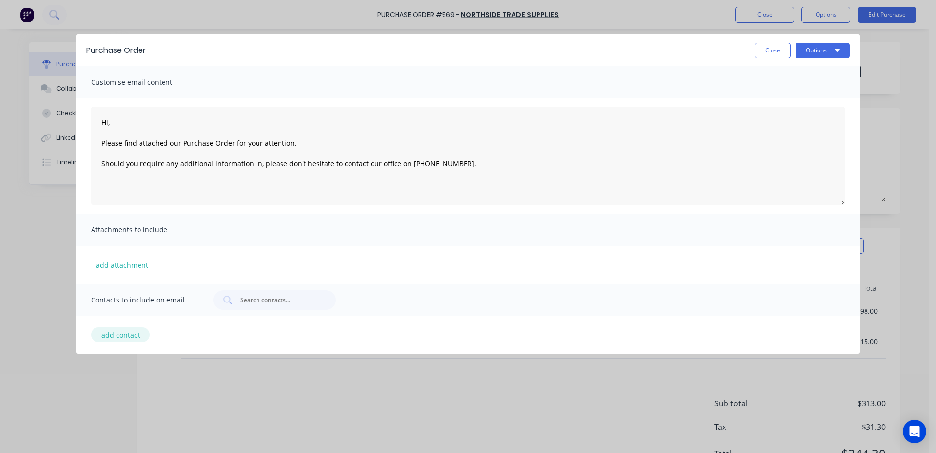
click at [108, 335] on button "add contact" at bounding box center [120, 334] width 59 height 15
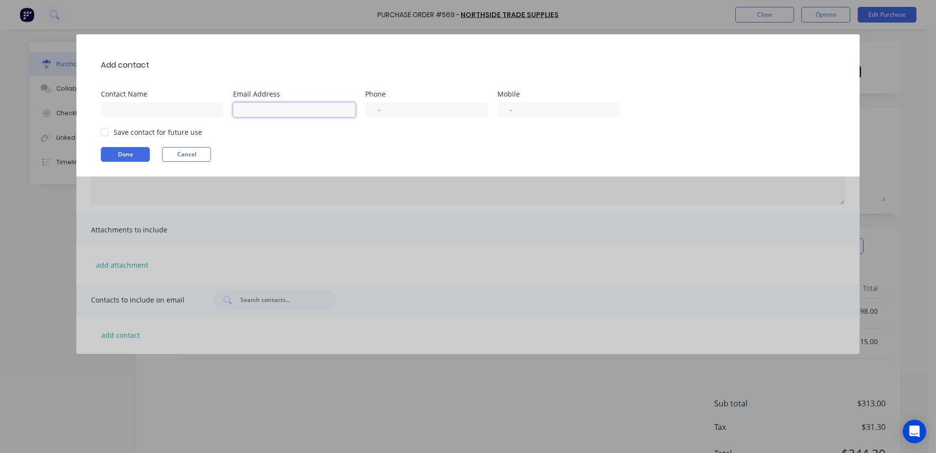
click at [247, 106] on input at bounding box center [294, 109] width 122 height 15
click at [104, 134] on div at bounding box center [105, 132] width 20 height 20
click at [125, 154] on button "Done" at bounding box center [125, 154] width 49 height 15
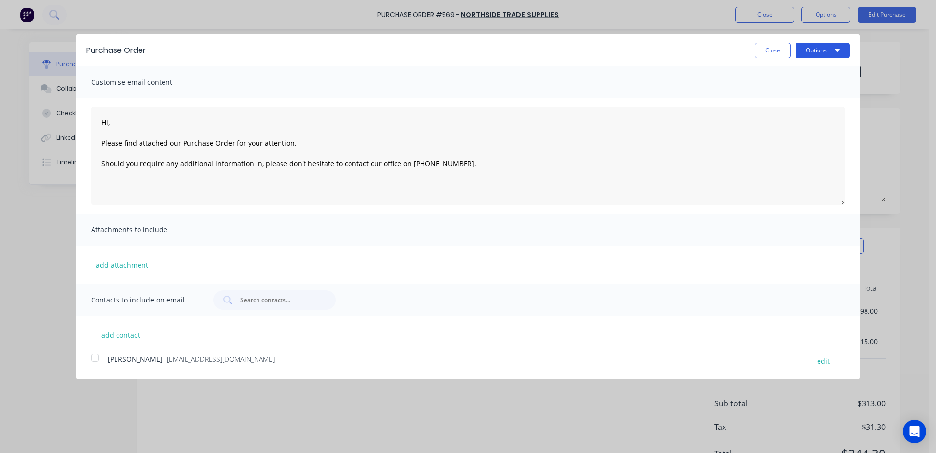
click at [820, 48] on button "Options" at bounding box center [823, 51] width 54 height 16
click at [800, 92] on div "Email" at bounding box center [803, 95] width 75 height 14
click at [92, 357] on div at bounding box center [95, 358] width 20 height 20
click at [828, 56] on button "Options" at bounding box center [823, 51] width 54 height 16
click at [803, 90] on div "Email" at bounding box center [803, 95] width 75 height 14
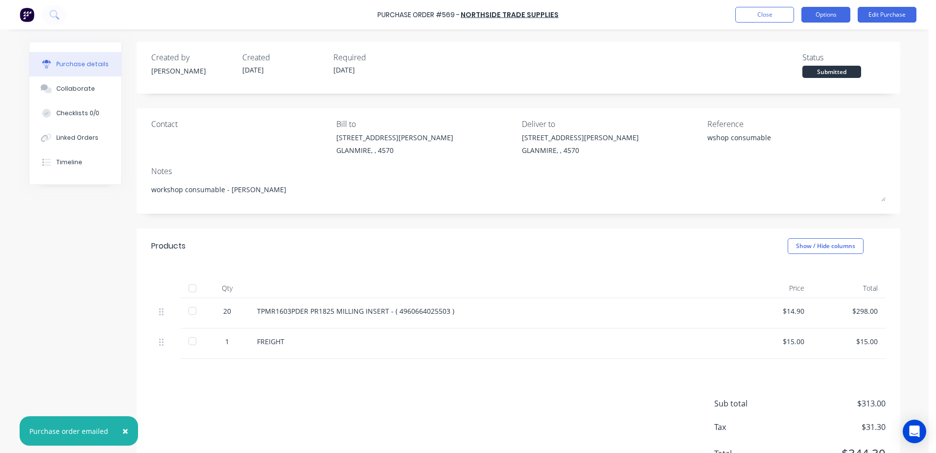
click at [815, 13] on button "Options" at bounding box center [826, 15] width 49 height 16
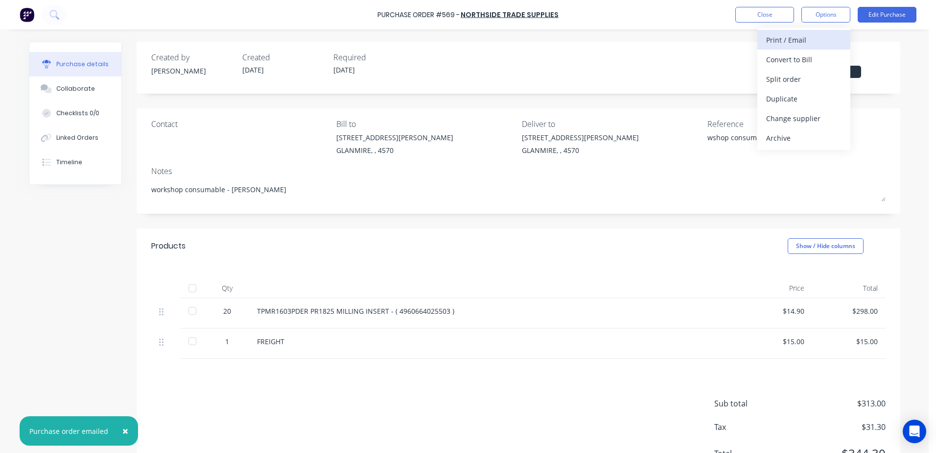
click at [779, 41] on div "Print / Email" at bounding box center [804, 40] width 75 height 14
click at [784, 60] on div "With pricing" at bounding box center [804, 59] width 75 height 14
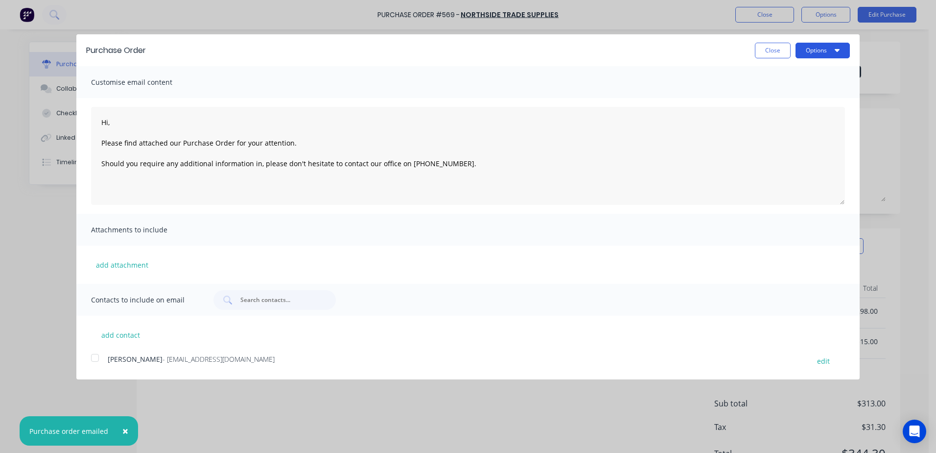
click at [809, 50] on button "Options" at bounding box center [823, 51] width 54 height 16
click at [765, 77] on button "Print" at bounding box center [803, 76] width 93 height 20
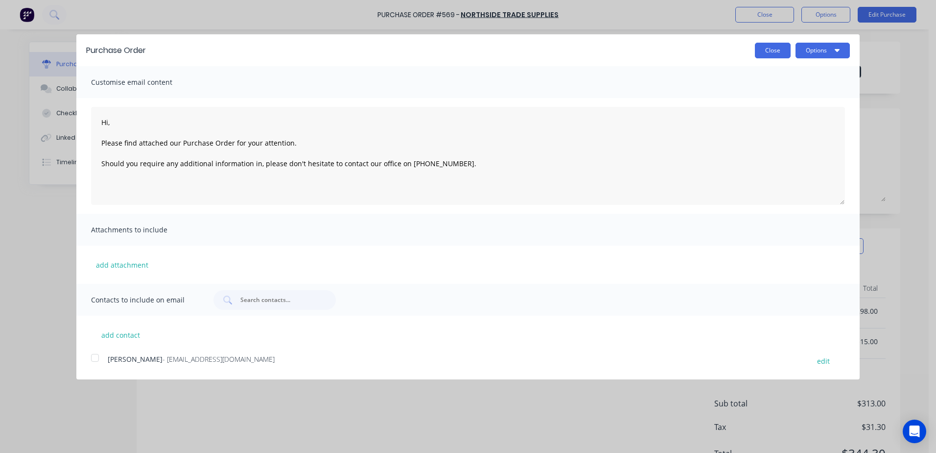
click at [769, 52] on button "Close" at bounding box center [773, 51] width 36 height 16
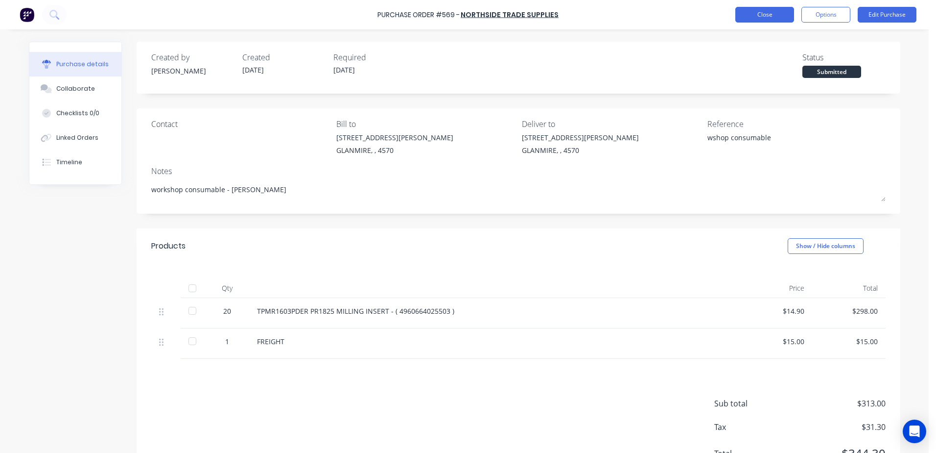
click at [753, 15] on button "Close" at bounding box center [765, 15] width 59 height 16
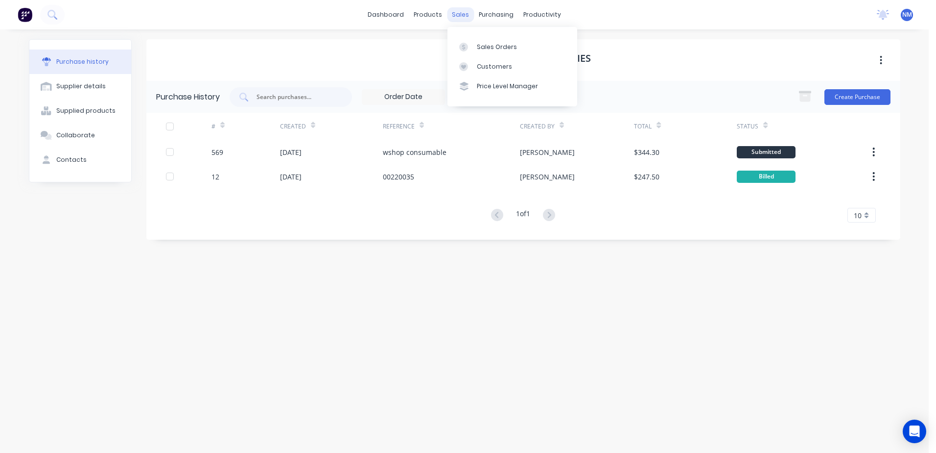
click at [459, 14] on div "sales" at bounding box center [460, 14] width 27 height 15
click at [519, 42] on link "Purchase Orders" at bounding box center [538, 47] width 130 height 20
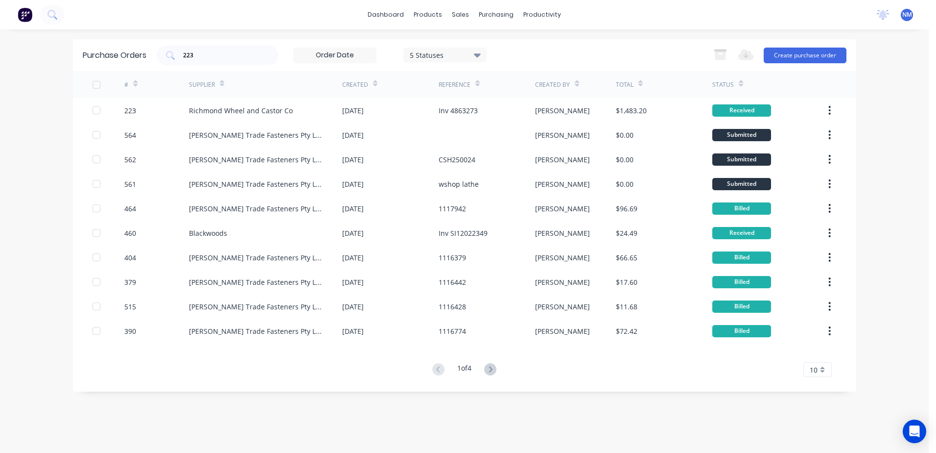
drag, startPoint x: 188, startPoint y: 55, endPoint x: 154, endPoint y: 55, distance: 33.3
click at [154, 55] on div "Purchase Orders 223 5 Statuses 5 Statuses Export to Excel (XLSX) Create purchas…" at bounding box center [465, 55] width 784 height 32
click at [197, 53] on input "223" at bounding box center [222, 55] width 81 height 10
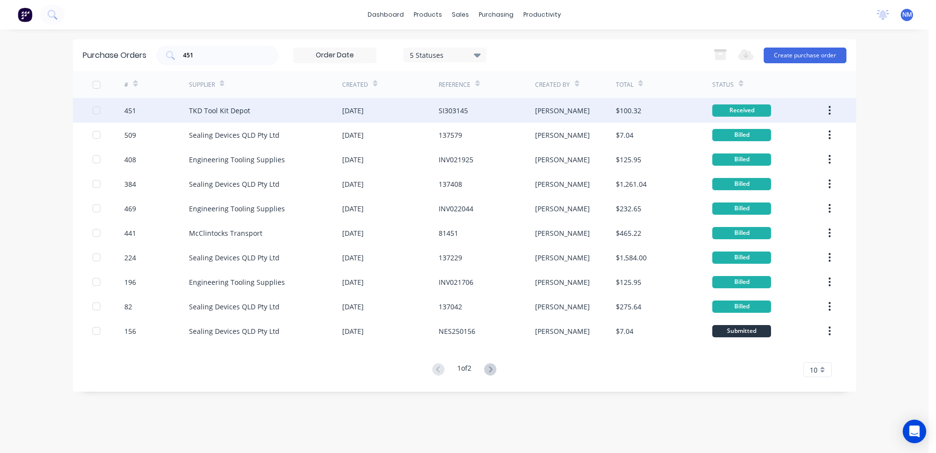
click at [590, 102] on div "[PERSON_NAME]" at bounding box center [575, 110] width 81 height 24
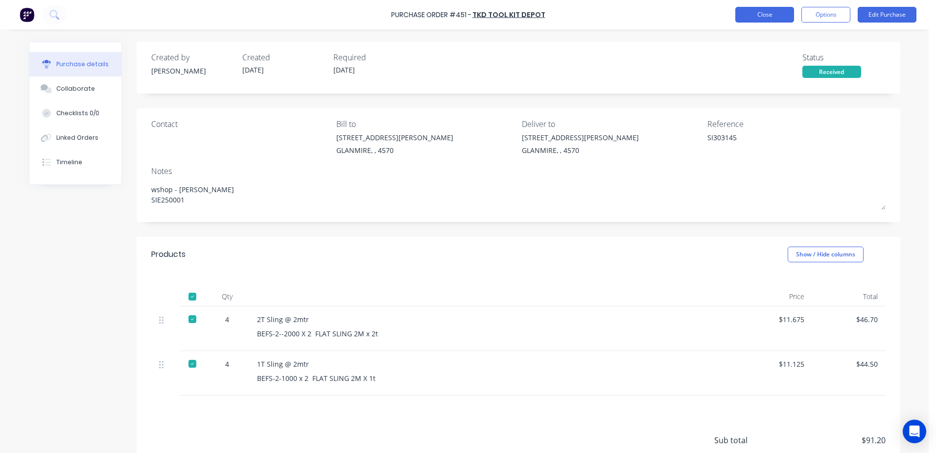
click at [752, 14] on button "Close" at bounding box center [765, 15] width 59 height 16
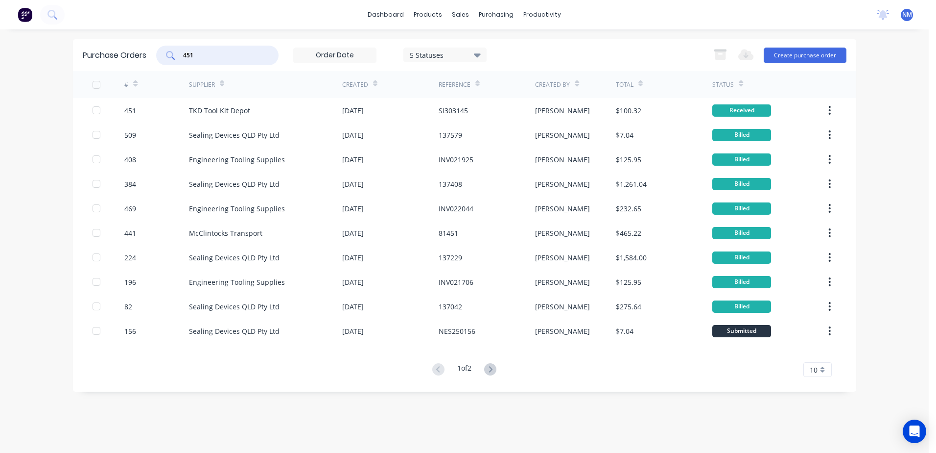
drag, startPoint x: 214, startPoint y: 52, endPoint x: 127, endPoint y: 51, distance: 86.7
click at [127, 51] on div "Purchase Orders 451 5 Statuses 5 Statuses Export to Excel (XLSX) Create purchas…" at bounding box center [465, 55] width 784 height 32
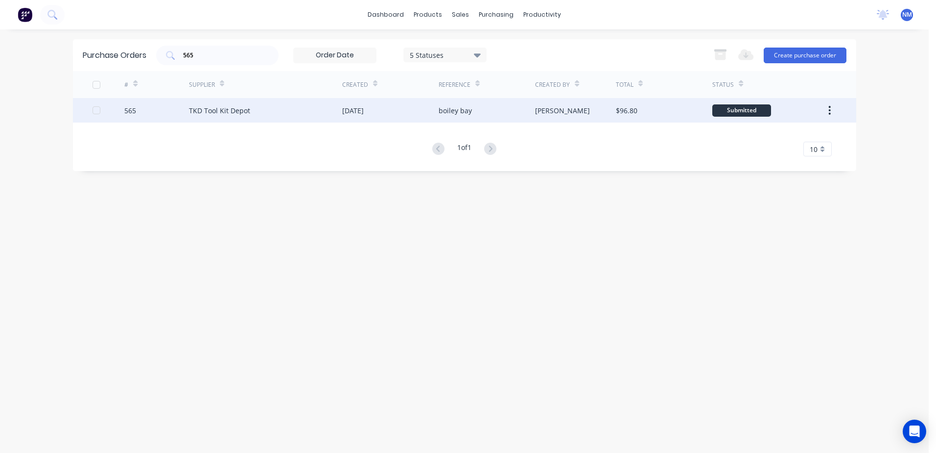
click at [601, 107] on div "[PERSON_NAME]" at bounding box center [575, 110] width 81 height 24
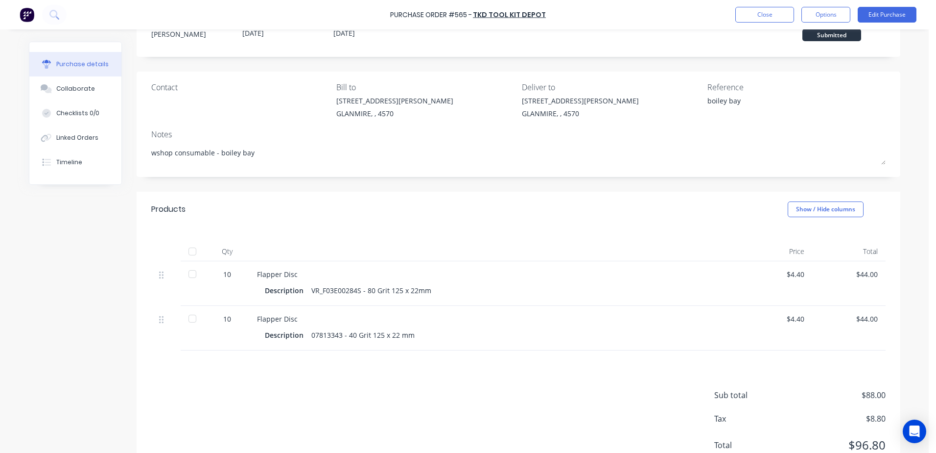
scroll to position [74, 0]
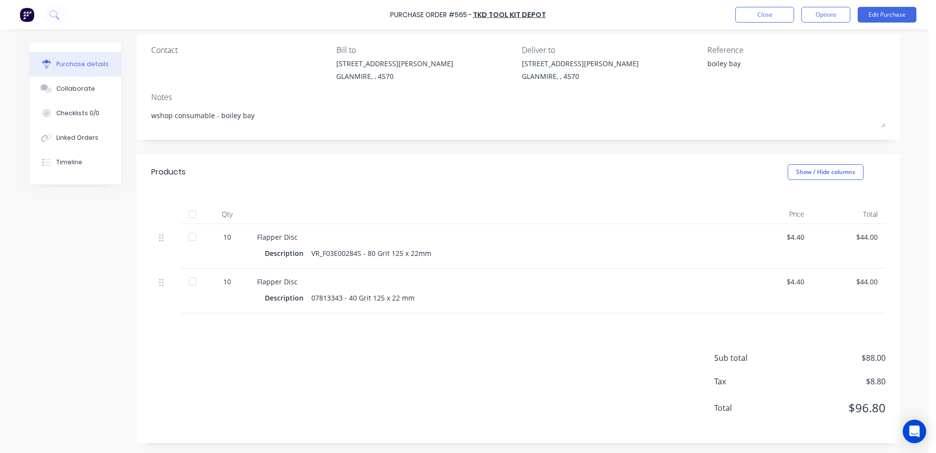
click at [883, 6] on div "Purchase Order #565 - TKD Tool Kit Depot Close Options Edit Purchase" at bounding box center [468, 14] width 936 height 29
click at [777, 233] on div "$4.40" at bounding box center [776, 237] width 58 height 10
click at [788, 239] on div "$4.40" at bounding box center [776, 237] width 58 height 10
click at [882, 16] on button "Edit Purchase" at bounding box center [887, 15] width 59 height 16
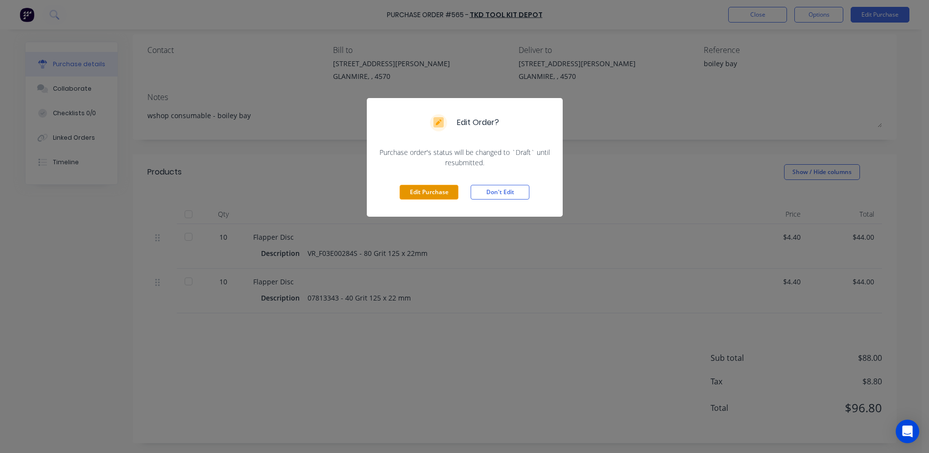
click at [420, 186] on button "Edit Purchase" at bounding box center [429, 192] width 59 height 15
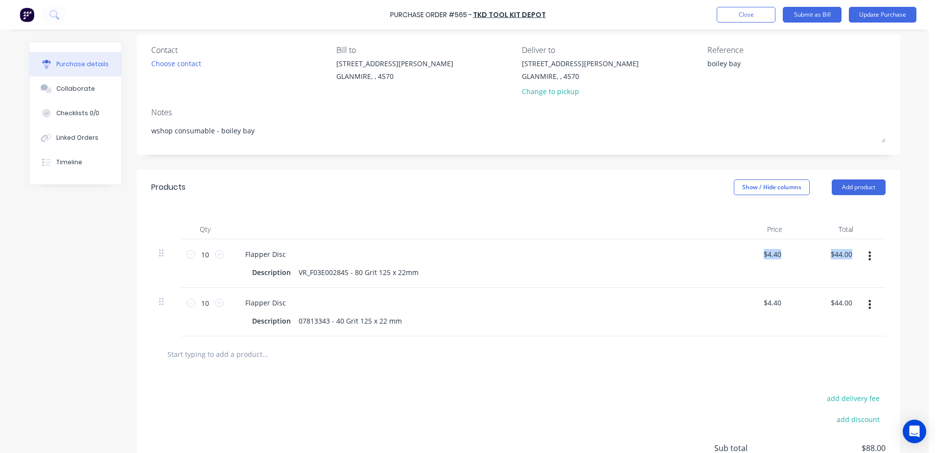
drag, startPoint x: 756, startPoint y: 255, endPoint x: 870, endPoint y: 262, distance: 114.3
click at [870, 262] on div "10 10 Flapper Disc Description VR_F03E00284S - 80 Grit 125 x 22mm $4.40 $4.40 $…" at bounding box center [518, 263] width 735 height 48
click at [777, 269] on div "$4.40 $4.40" at bounding box center [754, 263] width 71 height 48
drag, startPoint x: 782, startPoint y: 250, endPoint x: 774, endPoint y: 254, distance: 9.0
click at [774, 254] on div "$4.40 $4.40" at bounding box center [774, 254] width 26 height 14
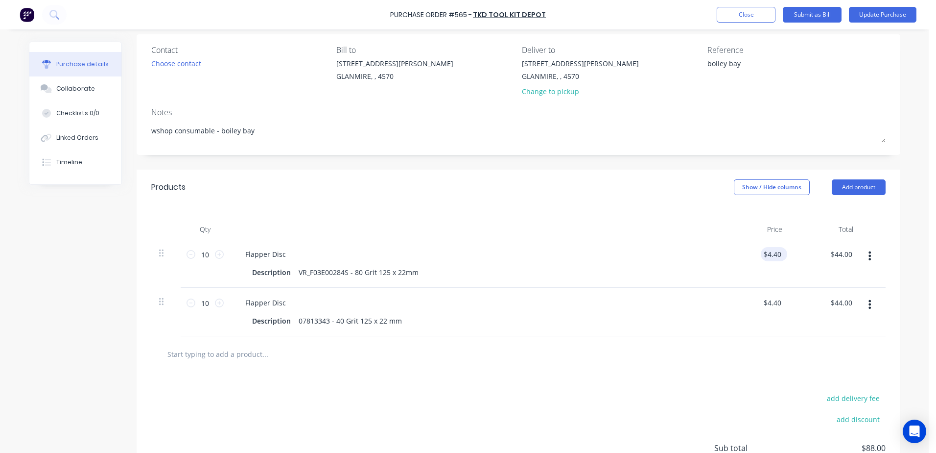
drag, startPoint x: 780, startPoint y: 256, endPoint x: 769, endPoint y: 256, distance: 11.3
click at [769, 256] on div "$4.40 $4.40" at bounding box center [774, 254] width 26 height 14
click at [769, 256] on input "4.4000" at bounding box center [770, 254] width 26 height 14
drag, startPoint x: 778, startPoint y: 253, endPoint x: 753, endPoint y: 255, distance: 24.5
click at [757, 255] on input "4.4000" at bounding box center [770, 254] width 26 height 14
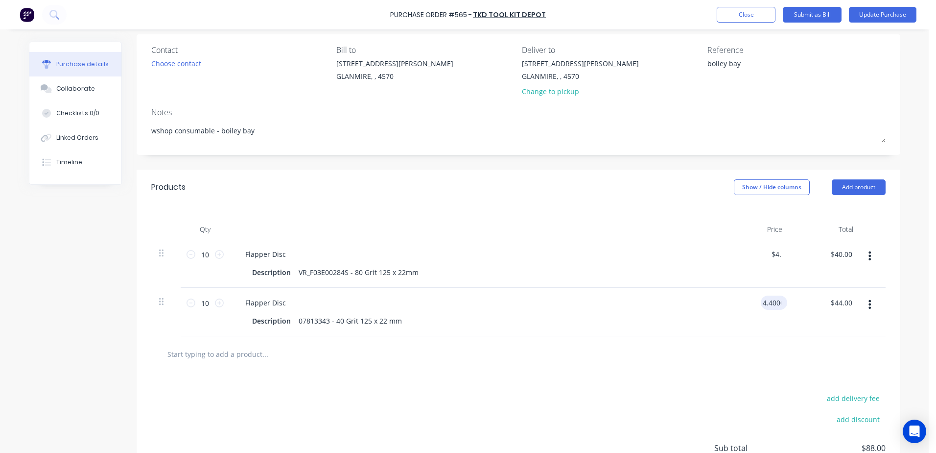
click at [777, 304] on input "4.4000" at bounding box center [772, 302] width 23 height 14
drag, startPoint x: 777, startPoint y: 304, endPoint x: 738, endPoint y: 306, distance: 38.7
click at [738, 306] on div "4.4000 4.4000" at bounding box center [754, 312] width 71 height 48
click at [699, 94] on div "Contact Choose contact Bill to 9 Dennis Little Drive GLANMIRE, , 4570 Deliver t…" at bounding box center [518, 72] width 735 height 57
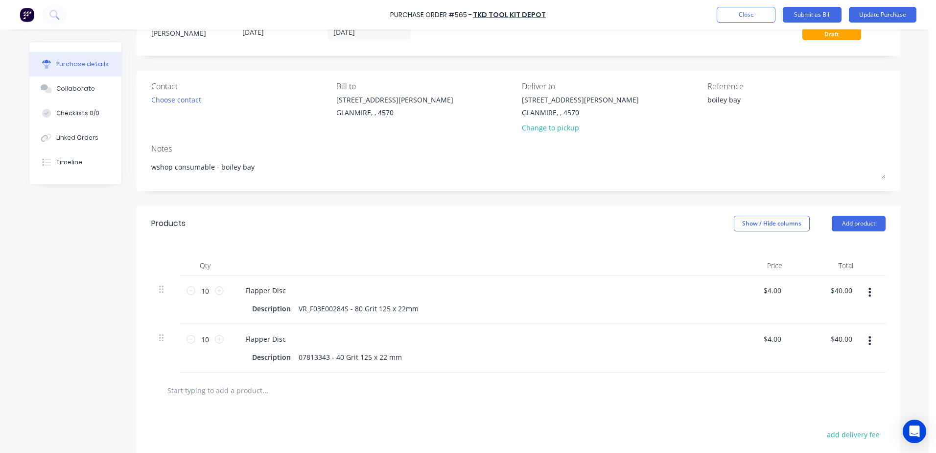
scroll to position [0, 0]
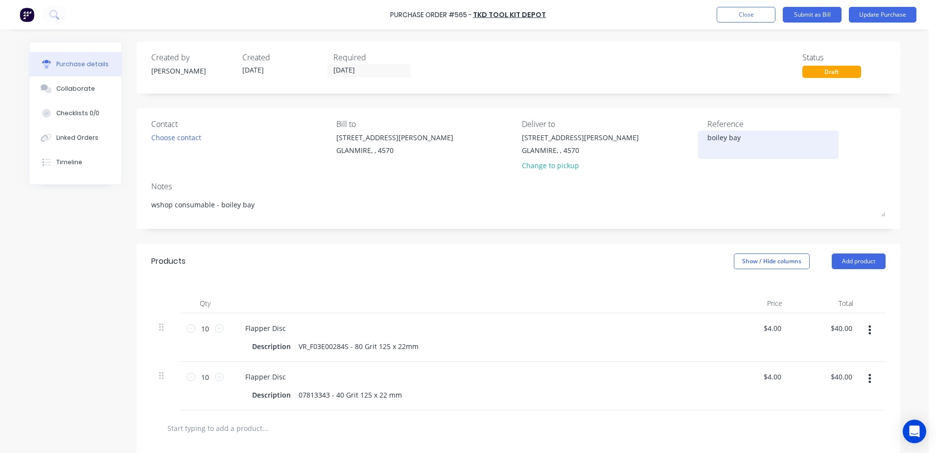
click at [716, 135] on textarea "boiley bay" at bounding box center [769, 143] width 122 height 22
drag, startPoint x: 739, startPoint y: 136, endPoint x: 623, endPoint y: 150, distance: 117.4
click at [623, 150] on div "Contact Choose contact Bill to 9 Dennis Little Drive GLANMIRE, , 4570 Deliver t…" at bounding box center [518, 146] width 735 height 57
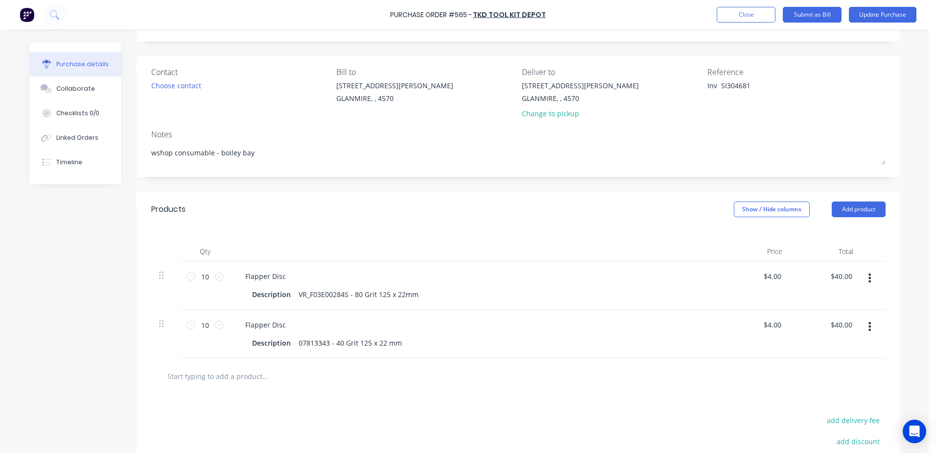
scroll to position [147, 0]
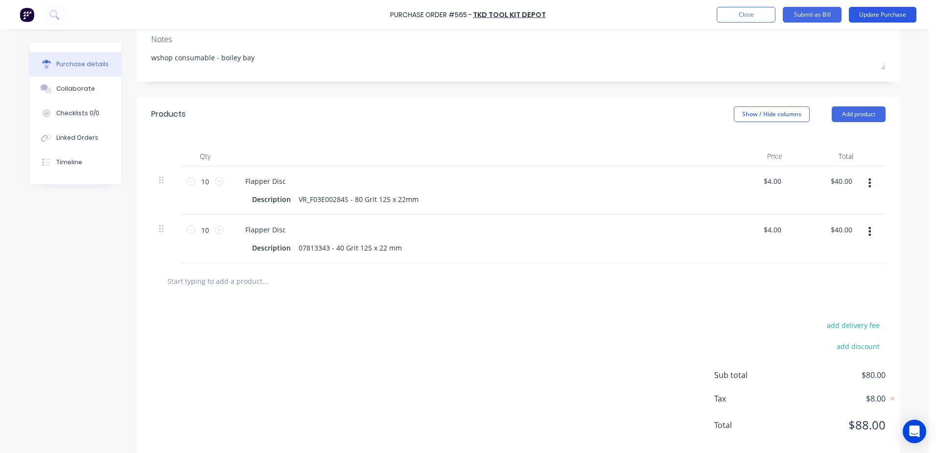
click at [883, 13] on button "Update Purchase" at bounding box center [883, 15] width 68 height 16
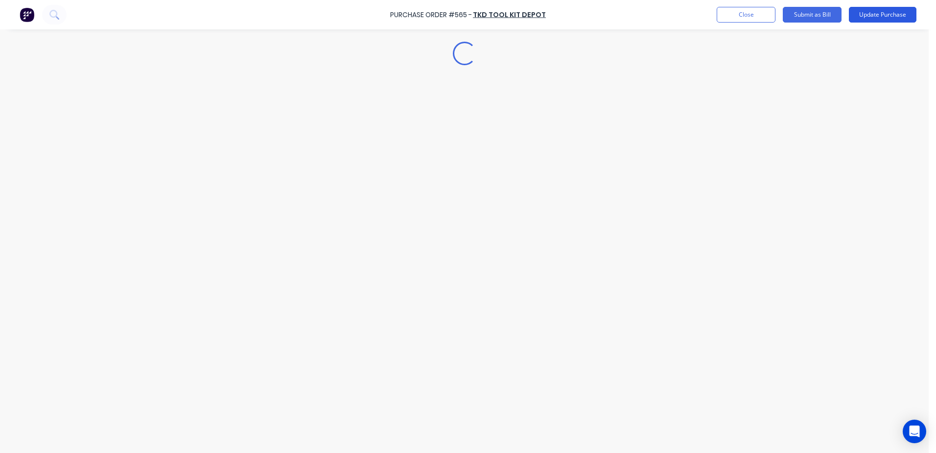
scroll to position [0, 0]
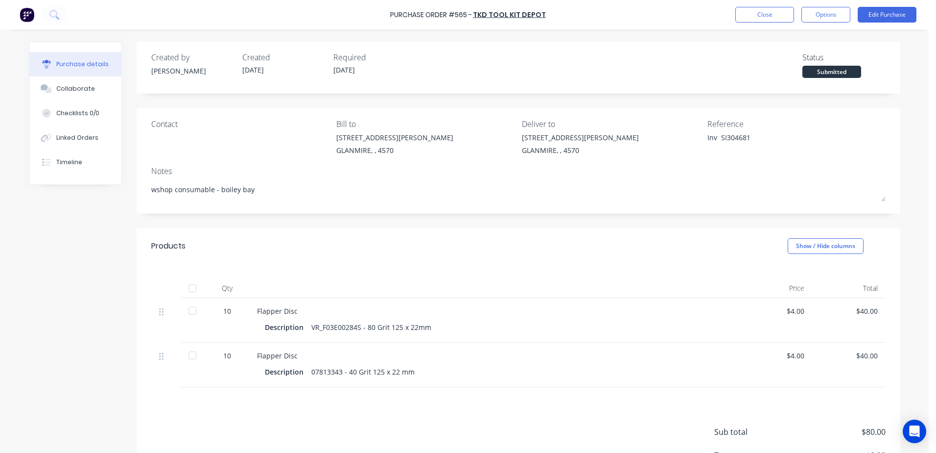
click at [183, 286] on div at bounding box center [193, 288] width 20 height 20
click at [763, 12] on button "Close" at bounding box center [765, 15] width 59 height 16
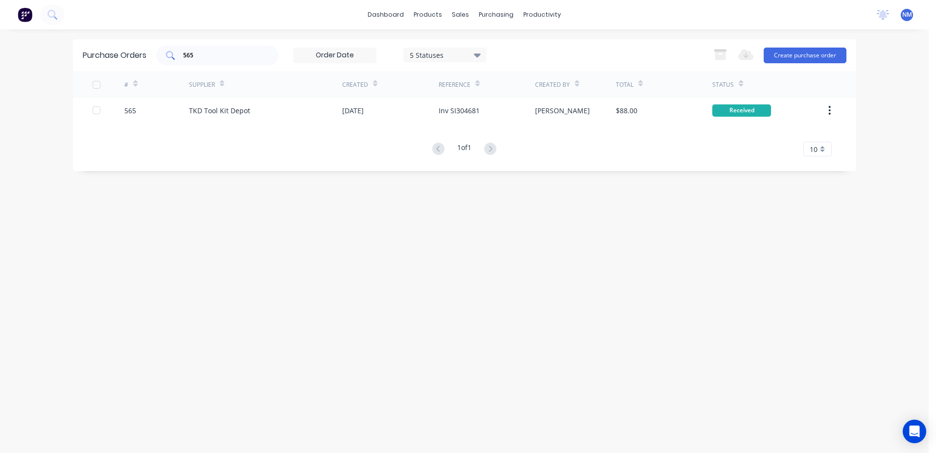
click at [201, 54] on input "565" at bounding box center [222, 55] width 81 height 10
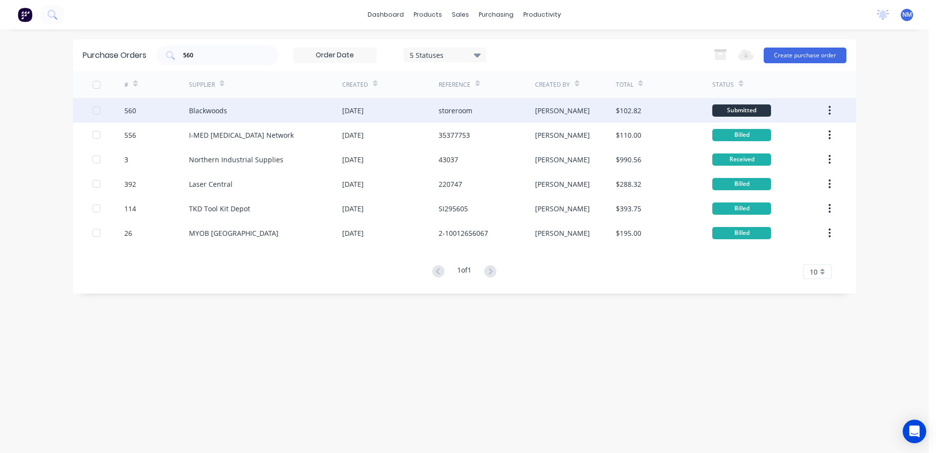
click at [526, 117] on div "storeroom" at bounding box center [487, 110] width 96 height 24
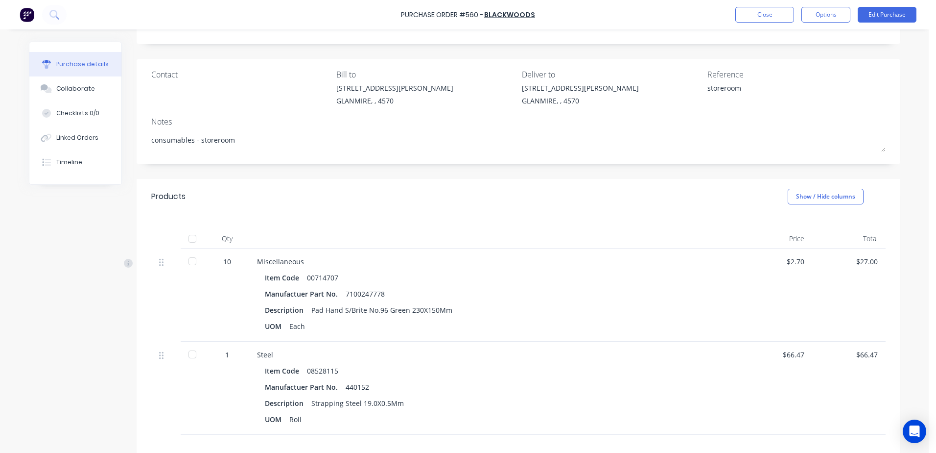
scroll to position [98, 0]
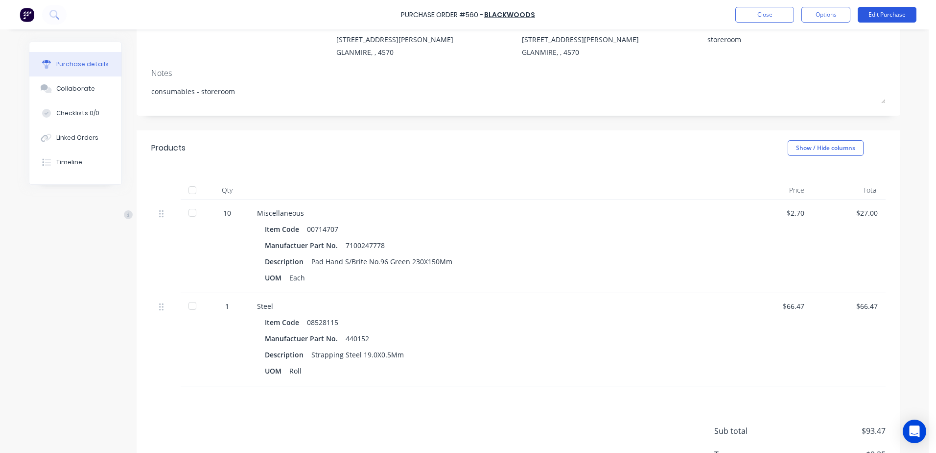
click at [894, 11] on button "Edit Purchase" at bounding box center [887, 15] width 59 height 16
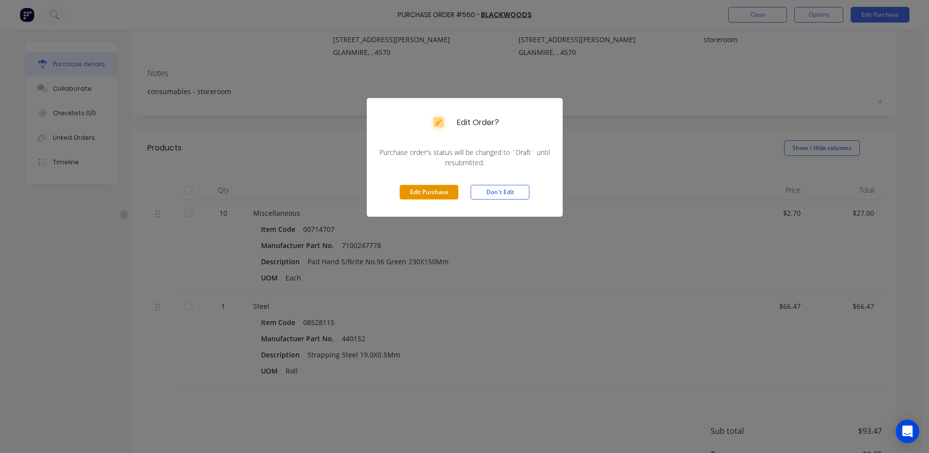
click at [446, 187] on button "Edit Purchase" at bounding box center [429, 192] width 59 height 15
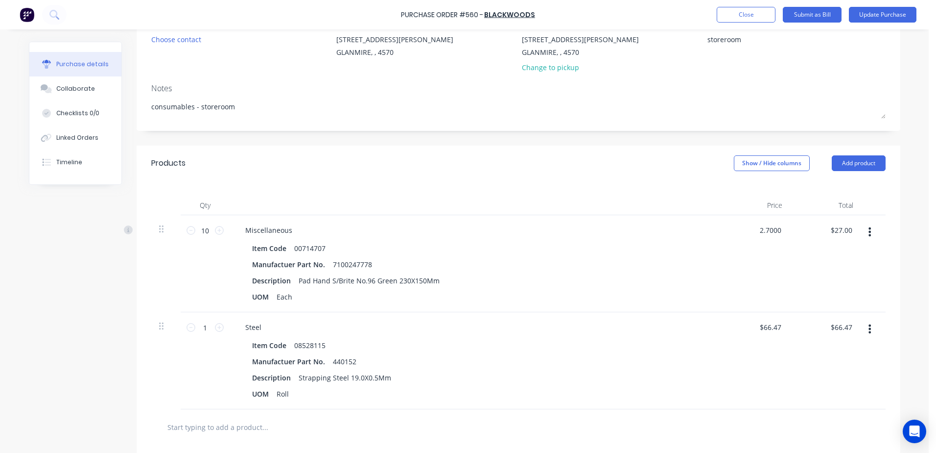
drag, startPoint x: 775, startPoint y: 227, endPoint x: 812, endPoint y: 206, distance: 41.9
click at [812, 206] on div "Qty Price Total 10 10 Miscellaneous Item Code 00714707 Manufactuer Part No. 710…" at bounding box center [519, 295] width 764 height 228
click at [778, 331] on input "66.4700" at bounding box center [770, 327] width 26 height 14
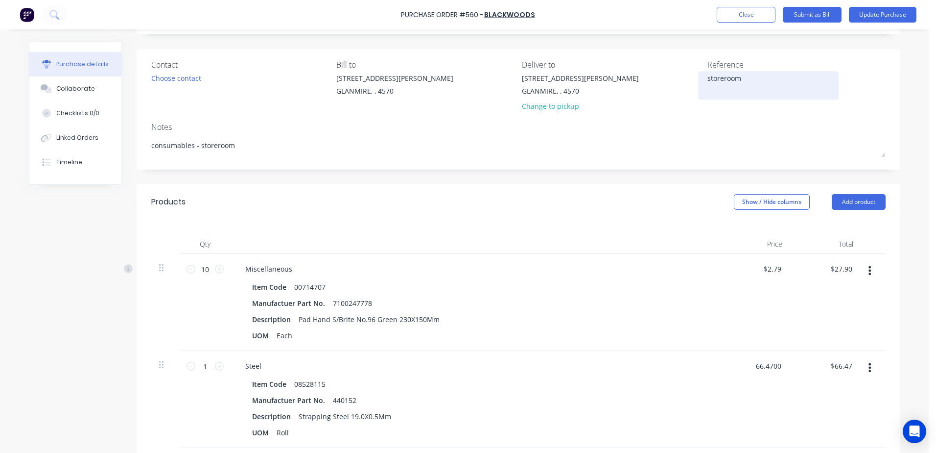
scroll to position [0, 0]
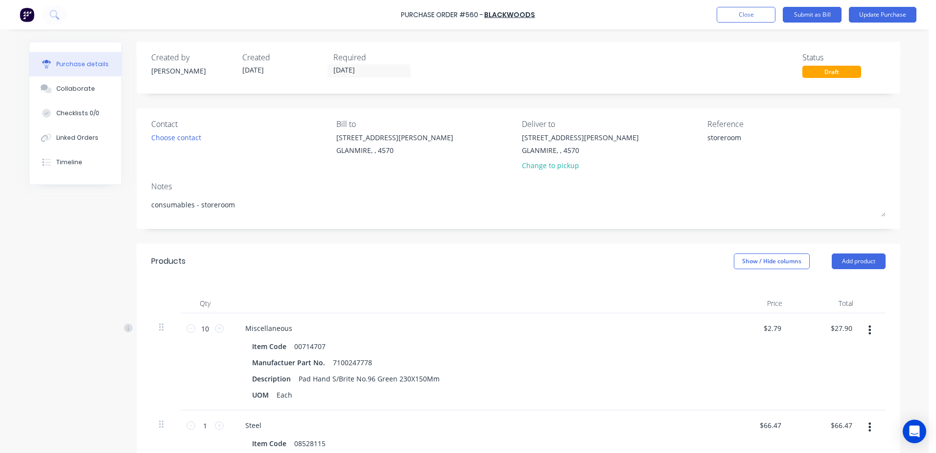
drag, startPoint x: 743, startPoint y: 138, endPoint x: 652, endPoint y: 152, distance: 91.2
click at [674, 145] on div "Contact Choose contact Bill to 9 Dennis Little Drive GLANMIRE, , 4570 Deliver t…" at bounding box center [518, 146] width 735 height 57
click at [362, 71] on input "04/09/25" at bounding box center [369, 71] width 82 height 12
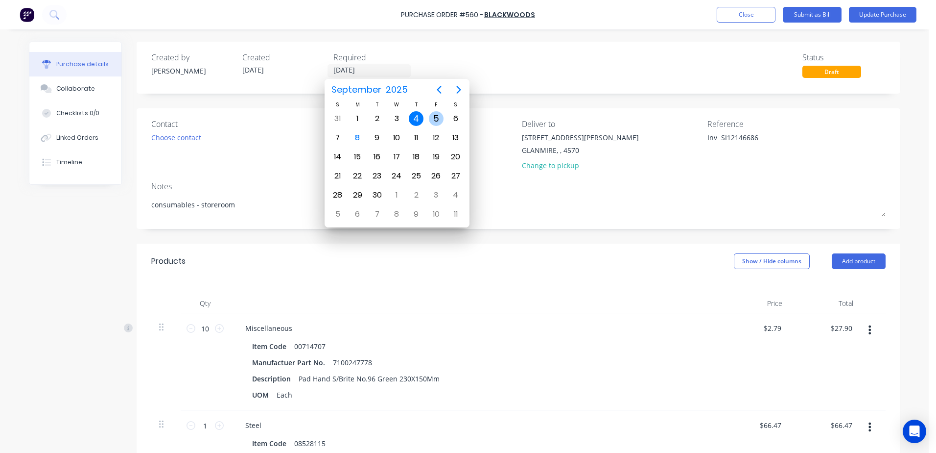
click at [439, 117] on div "5" at bounding box center [436, 118] width 15 height 15
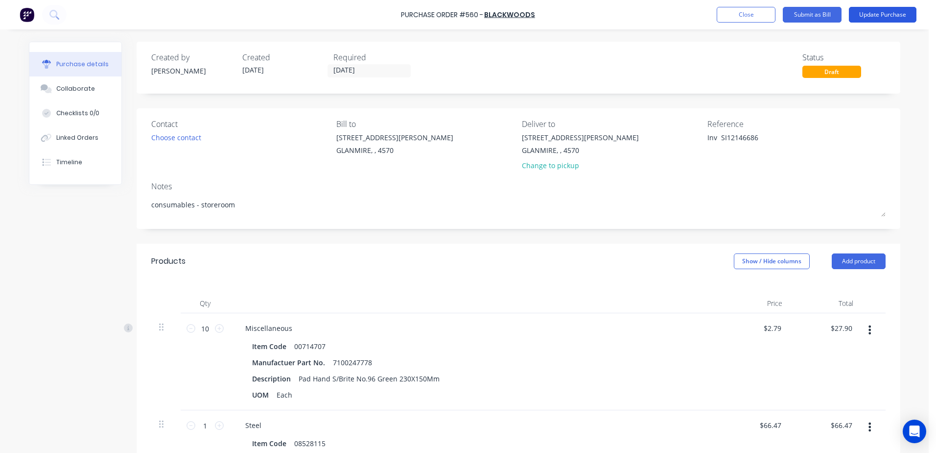
click at [874, 16] on button "Update Purchase" at bounding box center [883, 15] width 68 height 16
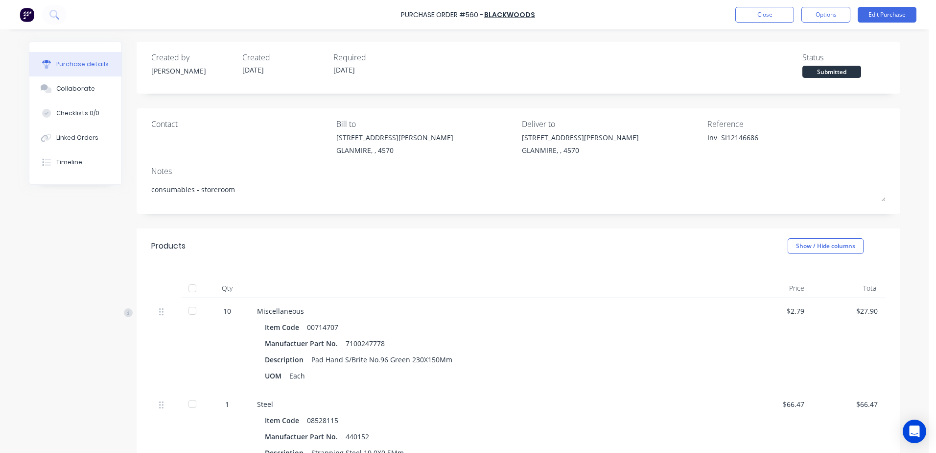
click at [192, 287] on div at bounding box center [193, 288] width 20 height 20
click at [759, 15] on button "Close" at bounding box center [765, 15] width 59 height 16
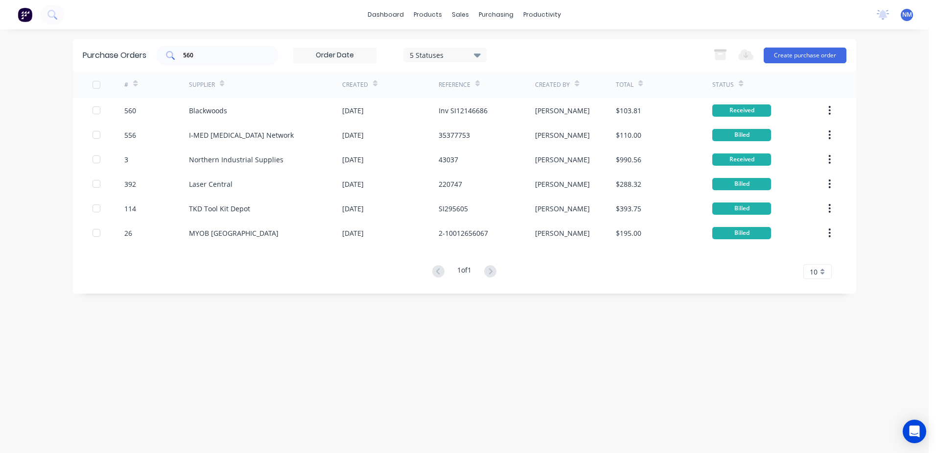
click at [201, 57] on input "560" at bounding box center [222, 55] width 81 height 10
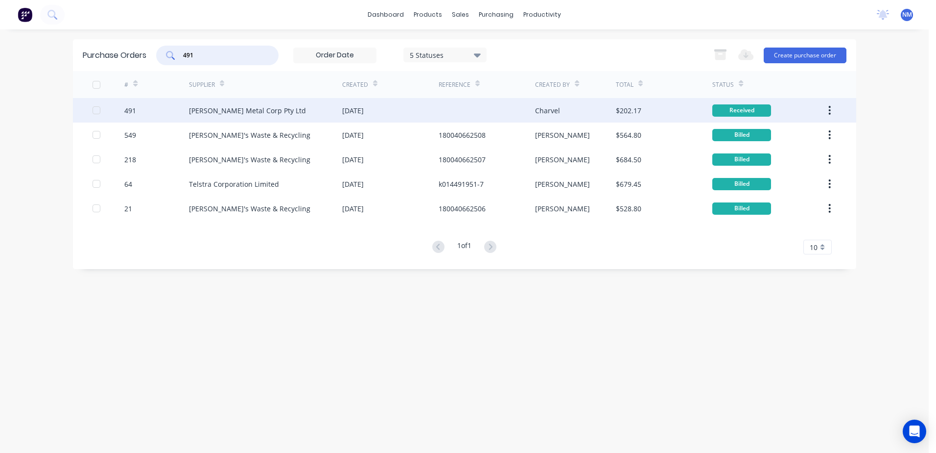
click at [603, 108] on div "Charvel" at bounding box center [575, 110] width 81 height 24
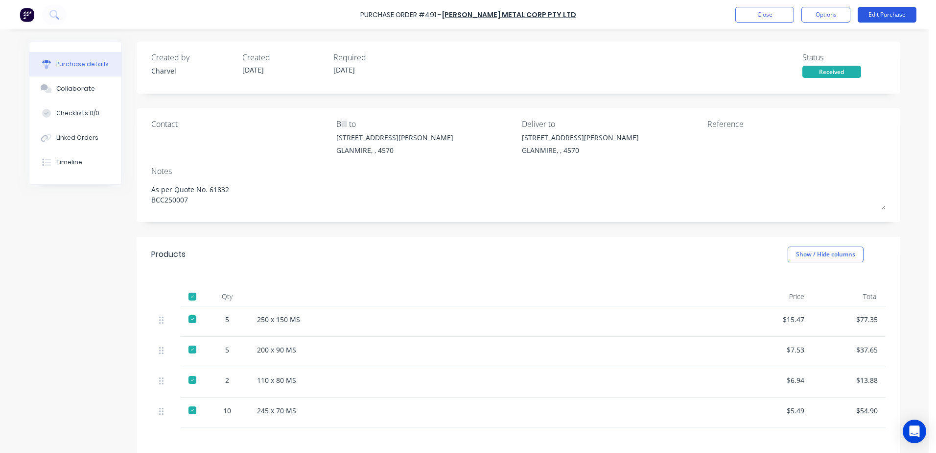
click at [873, 16] on button "Edit Purchase" at bounding box center [887, 15] width 59 height 16
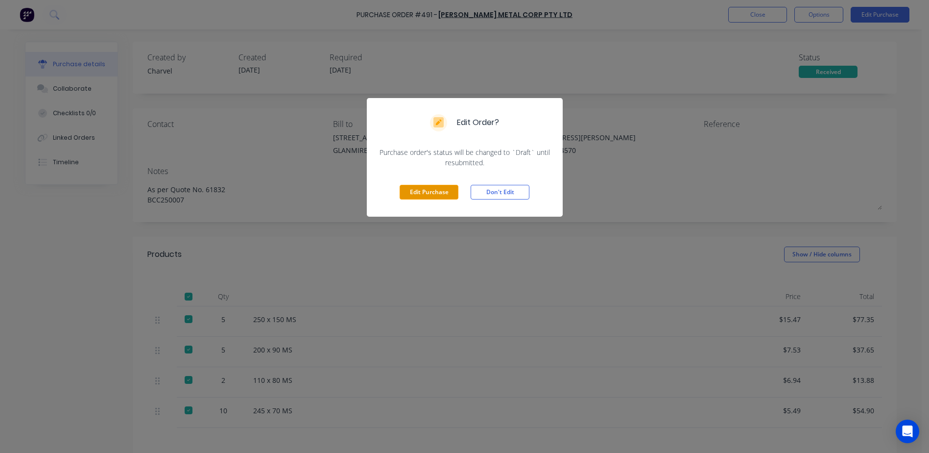
drag, startPoint x: 421, startPoint y: 191, endPoint x: 540, endPoint y: 186, distance: 118.6
click at [422, 190] on button "Edit Purchase" at bounding box center [429, 192] width 59 height 15
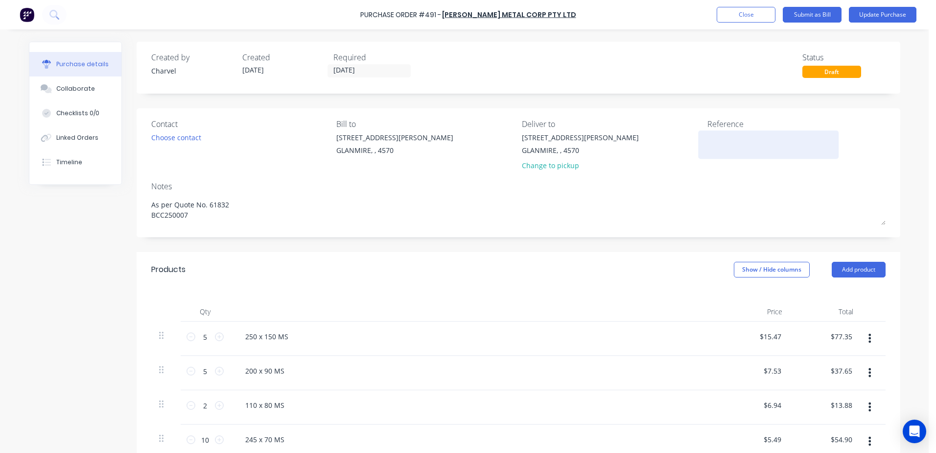
click at [713, 147] on textarea at bounding box center [769, 143] width 122 height 22
click at [378, 71] on input "28/08/25" at bounding box center [369, 71] width 82 height 12
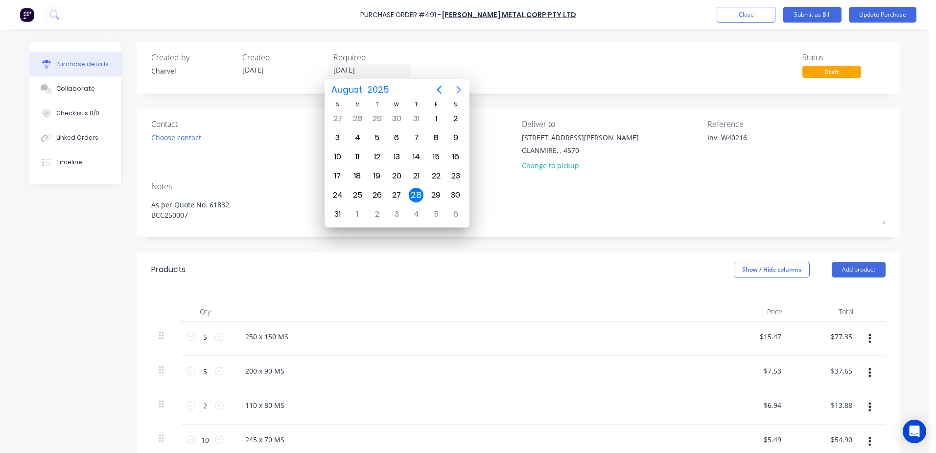
click at [457, 88] on icon "Next page" at bounding box center [459, 90] width 12 height 12
click at [435, 118] on div "5" at bounding box center [436, 118] width 15 height 15
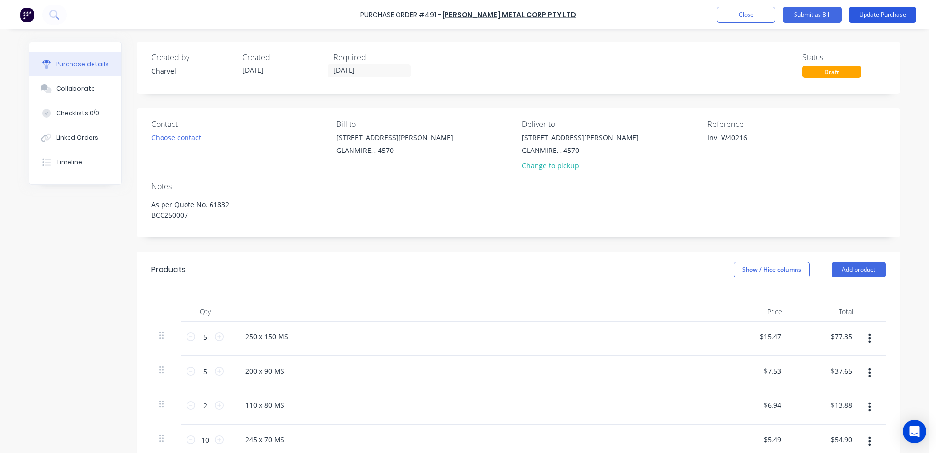
click at [892, 12] on button "Update Purchase" at bounding box center [883, 15] width 68 height 16
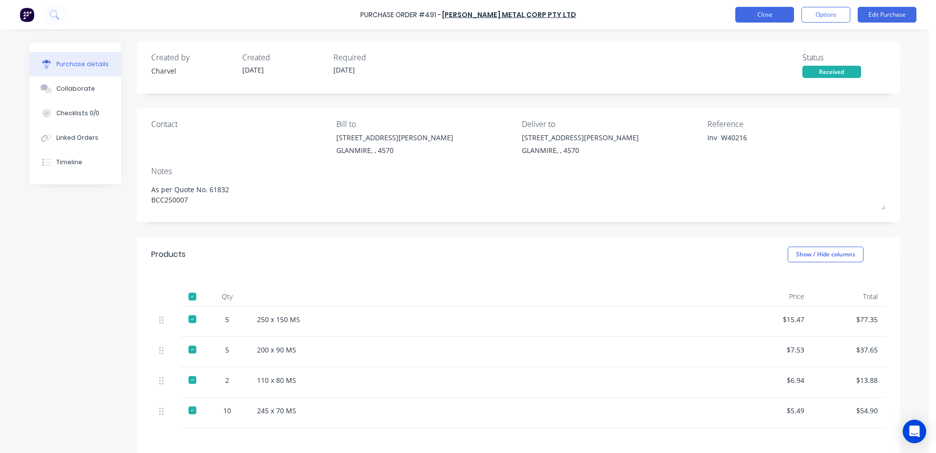
click at [771, 16] on button "Close" at bounding box center [765, 15] width 59 height 16
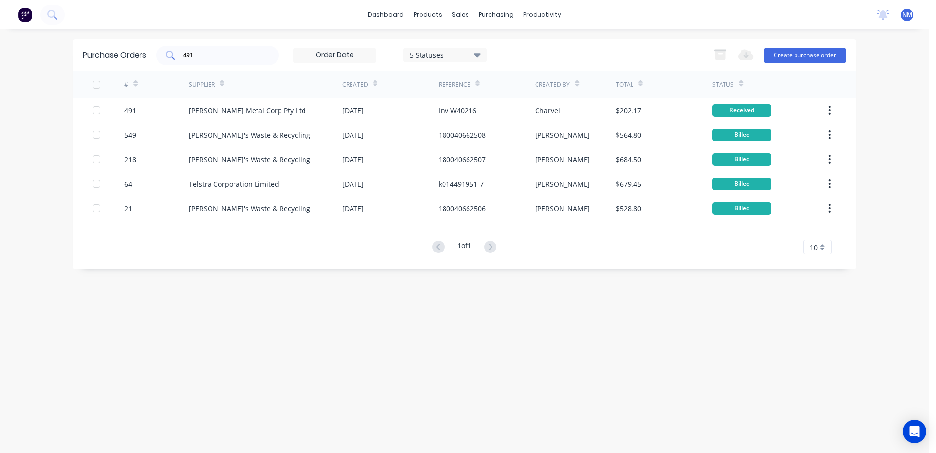
click at [200, 59] on input "491" at bounding box center [222, 55] width 81 height 10
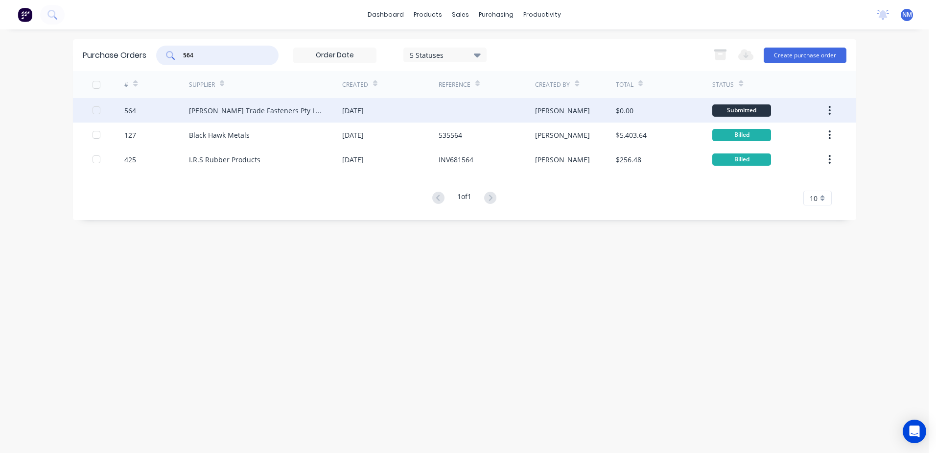
click at [647, 111] on div "$0.00" at bounding box center [664, 110] width 96 height 24
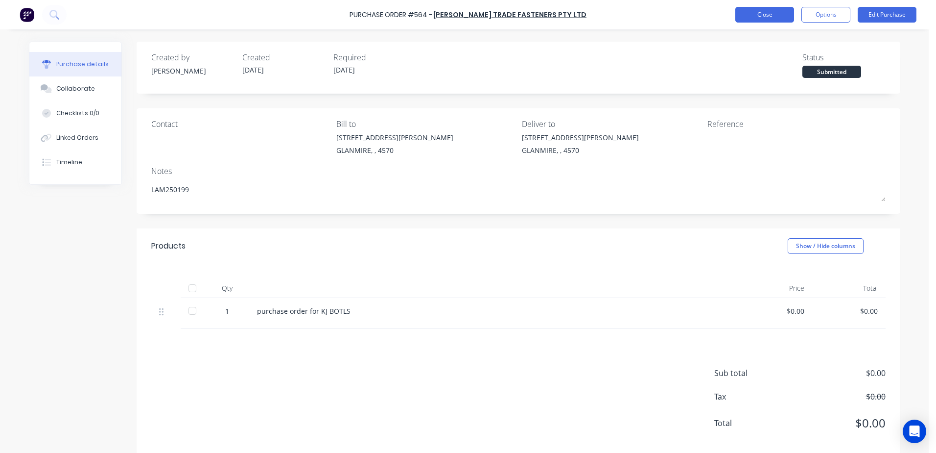
click at [761, 13] on button "Close" at bounding box center [765, 15] width 59 height 16
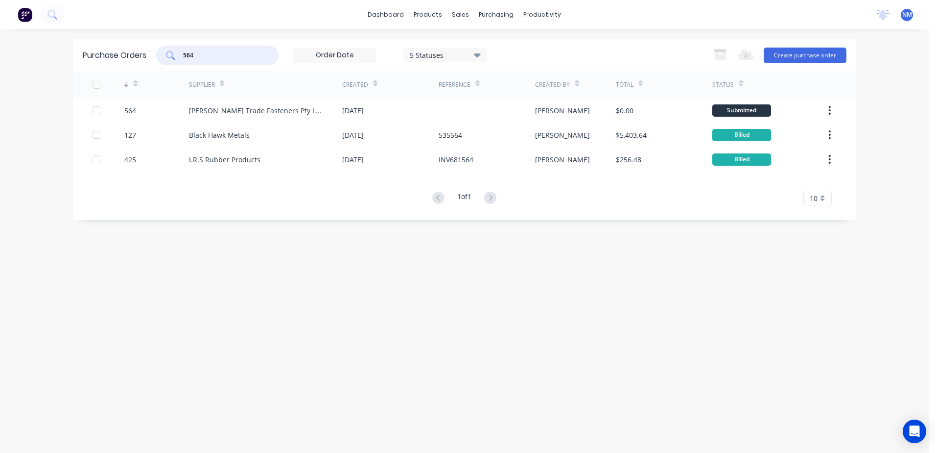
click at [209, 59] on input "564" at bounding box center [222, 55] width 81 height 10
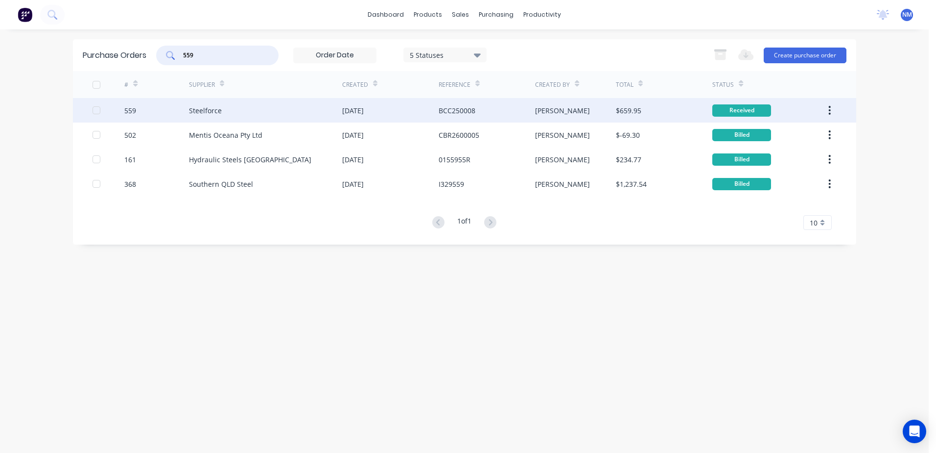
click at [675, 109] on div "$659.95" at bounding box center [664, 110] width 96 height 24
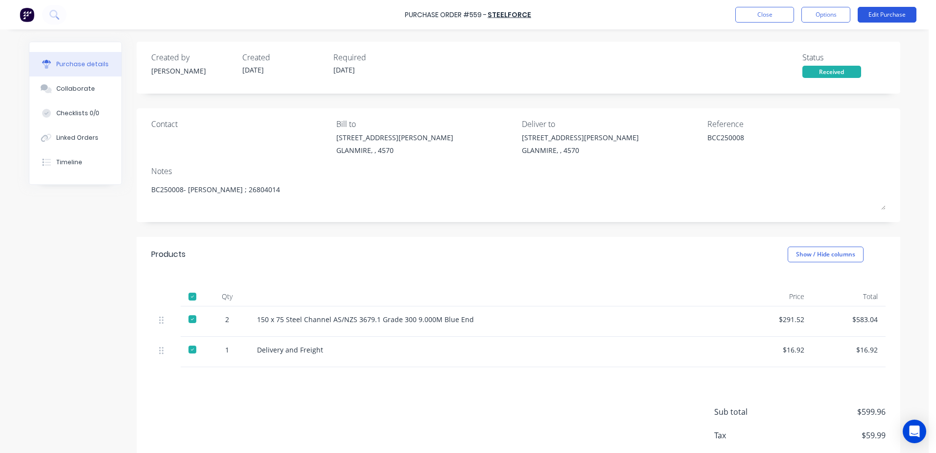
click at [869, 11] on button "Edit Purchase" at bounding box center [887, 15] width 59 height 16
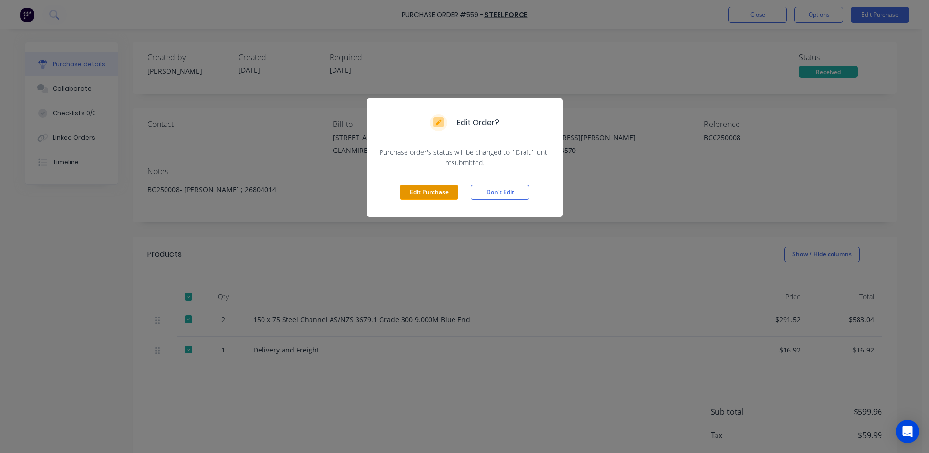
click at [445, 194] on button "Edit Purchase" at bounding box center [429, 192] width 59 height 15
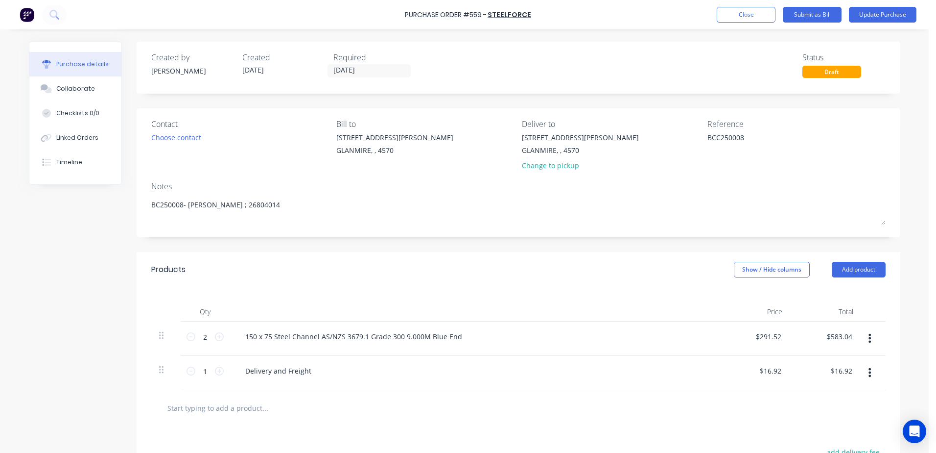
drag, startPoint x: 747, startPoint y: 139, endPoint x: 647, endPoint y: 138, distance: 99.4
click at [647, 138] on div "Contact Choose contact Bill to 9 Dennis Little Drive GLANMIRE, , 4570 Deliver t…" at bounding box center [518, 146] width 735 height 57
click at [880, 10] on button "Update Purchase" at bounding box center [883, 15] width 68 height 16
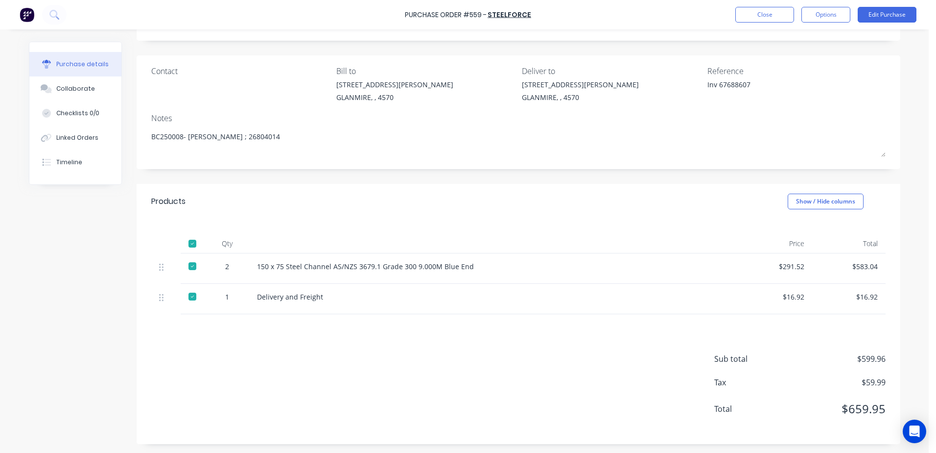
scroll to position [54, 0]
click at [760, 13] on button "Close" at bounding box center [765, 15] width 59 height 16
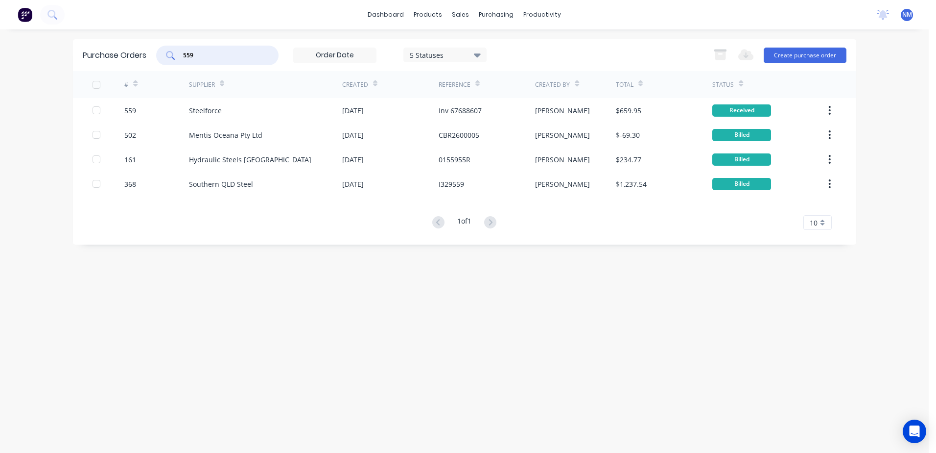
drag, startPoint x: 211, startPoint y: 57, endPoint x: 153, endPoint y: 59, distance: 57.8
click at [153, 59] on div "Purchase Orders 559 5 Statuses 5 Statuses Export to Excel (XLSX) Create purchas…" at bounding box center [465, 55] width 784 height 32
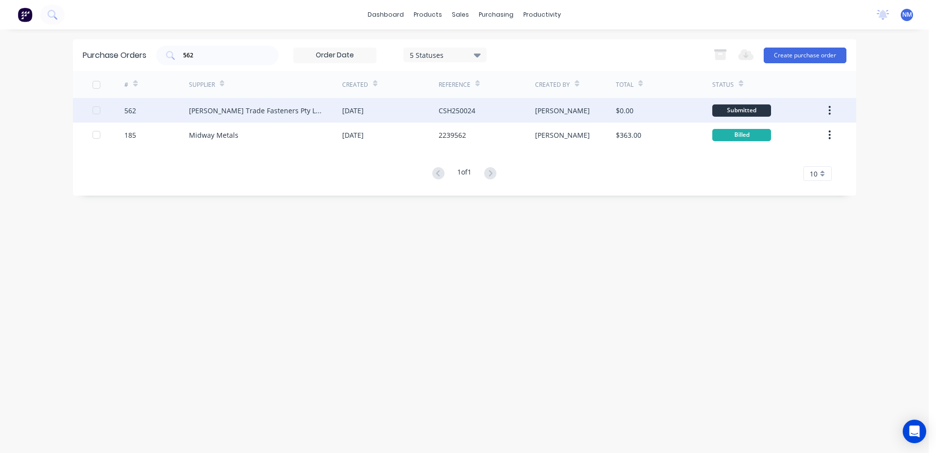
click at [672, 112] on div "$0.00" at bounding box center [664, 110] width 96 height 24
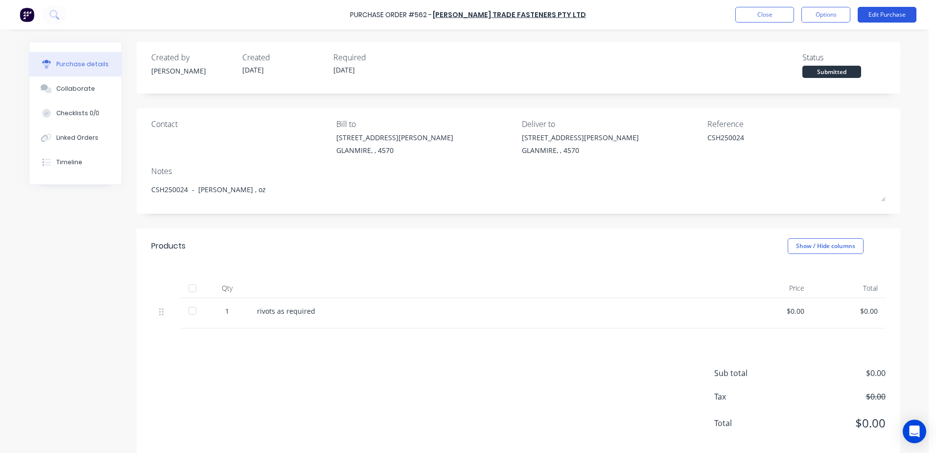
click at [880, 13] on button "Edit Purchase" at bounding box center [887, 15] width 59 height 16
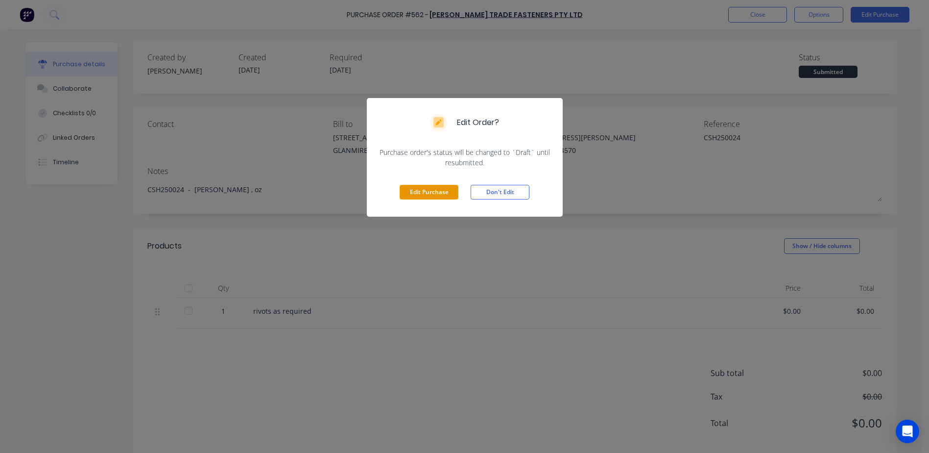
click at [425, 190] on button "Edit Purchase" at bounding box center [429, 192] width 59 height 15
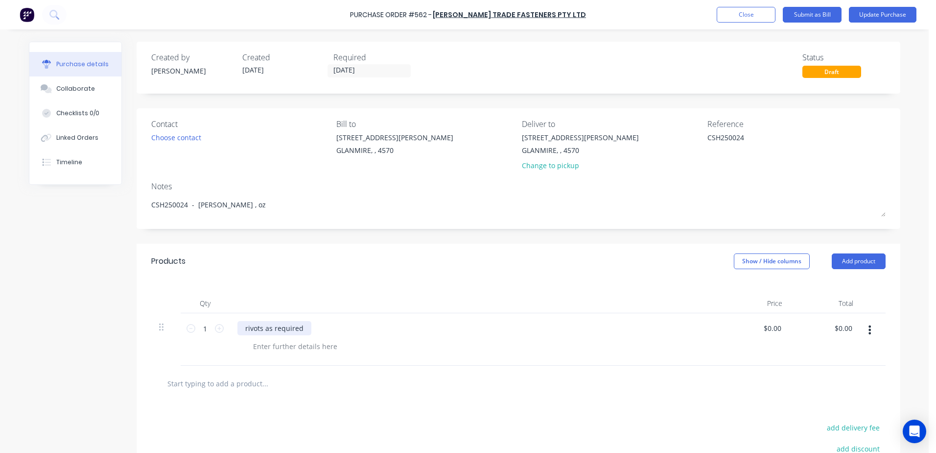
click at [300, 327] on div "rivots as required" at bounding box center [275, 328] width 74 height 14
click at [833, 327] on input "0.00" at bounding box center [843, 328] width 23 height 14
click at [850, 329] on input "1.760.00" at bounding box center [839, 328] width 32 height 14
drag, startPoint x: 850, startPoint y: 329, endPoint x: 823, endPoint y: 327, distance: 27.5
click at [823, 327] on input "1.760.00" at bounding box center [839, 328] width 32 height 14
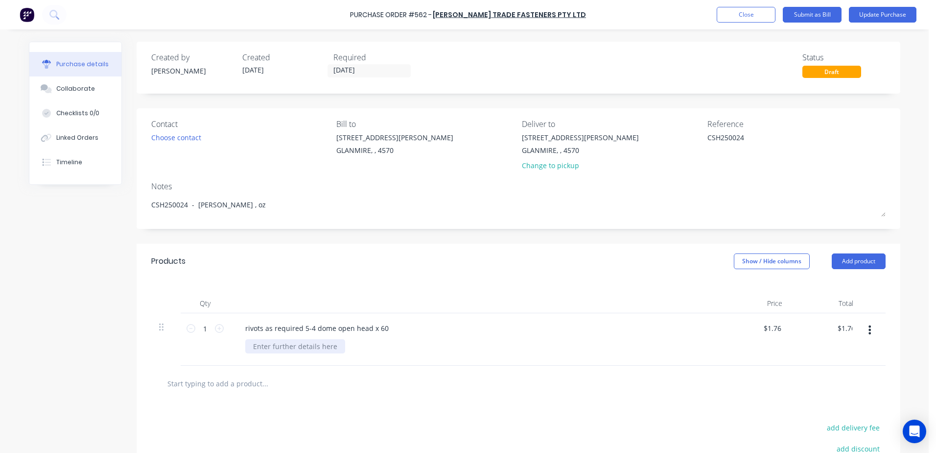
click at [335, 350] on div at bounding box center [295, 346] width 100 height 14
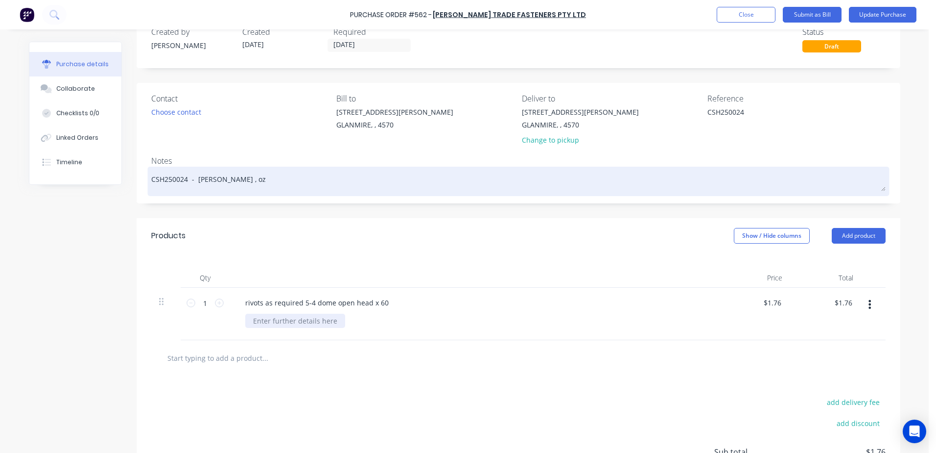
scroll to position [22, 0]
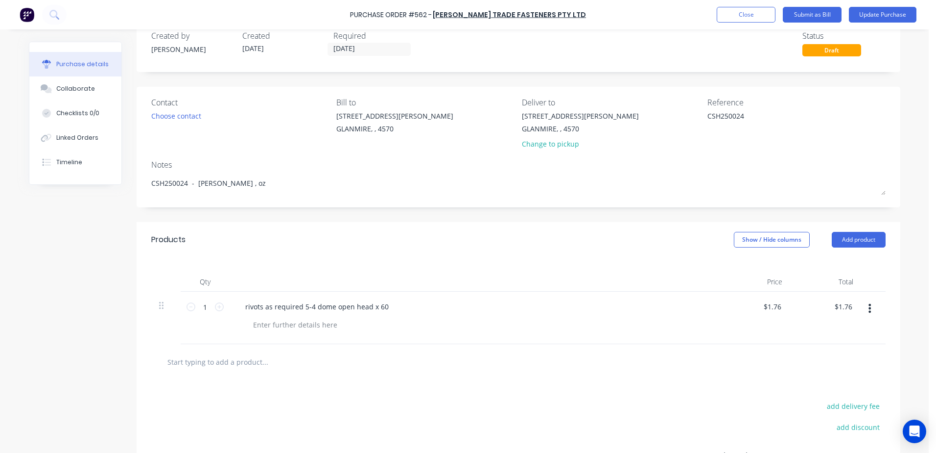
drag, startPoint x: 743, startPoint y: 115, endPoint x: 648, endPoint y: 118, distance: 94.6
click at [648, 118] on div "Contact Choose contact Bill to 9 Dennis Little Drive GLANMIRE, , 4570 Deliver t…" at bounding box center [518, 124] width 735 height 57
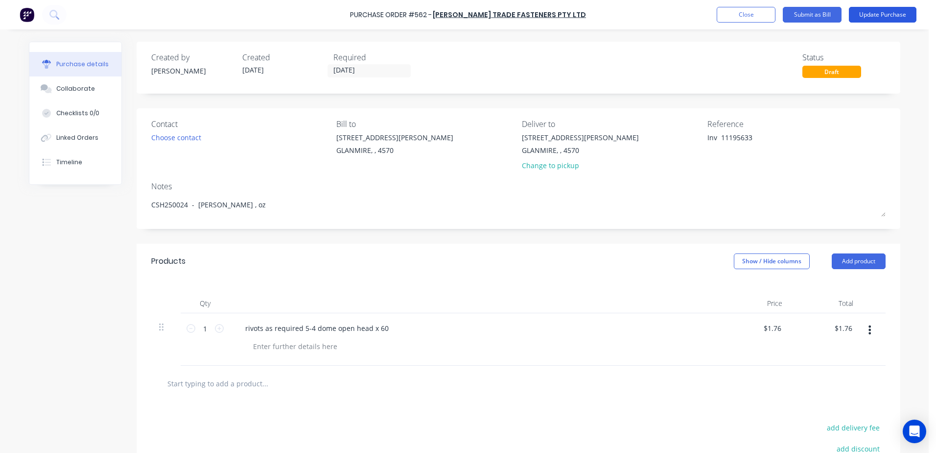
click at [902, 10] on button "Update Purchase" at bounding box center [883, 15] width 68 height 16
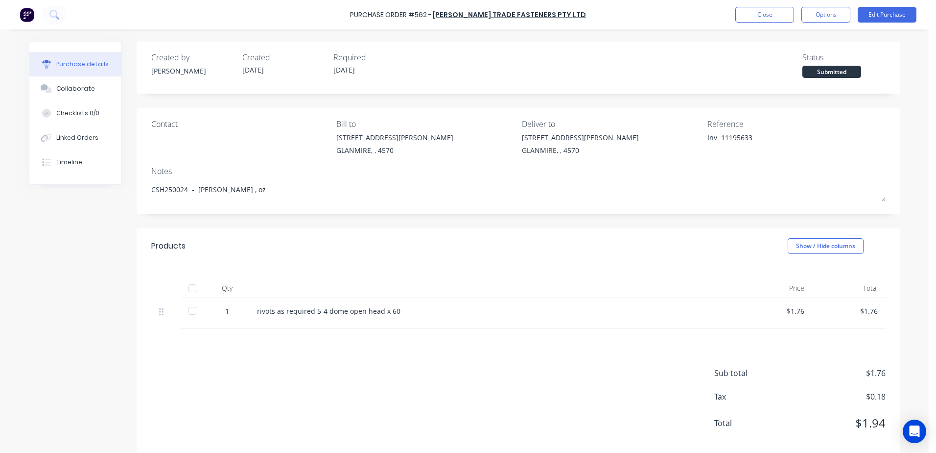
click at [188, 287] on div at bounding box center [193, 288] width 20 height 20
click at [776, 18] on button "Close" at bounding box center [765, 15] width 59 height 16
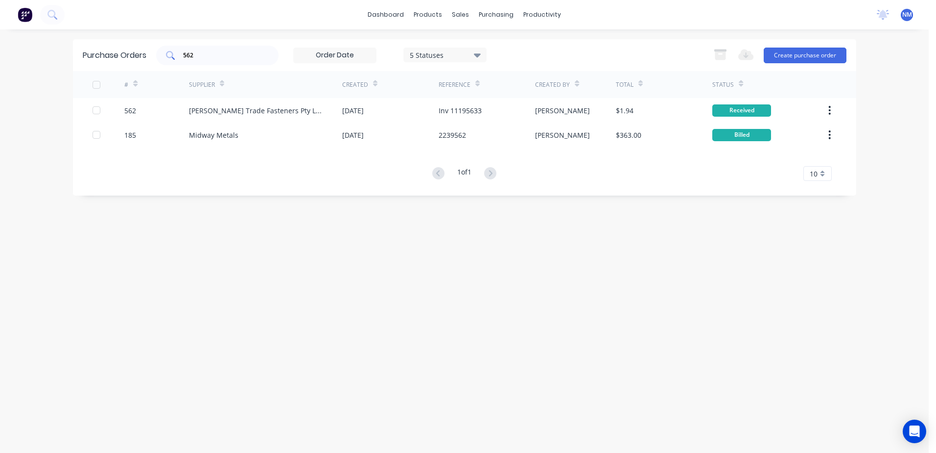
click at [225, 61] on div "562" at bounding box center [217, 56] width 122 height 20
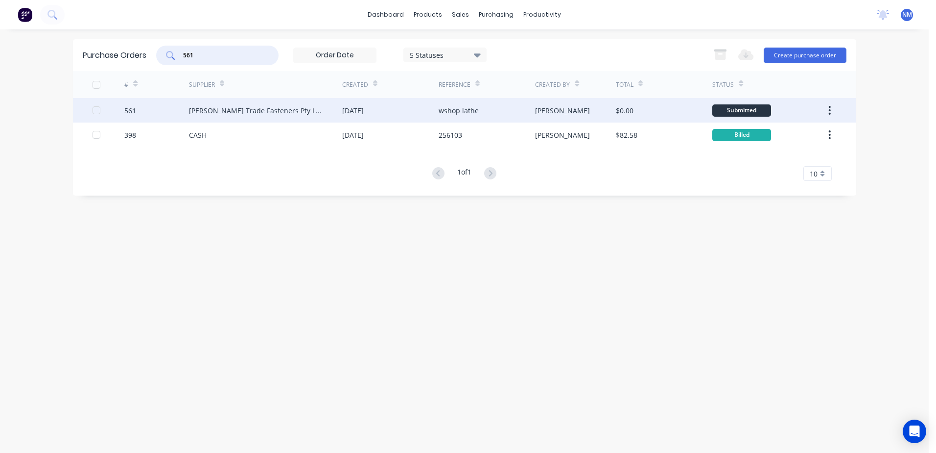
click at [591, 111] on div "[PERSON_NAME]" at bounding box center [575, 110] width 81 height 24
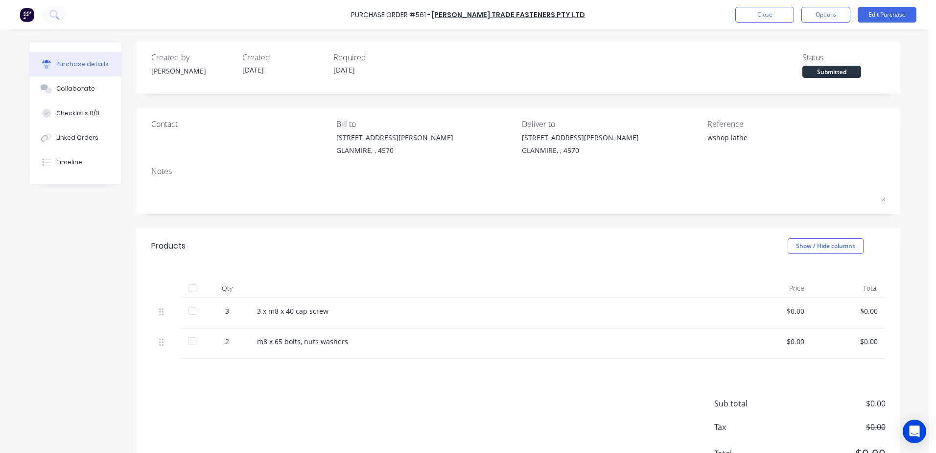
click at [194, 288] on div at bounding box center [193, 288] width 20 height 20
click at [785, 312] on div "$0.00" at bounding box center [776, 311] width 58 height 10
drag, startPoint x: 785, startPoint y: 312, endPoint x: 857, endPoint y: 297, distance: 74.2
click at [857, 297] on div "Qty Price Total 3 3 x m8 x 40 cap screw $0.00 $0.00 2 m8 x 65 bolts, nuts washe…" at bounding box center [519, 311] width 764 height 95
click at [784, 313] on div "$0.00" at bounding box center [776, 311] width 58 height 10
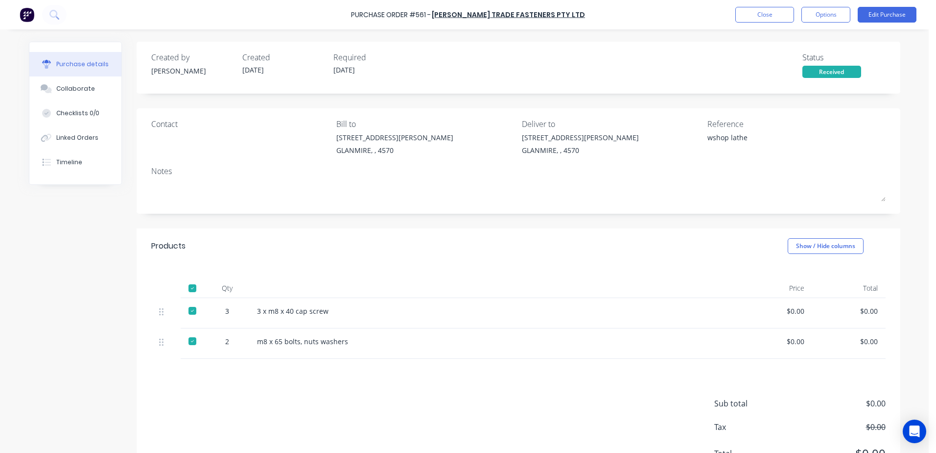
click at [806, 306] on div "$0.00" at bounding box center [775, 313] width 73 height 30
drag, startPoint x: 799, startPoint y: 313, endPoint x: 772, endPoint y: 319, distance: 27.6
click at [772, 319] on div "$0.00" at bounding box center [775, 313] width 73 height 30
drag, startPoint x: 772, startPoint y: 319, endPoint x: 791, endPoint y: 316, distance: 19.7
click at [791, 316] on div "$0.00" at bounding box center [775, 313] width 73 height 30
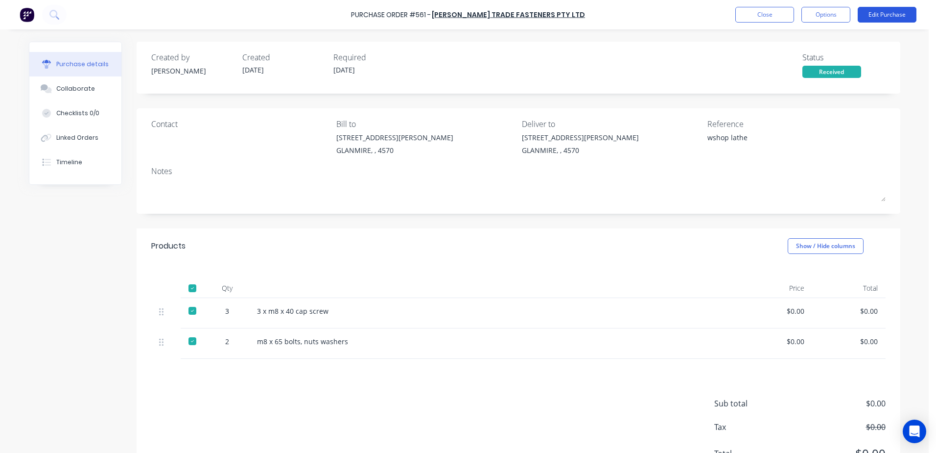
click at [877, 11] on button "Edit Purchase" at bounding box center [887, 15] width 59 height 16
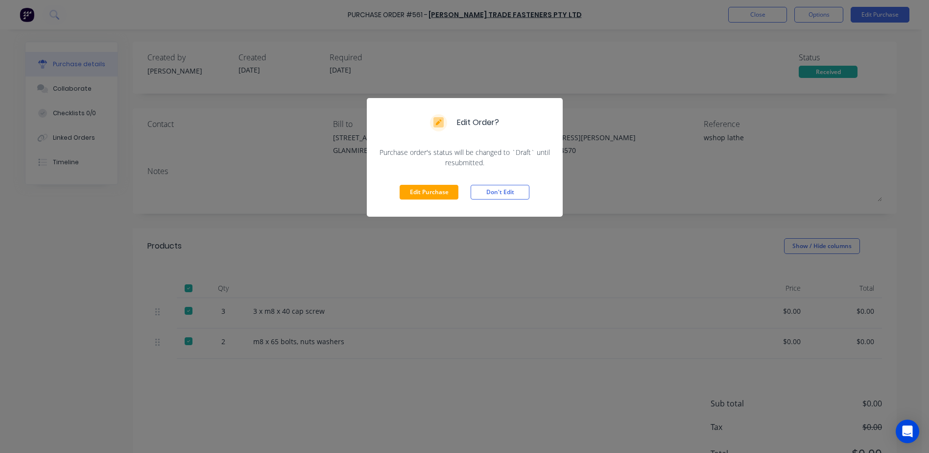
click at [426, 180] on div "Edit Purchase Don't Edit" at bounding box center [465, 192] width 196 height 49
click at [429, 195] on button "Edit Purchase" at bounding box center [429, 192] width 59 height 15
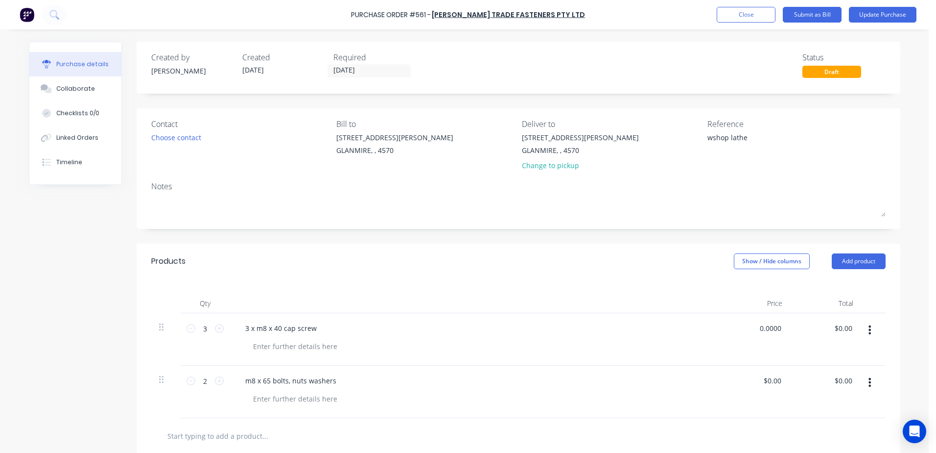
drag, startPoint x: 779, startPoint y: 328, endPoint x: 732, endPoint y: 346, distance: 50.2
click at [732, 346] on div "0.0000 0.0000" at bounding box center [754, 339] width 71 height 52
click at [767, 384] on input "0.0000" at bounding box center [770, 380] width 26 height 14
drag, startPoint x: 778, startPoint y: 378, endPoint x: 706, endPoint y: 391, distance: 73.6
click at [706, 391] on div "2 2 m8 x 65 bolts, nuts washers 0.0000 0.0000 $0.00 $0.00" at bounding box center [518, 391] width 735 height 52
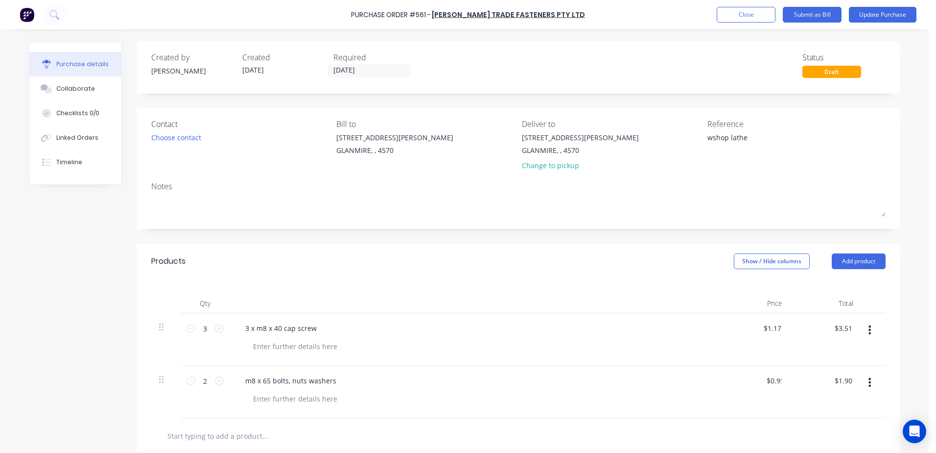
click at [642, 402] on div at bounding box center [478, 398] width 466 height 14
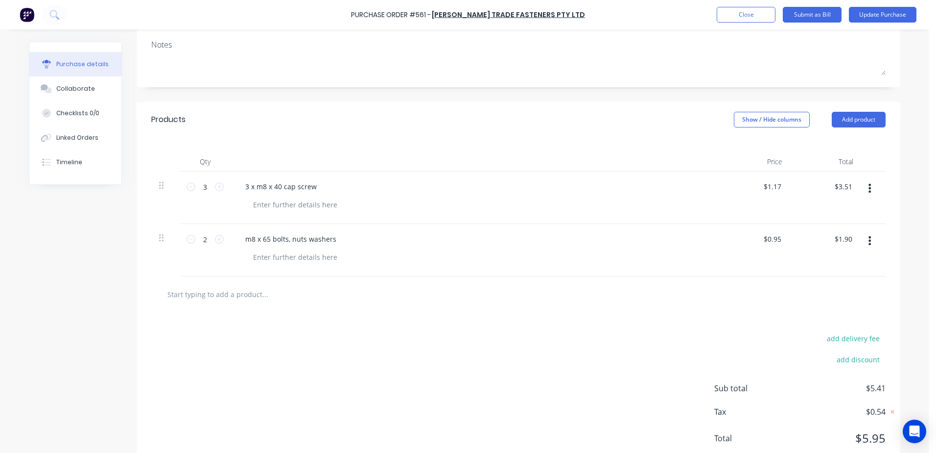
scroll to position [147, 0]
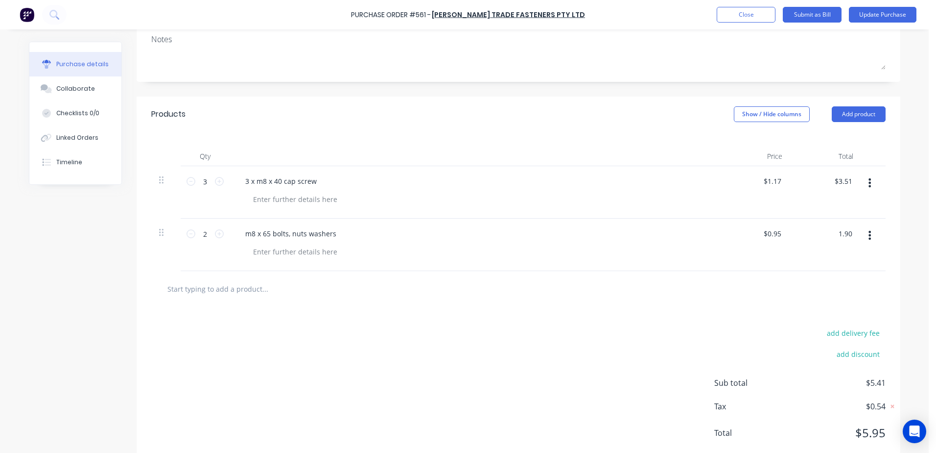
drag, startPoint x: 849, startPoint y: 233, endPoint x: 789, endPoint y: 240, distance: 60.7
click at [791, 240] on div "1.90 1.90" at bounding box center [826, 244] width 71 height 52
click at [830, 184] on div "3.51 $3.51" at bounding box center [826, 192] width 71 height 52
drag, startPoint x: 833, startPoint y: 181, endPoint x: 855, endPoint y: 181, distance: 22.0
click at [855, 181] on div "3 3 3 x m8 x 40 cap screw $1.17 $1.17 3.51 3.51" at bounding box center [518, 192] width 735 height 52
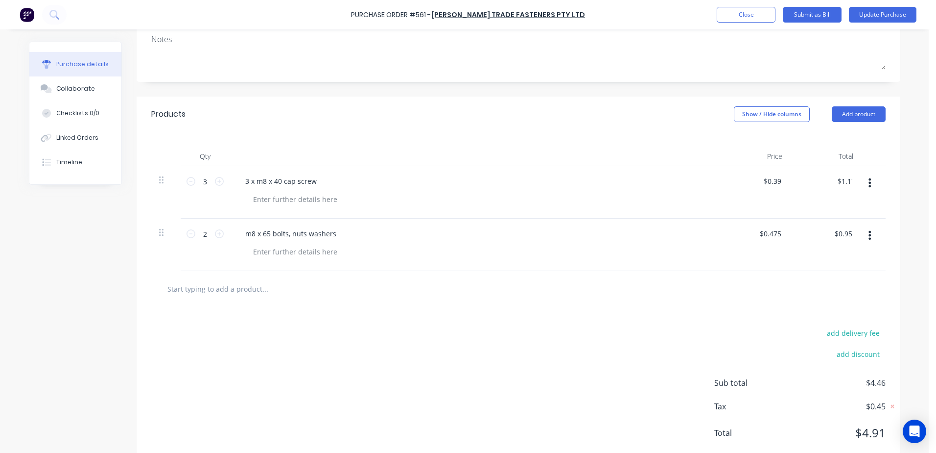
click at [598, 288] on div at bounding box center [518, 289] width 719 height 20
drag, startPoint x: 842, startPoint y: 181, endPoint x: 883, endPoint y: 153, distance: 48.6
click at [883, 153] on div "Qty Price Total 3 3 3 x m8 x 40 cap screw $0.39 $0.39 1.17 1.17 2 2 m8 x 65 bol…" at bounding box center [519, 201] width 764 height 139
click at [571, 241] on div "m8 x 65 bolts, nuts washers" at bounding box center [475, 244] width 490 height 52
drag, startPoint x: 846, startPoint y: 230, endPoint x: 938, endPoint y: 170, distance: 109.4
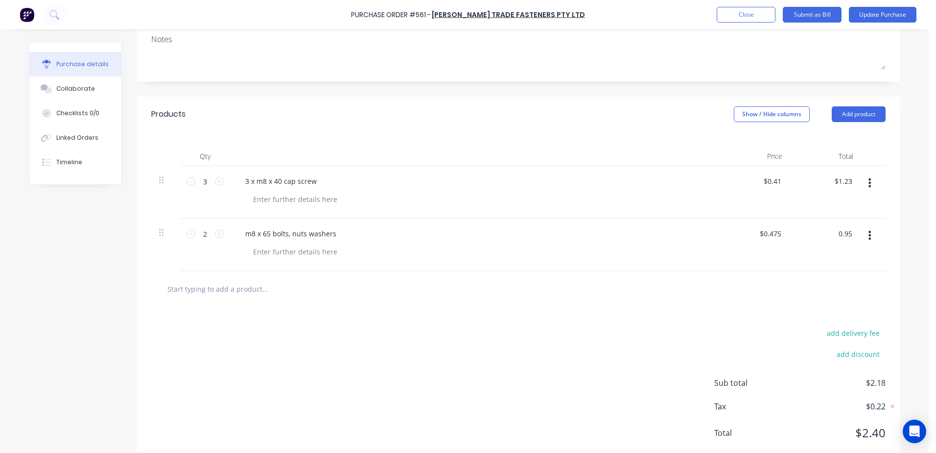
click at [936, 170] on html "Purchase Order #561 - KJ Bolt Trade Fasteners Pty Ltd Add product Close Submit …" at bounding box center [468, 226] width 936 height 453
click at [704, 229] on div "m8 x 65 bolts, nuts washers" at bounding box center [475, 233] width 474 height 14
drag, startPoint x: 842, startPoint y: 182, endPoint x: 880, endPoint y: 144, distance: 53.7
click at [877, 147] on div "Qty Price Total 3 3 3 x m8 x 40 cap screw $0.41 $0.41 1.23 1.23 2 2 m8 x 65 bol…" at bounding box center [519, 201] width 764 height 139
click at [695, 191] on div "3 x m8 x 40 cap screw" at bounding box center [475, 192] width 490 height 52
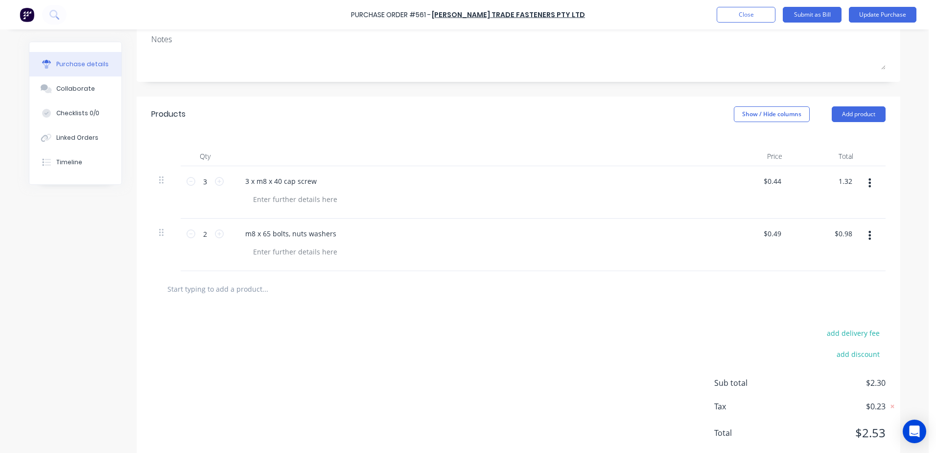
drag, startPoint x: 847, startPoint y: 182, endPoint x: 915, endPoint y: 131, distance: 85.1
click at [915, 131] on div "Purchase Order #561 - KJ Bolt Trade Fasteners Pty Ltd Add product Close Submit …" at bounding box center [464, 226] width 929 height 453
click at [621, 232] on div "m8 x 65 bolts, nuts washers" at bounding box center [475, 233] width 474 height 14
drag, startPoint x: 844, startPoint y: 234, endPoint x: 905, endPoint y: 196, distance: 71.1
click at [905, 196] on div "Purchase details Collaborate Checklists 0/0 Linked Orders Timeline Created by n…" at bounding box center [464, 65] width 891 height 404
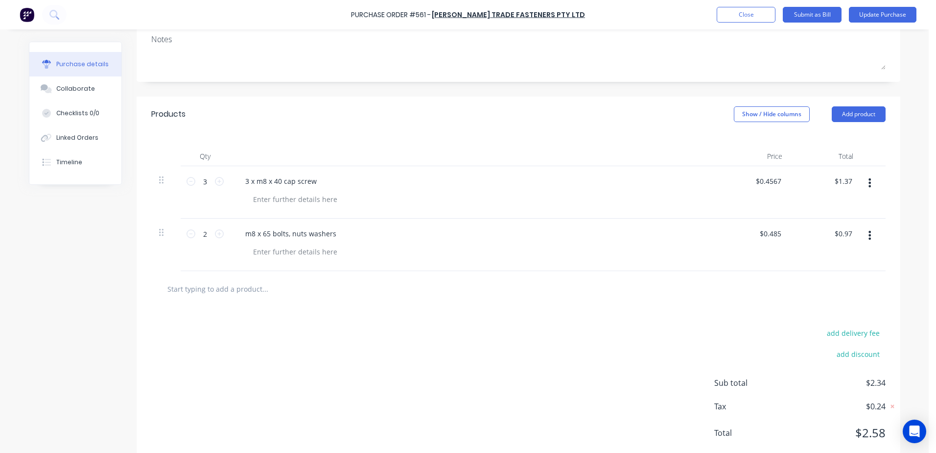
click at [468, 308] on div "add delivery fee add discount Sub total $2.34 Tax $0.24 Total $2.58" at bounding box center [519, 387] width 764 height 161
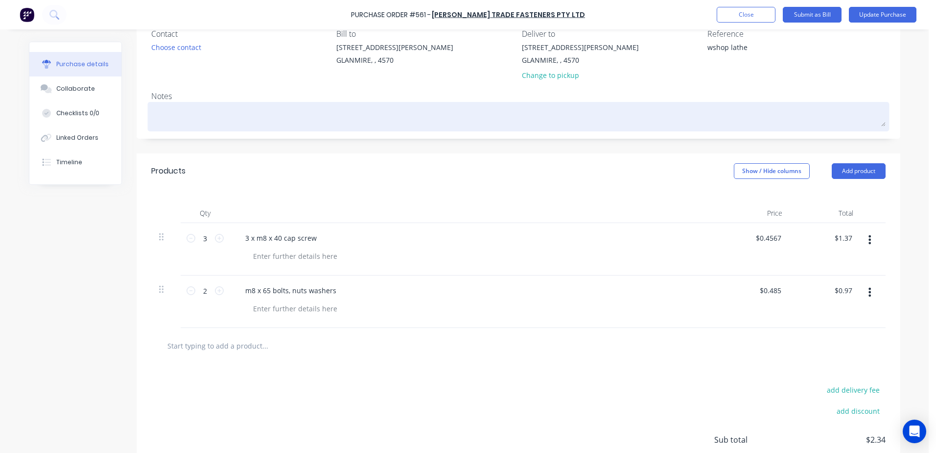
scroll to position [0, 0]
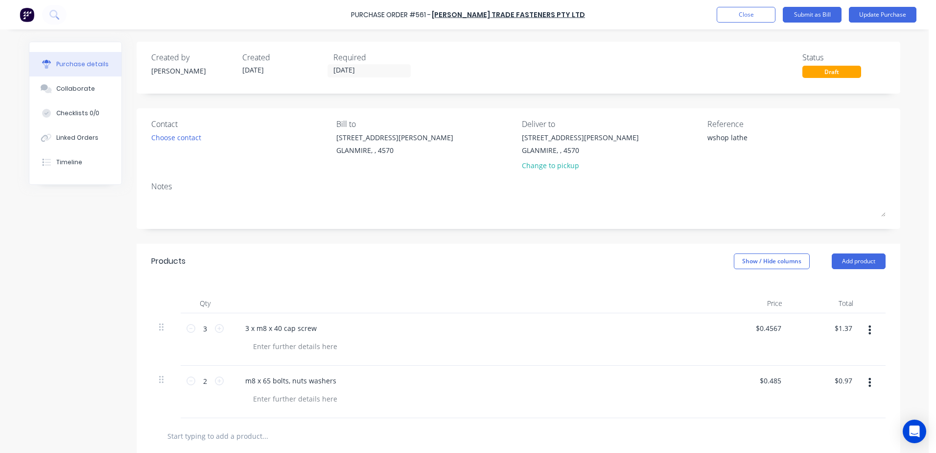
drag, startPoint x: 747, startPoint y: 138, endPoint x: 563, endPoint y: 126, distance: 185.1
click at [688, 135] on div "Contact Choose contact Bill to 9 Dennis Little Drive GLANMIRE, , 4570 Deliver t…" at bounding box center [518, 146] width 735 height 57
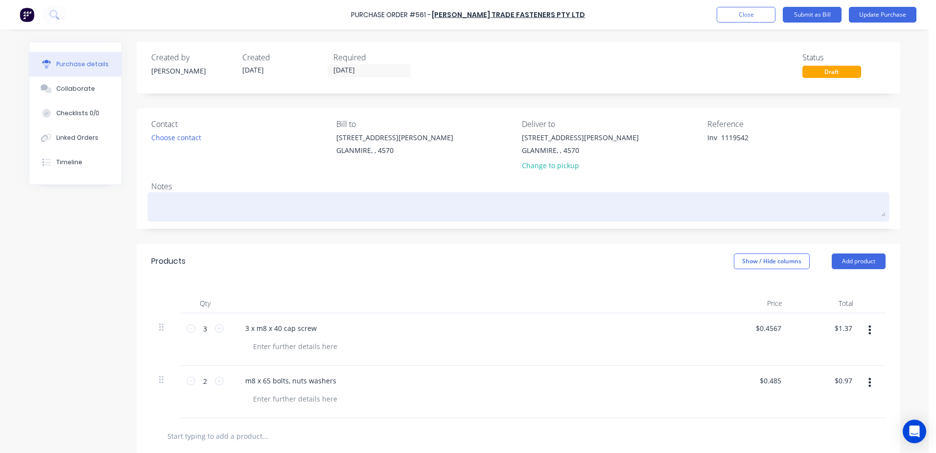
click at [157, 206] on textarea at bounding box center [518, 205] width 735 height 22
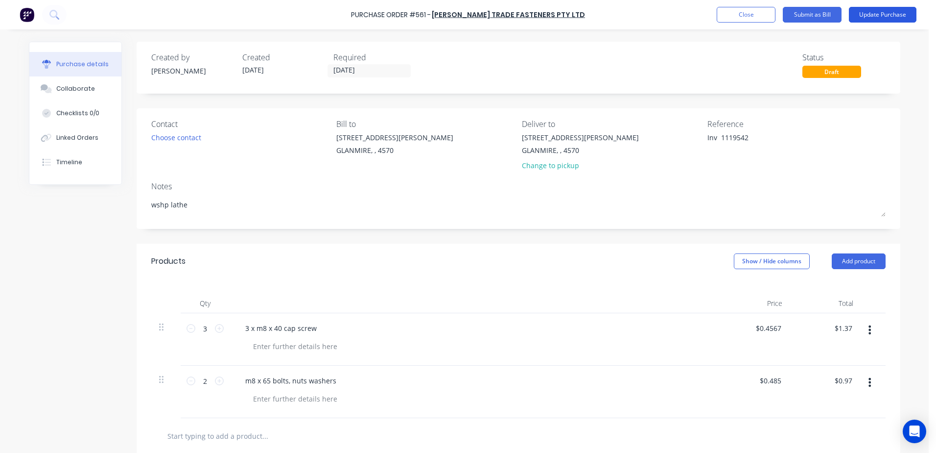
click at [871, 13] on button "Update Purchase" at bounding box center [883, 15] width 68 height 16
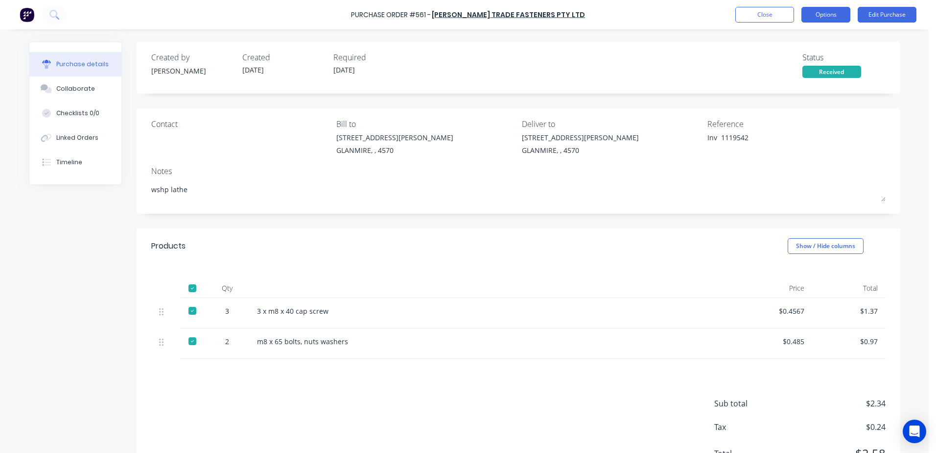
click at [823, 15] on button "Options" at bounding box center [826, 15] width 49 height 16
click at [760, 14] on button "Close" at bounding box center [765, 15] width 59 height 16
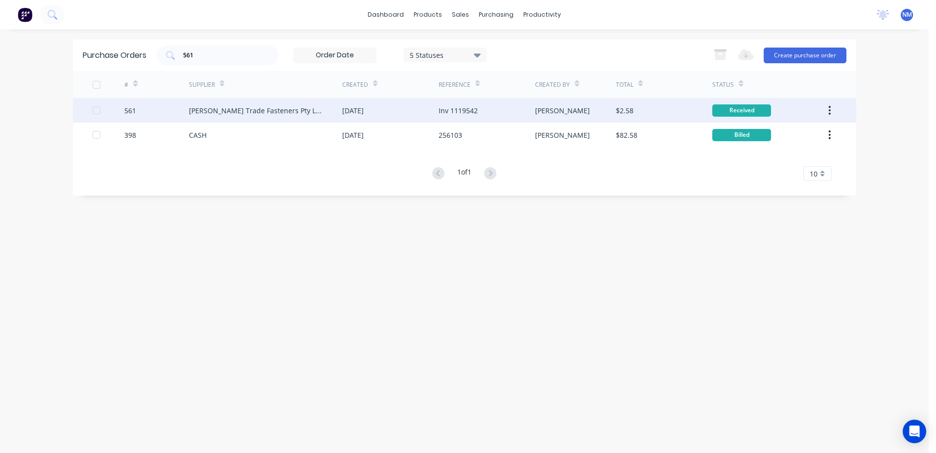
click at [665, 109] on div "$2.58" at bounding box center [664, 110] width 96 height 24
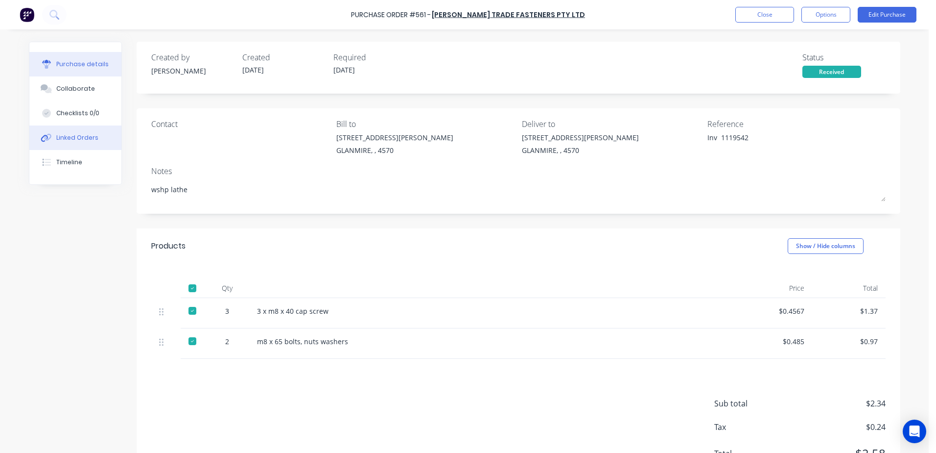
click at [78, 139] on div "Linked Orders" at bounding box center [77, 137] width 42 height 9
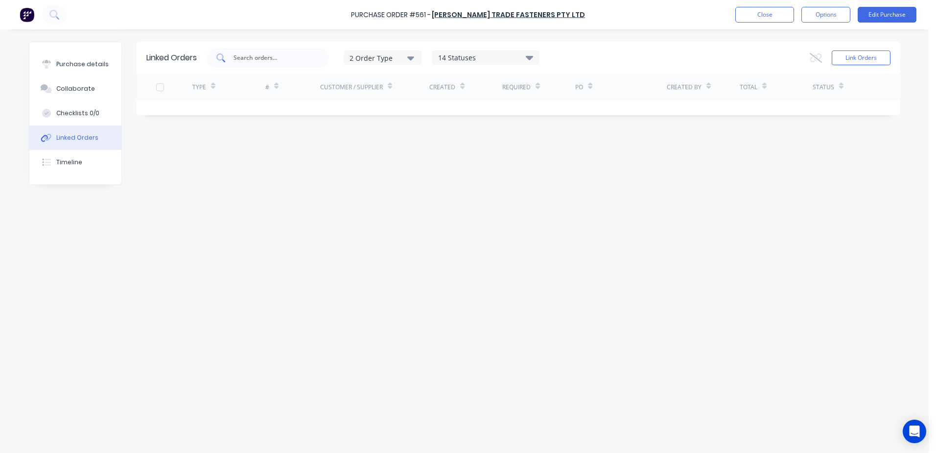
click at [260, 57] on input "text" at bounding box center [273, 58] width 81 height 10
click at [856, 62] on button "Link Orders" at bounding box center [861, 57] width 59 height 15
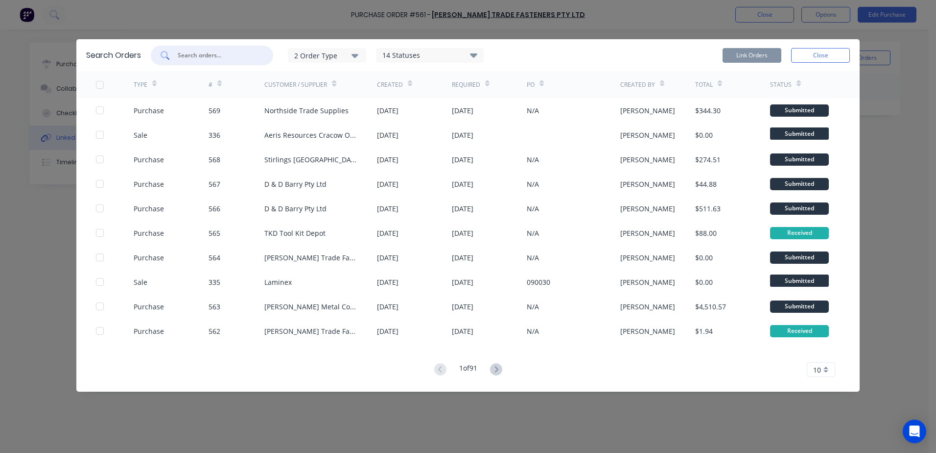
click at [200, 52] on input "text" at bounding box center [217, 55] width 81 height 10
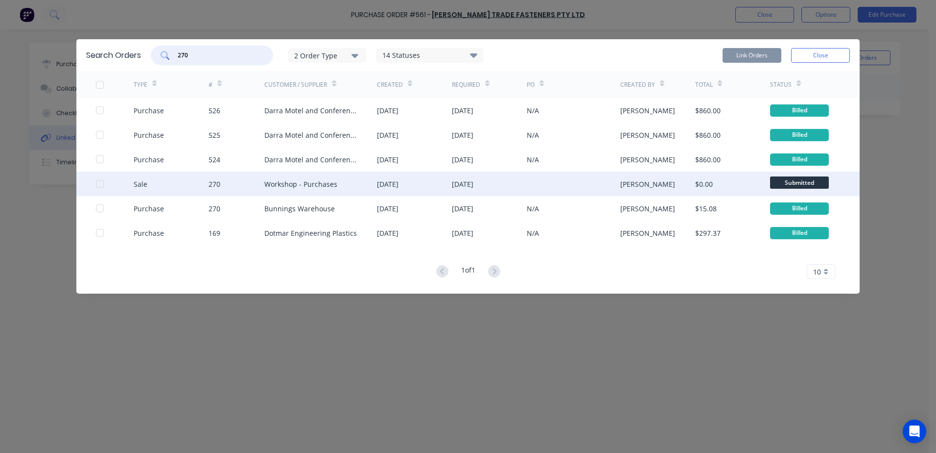
click at [99, 182] on div at bounding box center [100, 184] width 20 height 20
click at [759, 55] on button "Link Orders" at bounding box center [752, 55] width 59 height 15
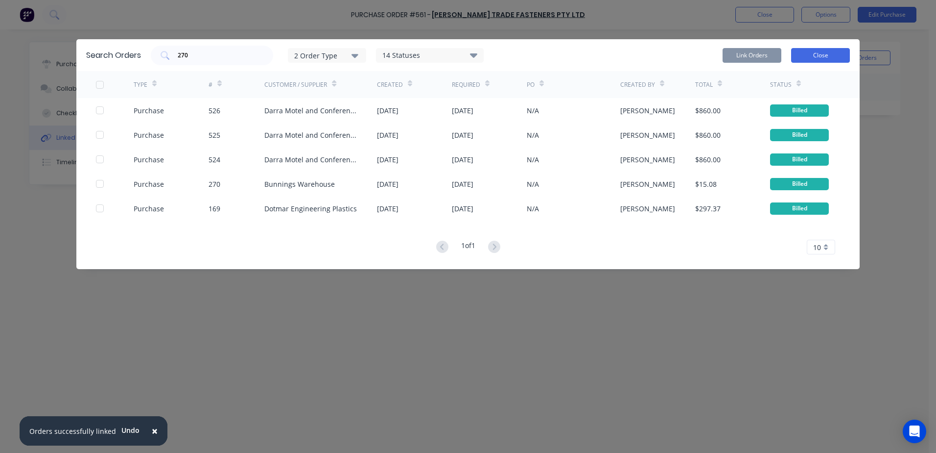
click at [824, 56] on button "Close" at bounding box center [820, 55] width 59 height 15
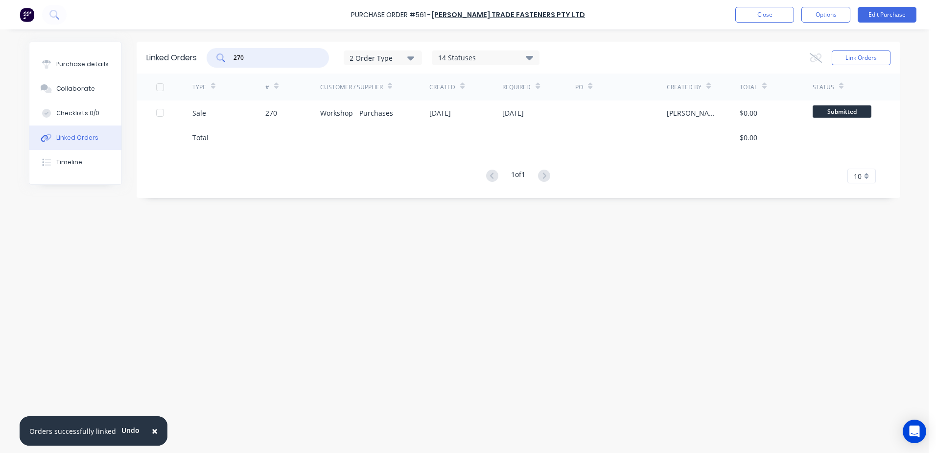
click at [260, 56] on input "270" at bounding box center [273, 58] width 81 height 10
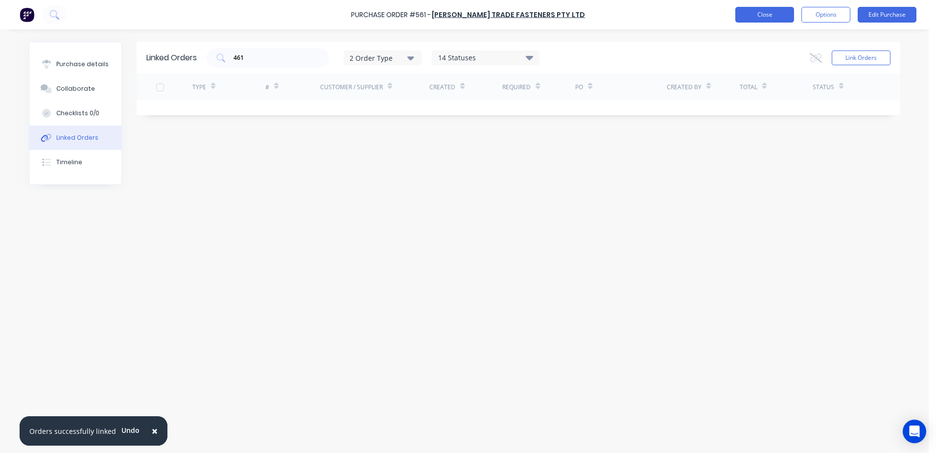
click at [771, 17] on button "Close" at bounding box center [765, 15] width 59 height 16
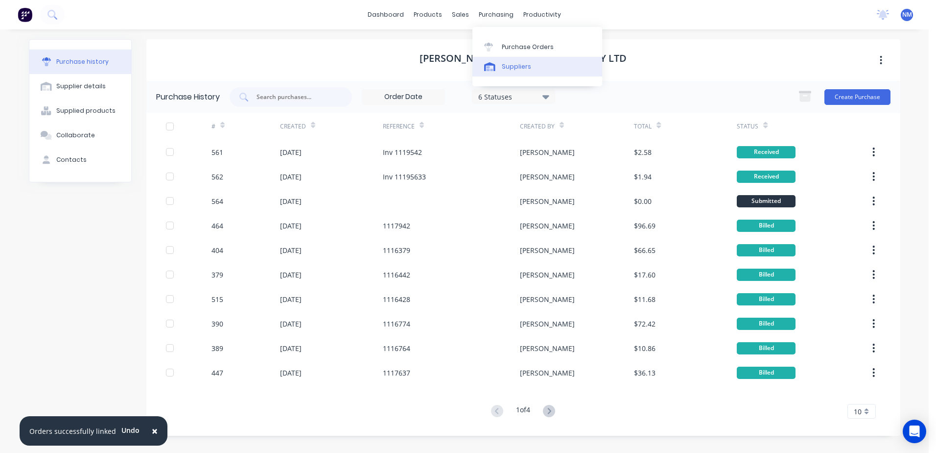
click at [516, 68] on div "Suppliers" at bounding box center [516, 66] width 29 height 9
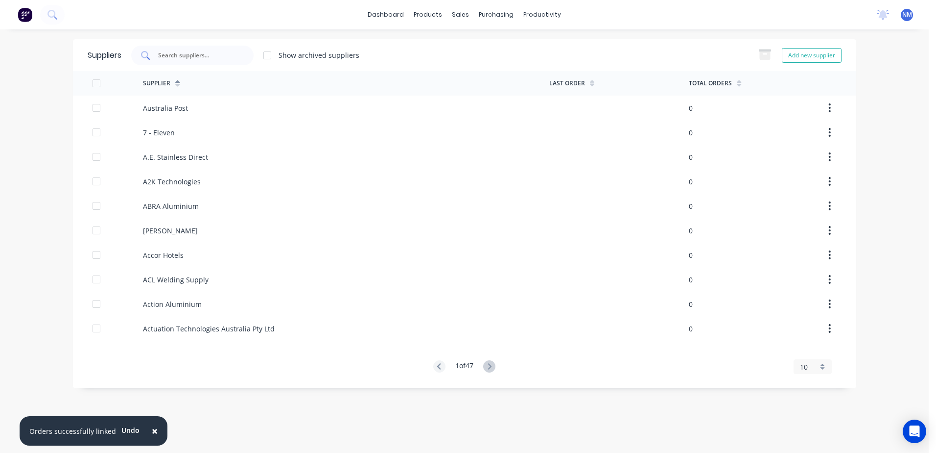
click at [215, 62] on div at bounding box center [192, 56] width 122 height 20
click at [201, 58] on input "text" at bounding box center [197, 55] width 81 height 10
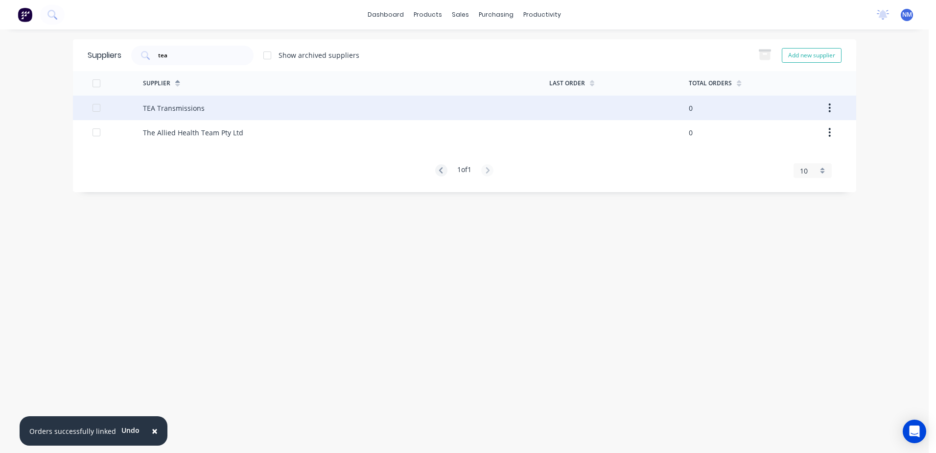
click at [468, 109] on div "TEA Transmissions" at bounding box center [346, 108] width 407 height 24
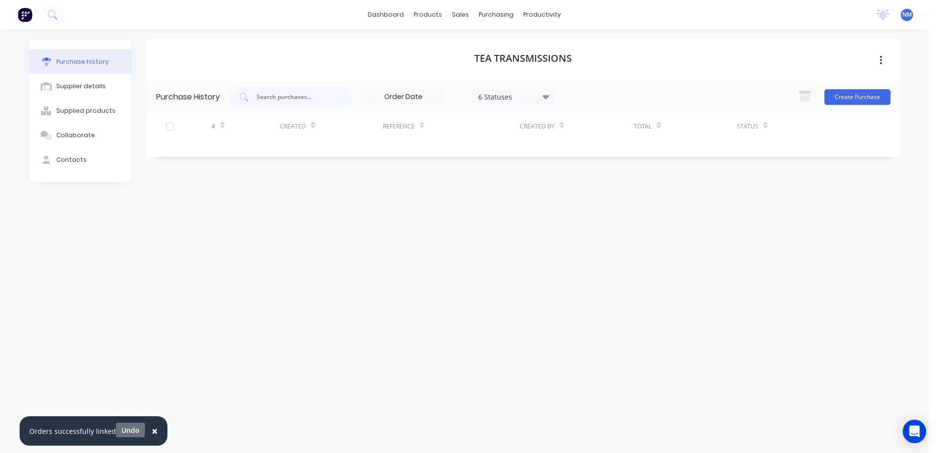
click at [130, 431] on button "Undo" at bounding box center [130, 429] width 29 height 15
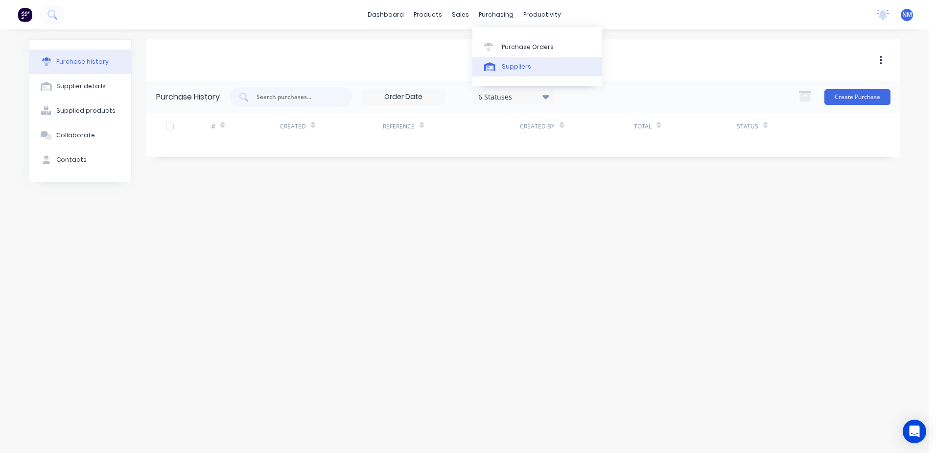
click at [514, 71] on link "Suppliers" at bounding box center [538, 67] width 130 height 20
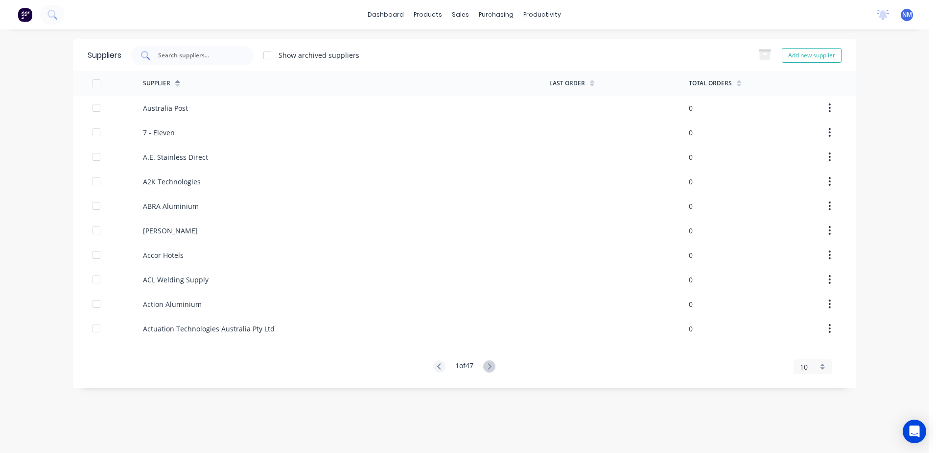
click at [210, 51] on input "text" at bounding box center [197, 55] width 81 height 10
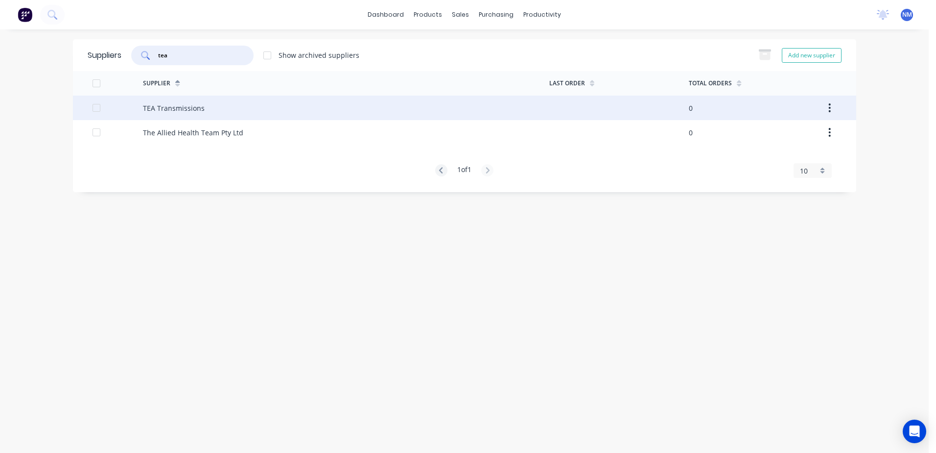
click at [375, 104] on div "TEA Transmissions" at bounding box center [346, 108] width 407 height 24
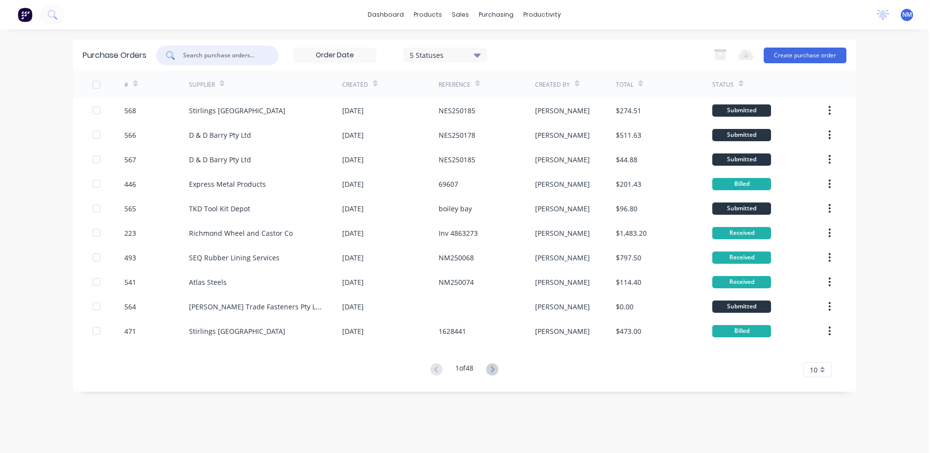
click at [200, 56] on input "text" at bounding box center [222, 55] width 81 height 10
type input "nes250178"
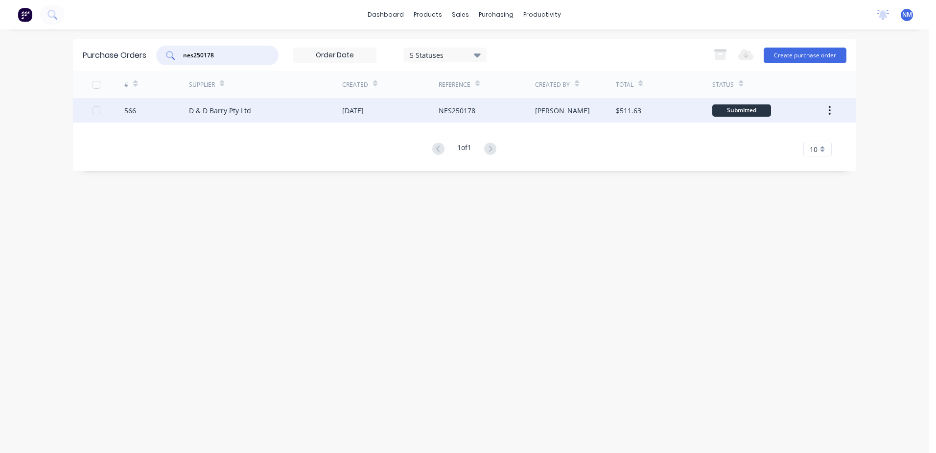
click at [594, 108] on div "[PERSON_NAME]" at bounding box center [575, 110] width 81 height 24
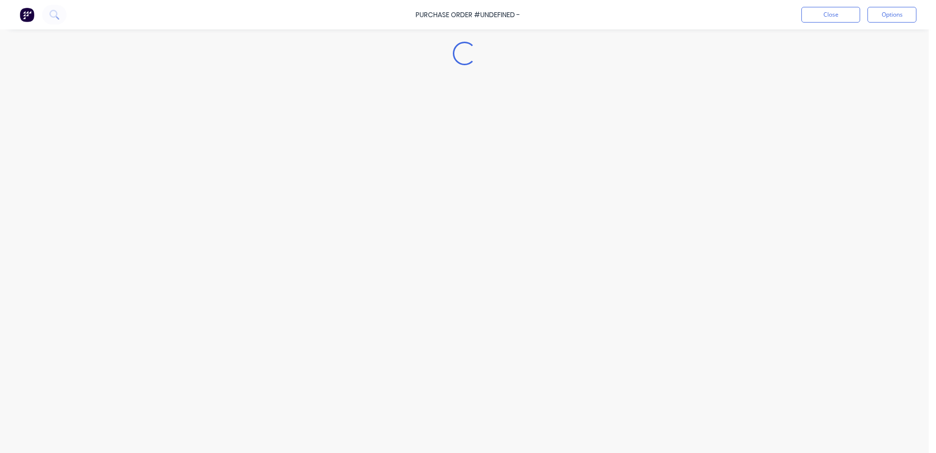
type textarea "x"
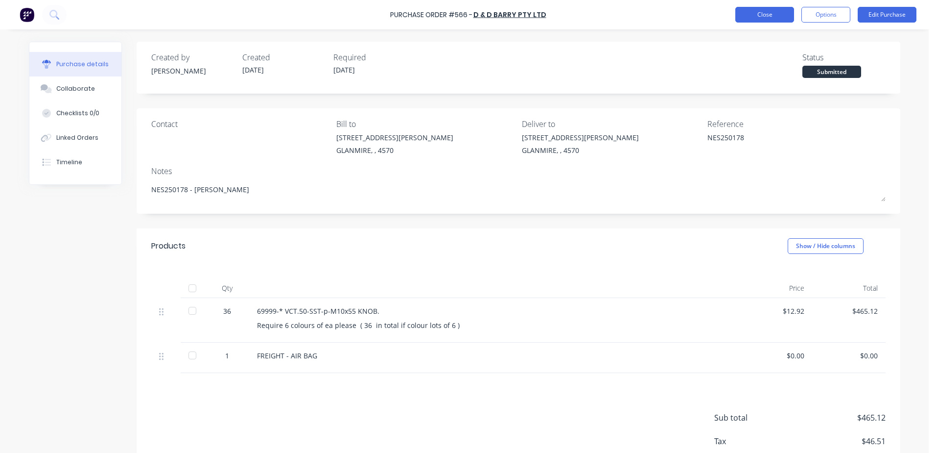
click at [762, 17] on button "Close" at bounding box center [765, 15] width 59 height 16
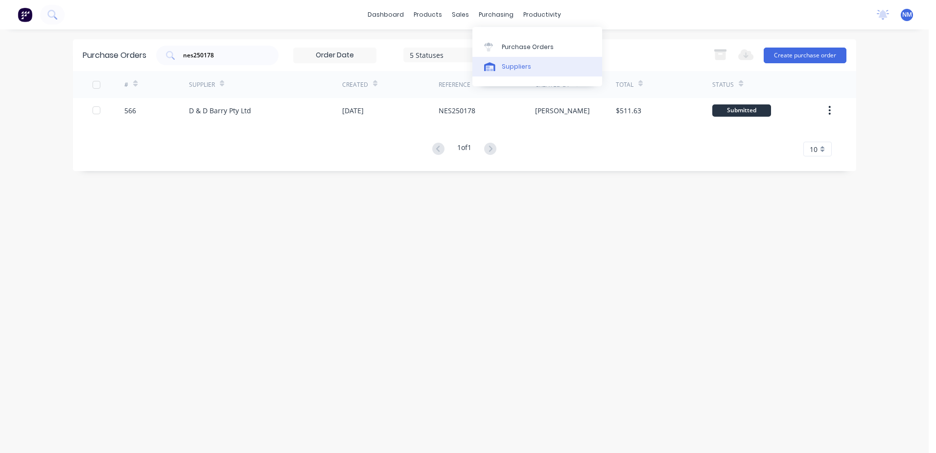
click at [522, 67] on div "Suppliers" at bounding box center [516, 66] width 29 height 9
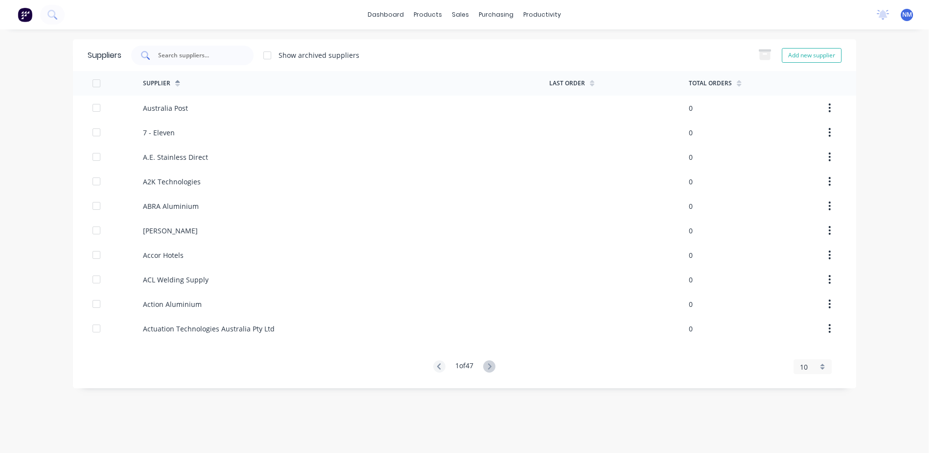
click at [166, 52] on input "text" at bounding box center [197, 55] width 81 height 10
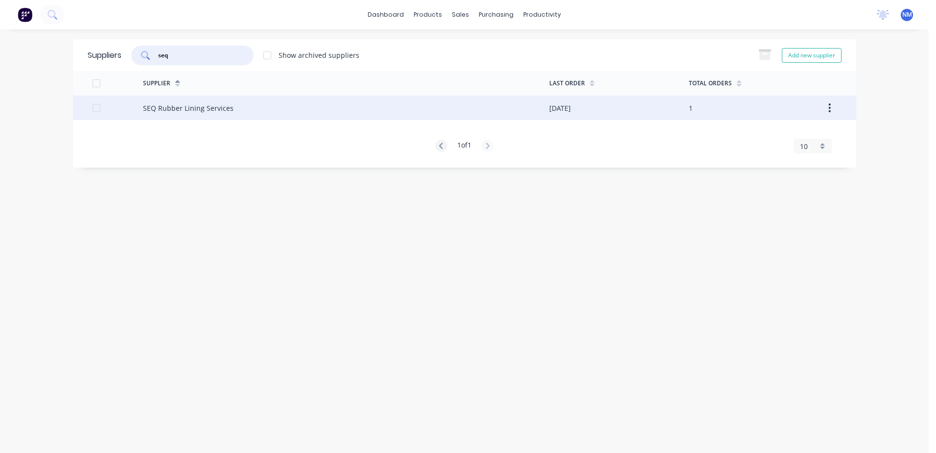
type input "seq"
click at [460, 106] on div "SEQ Rubber Lining Services" at bounding box center [346, 108] width 407 height 24
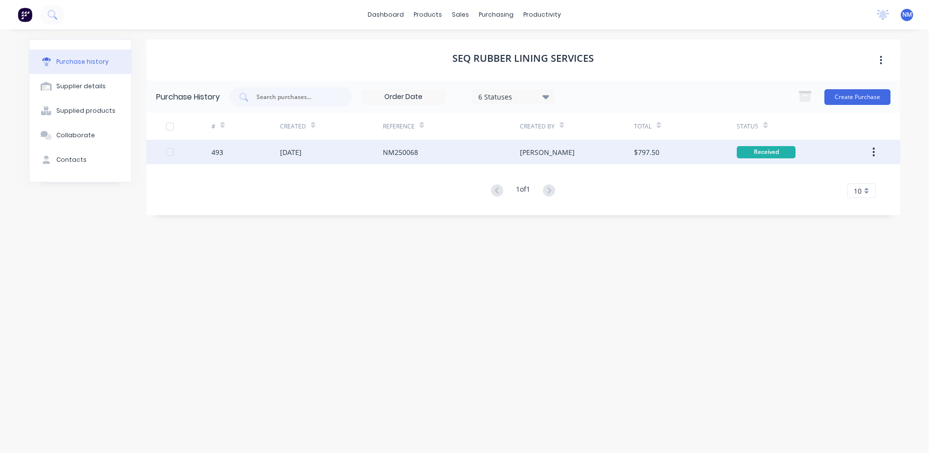
click at [681, 152] on div "$797.50" at bounding box center [685, 152] width 103 height 24
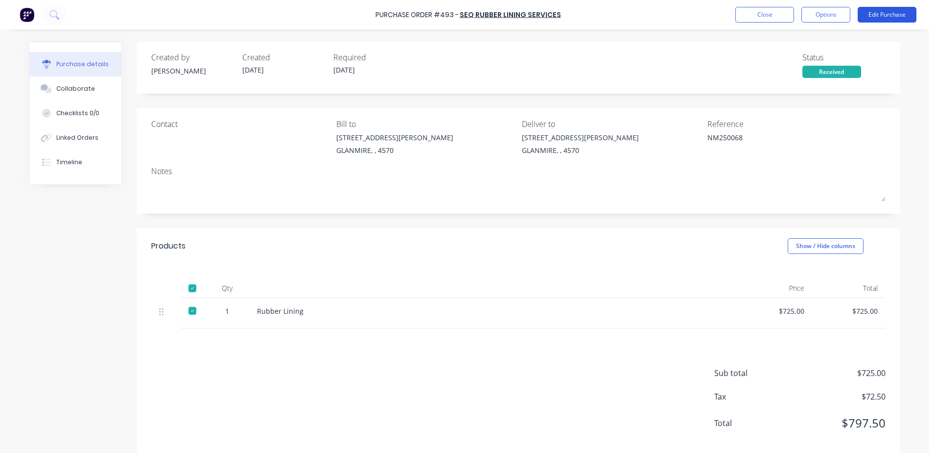
click at [872, 11] on button "Edit Purchase" at bounding box center [887, 15] width 59 height 16
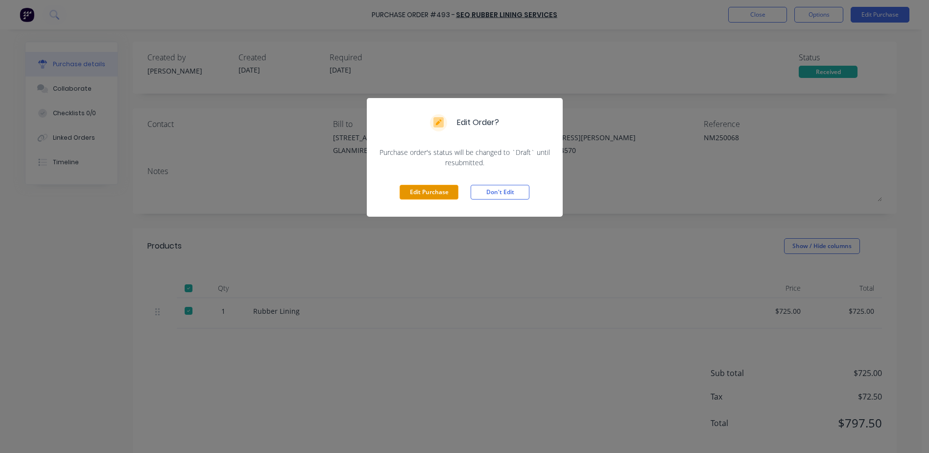
click at [422, 190] on button "Edit Purchase" at bounding box center [429, 192] width 59 height 15
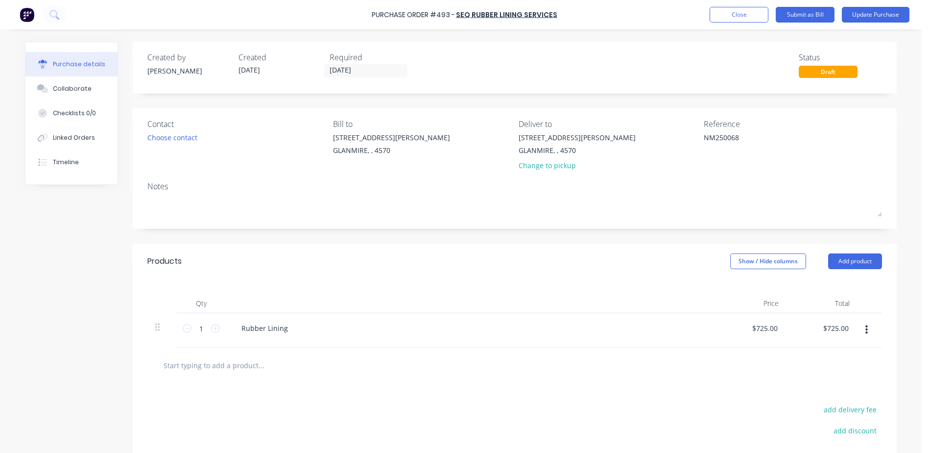
type textarea "x"
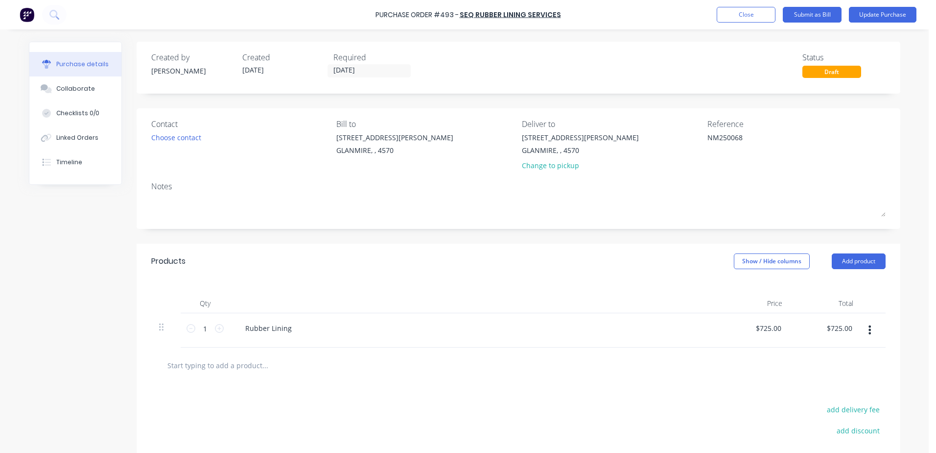
drag, startPoint x: 748, startPoint y: 134, endPoint x: 635, endPoint y: 138, distance: 112.7
click at [635, 138] on div "Contact Choose contact Bill to 9 Dennis Little Drive GLANMIRE, , 4570 Deliver t…" at bounding box center [518, 146] width 735 height 57
type textarea "Inv SEQ1114"
type textarea "x"
type textarea "Inv SEQ1114"
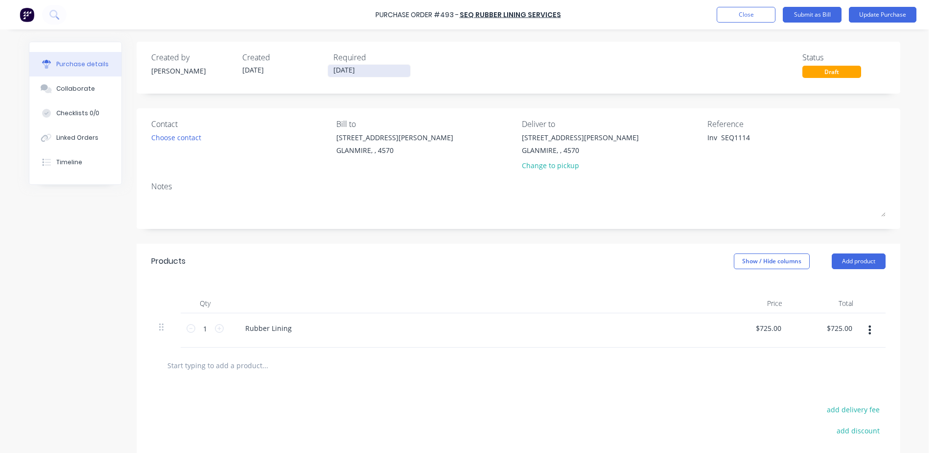
click at [370, 67] on input "28/08/25" at bounding box center [369, 71] width 82 height 12
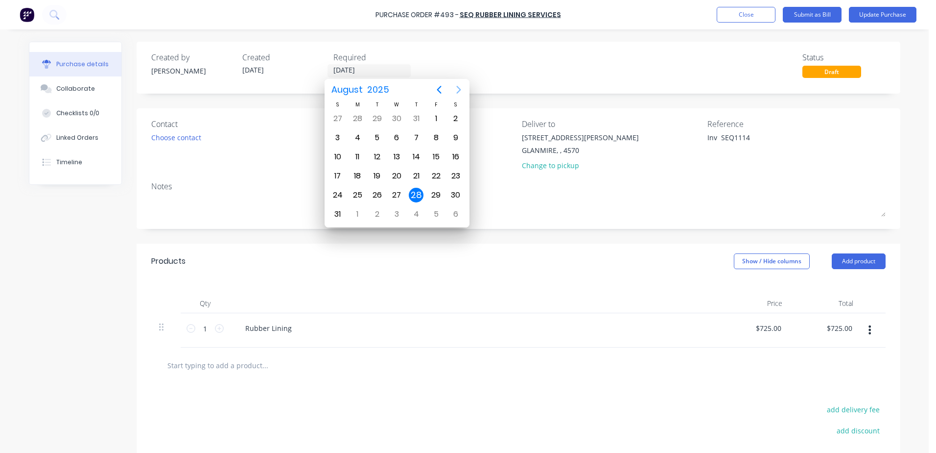
click at [455, 89] on icon "Next page" at bounding box center [459, 90] width 12 height 12
click at [435, 119] on div "5" at bounding box center [436, 118] width 15 height 15
type textarea "x"
type input "05/09/25"
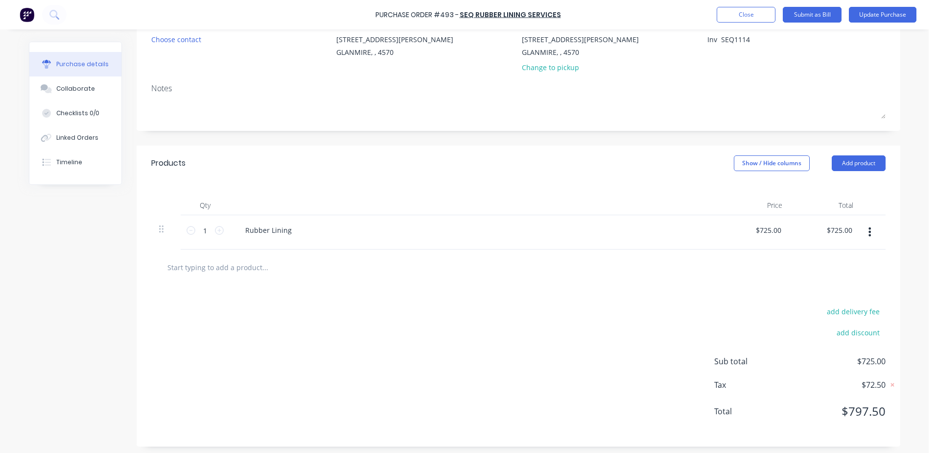
scroll to position [101, 0]
click at [890, 5] on div "Purchase Order #493 - SEQ Rubber Lining Services Add product Close Submit as Bi…" at bounding box center [468, 14] width 936 height 29
click at [874, 21] on button "Update Purchase" at bounding box center [883, 15] width 68 height 16
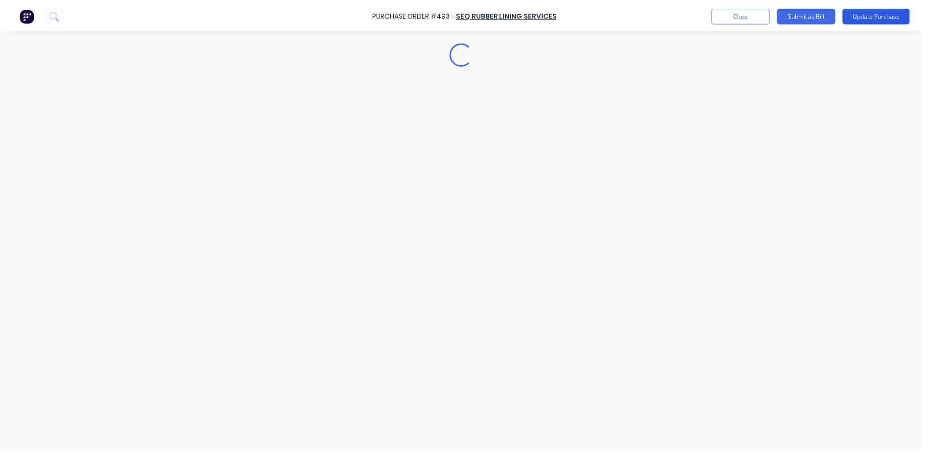
scroll to position [0, 0]
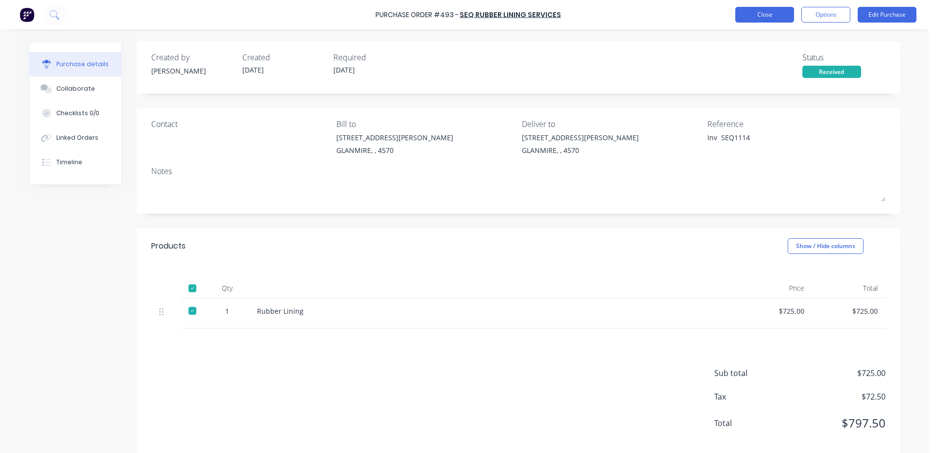
click at [739, 21] on button "Close" at bounding box center [765, 15] width 59 height 16
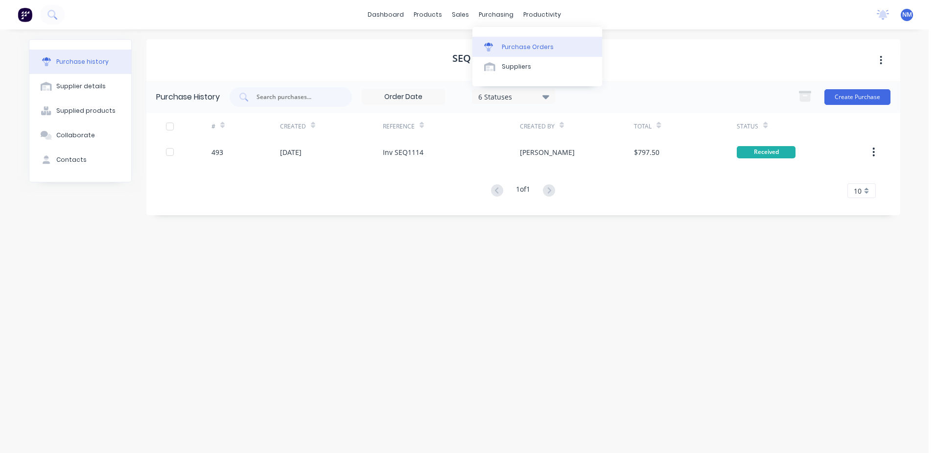
click at [524, 48] on div "Purchase Orders" at bounding box center [528, 47] width 52 height 9
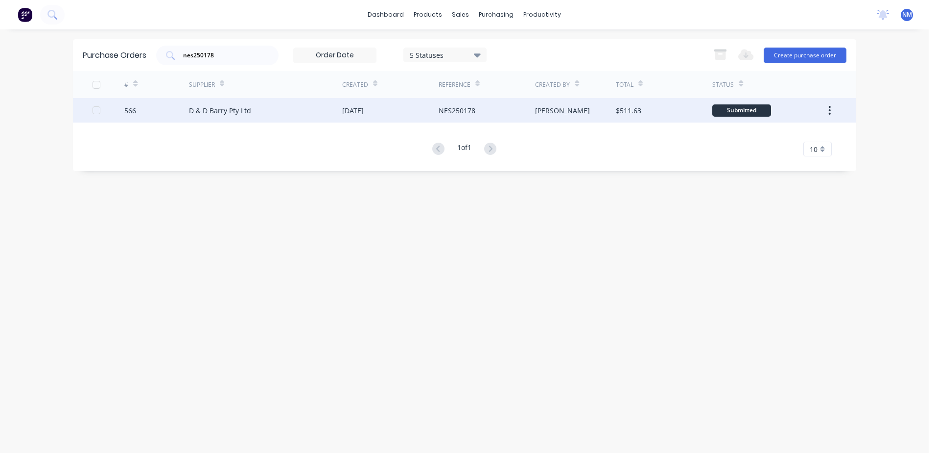
click at [514, 110] on div "NES250178" at bounding box center [487, 110] width 96 height 24
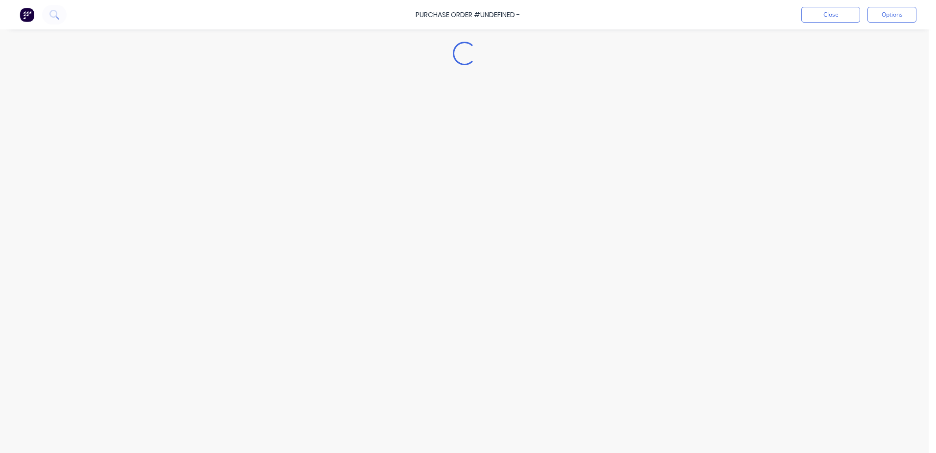
type textarea "x"
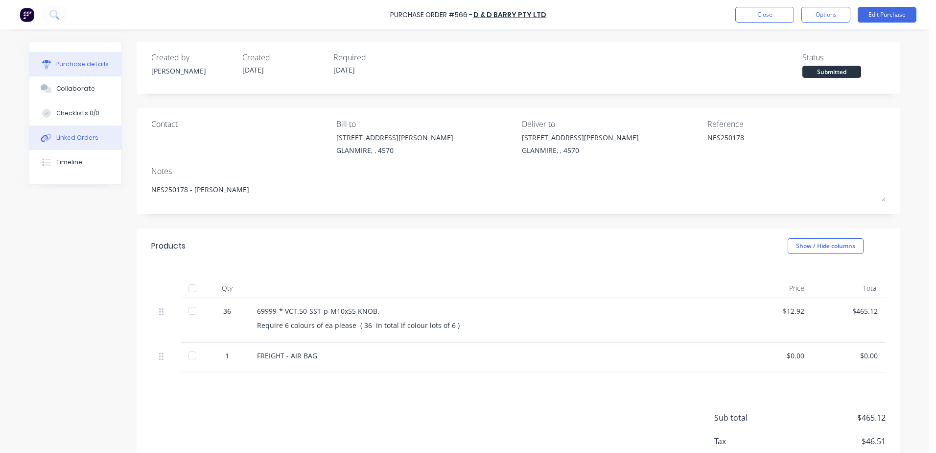
click at [71, 141] on div "Linked Orders" at bounding box center [77, 137] width 42 height 9
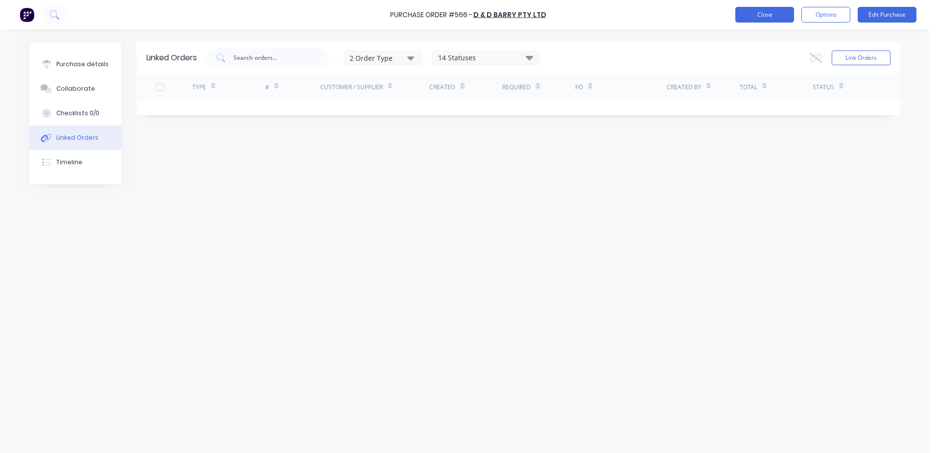
click at [755, 12] on button "Close" at bounding box center [765, 15] width 59 height 16
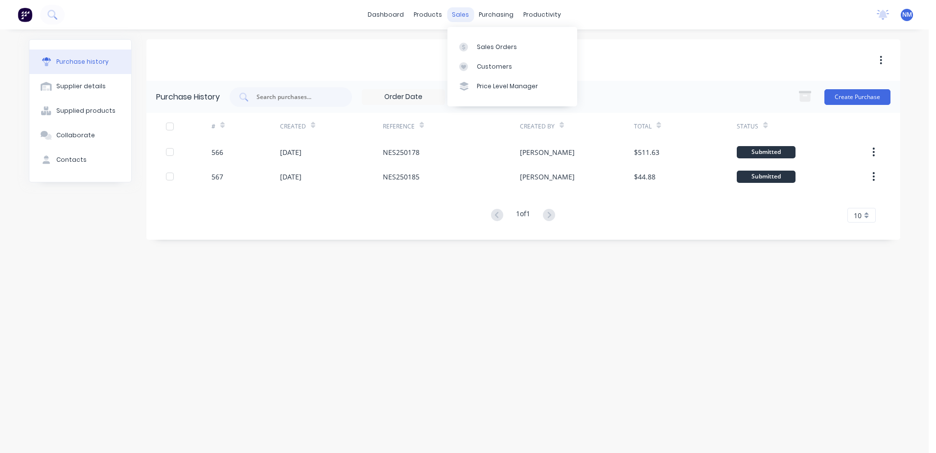
click at [461, 15] on div "sales" at bounding box center [460, 14] width 27 height 15
click at [490, 46] on div "Sales Orders" at bounding box center [497, 47] width 40 height 9
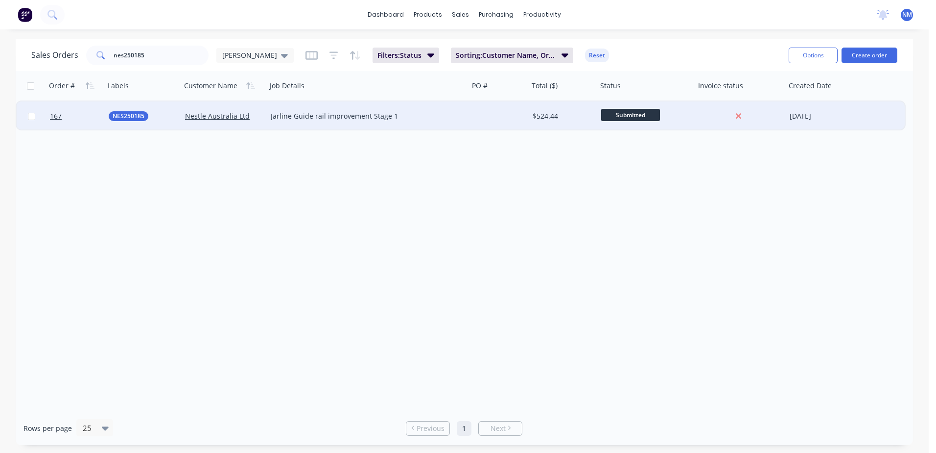
click at [501, 119] on div at bounding box center [499, 115] width 60 height 29
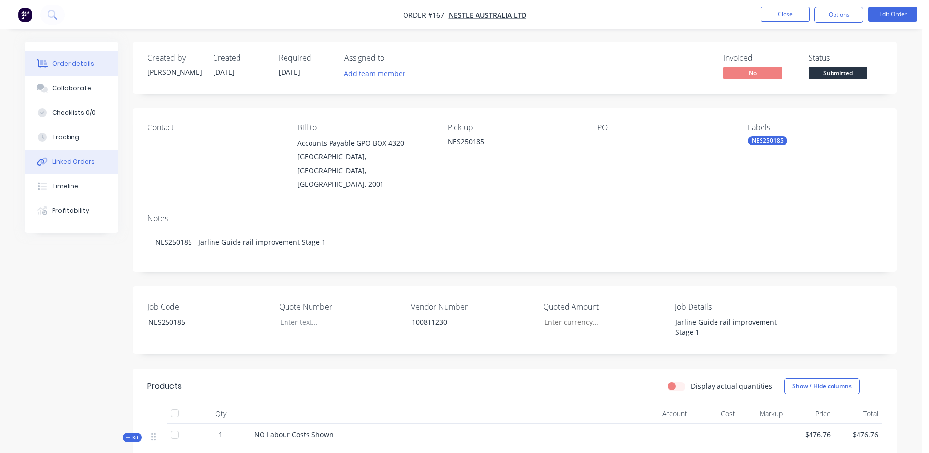
click at [80, 162] on div "Linked Orders" at bounding box center [73, 161] width 42 height 9
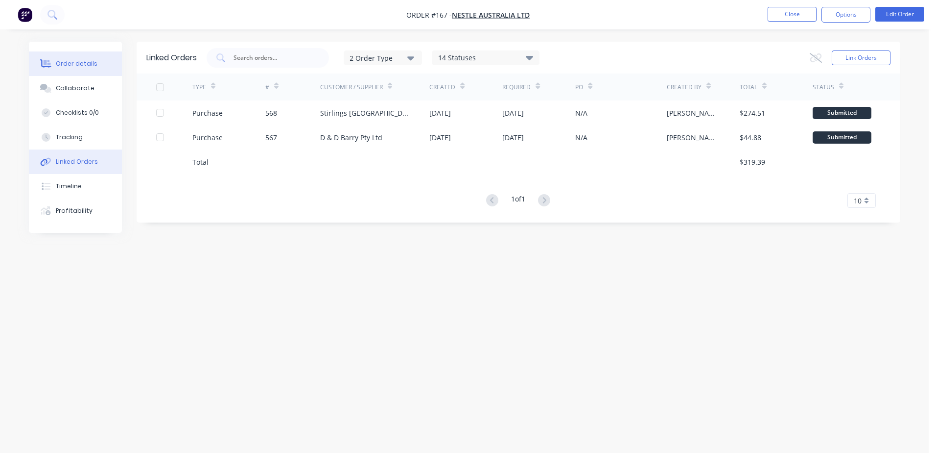
click at [74, 64] on div "Order details" at bounding box center [77, 63] width 42 height 9
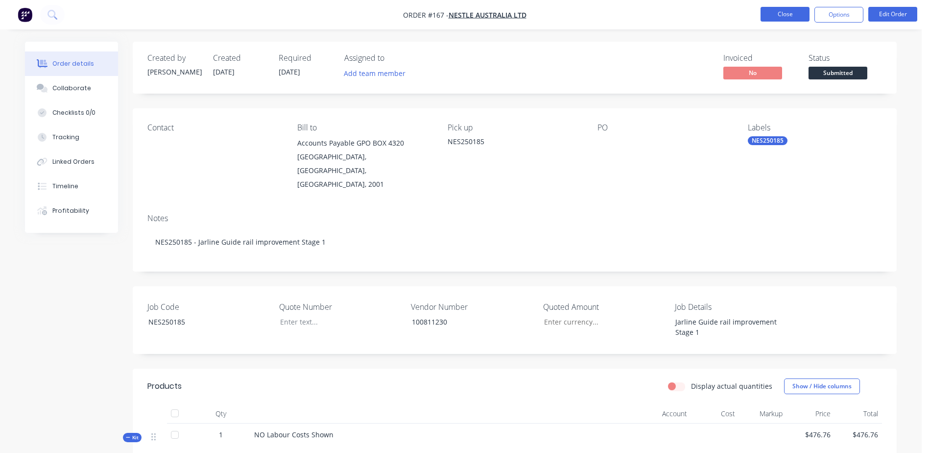
click at [786, 14] on button "Close" at bounding box center [785, 14] width 49 height 15
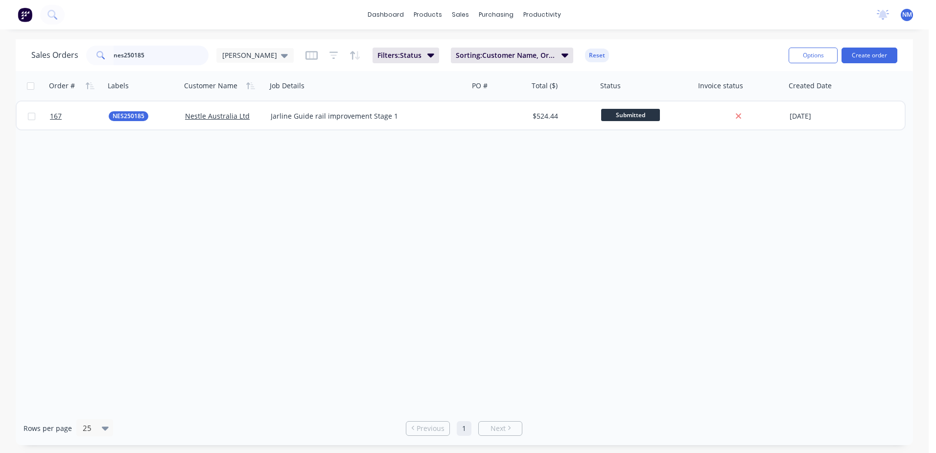
click at [149, 55] on input "nes250185" at bounding box center [162, 56] width 96 height 20
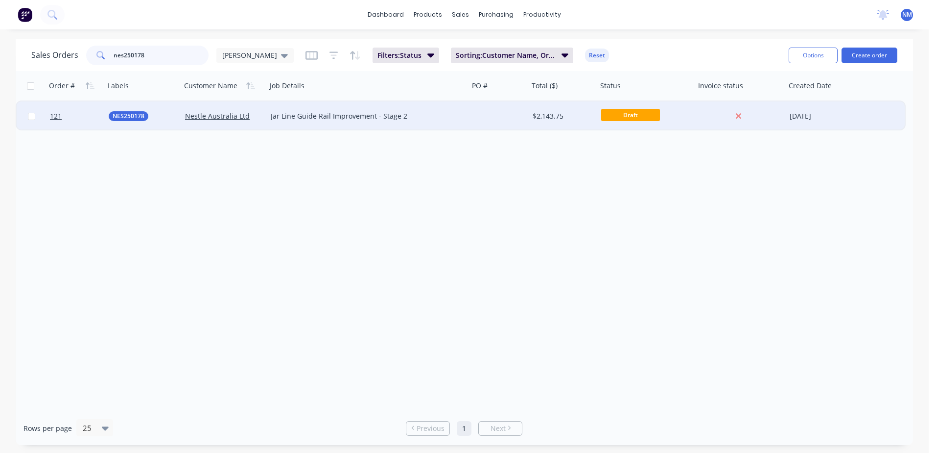
type input "nes250178"
click at [513, 113] on div at bounding box center [499, 115] width 60 height 29
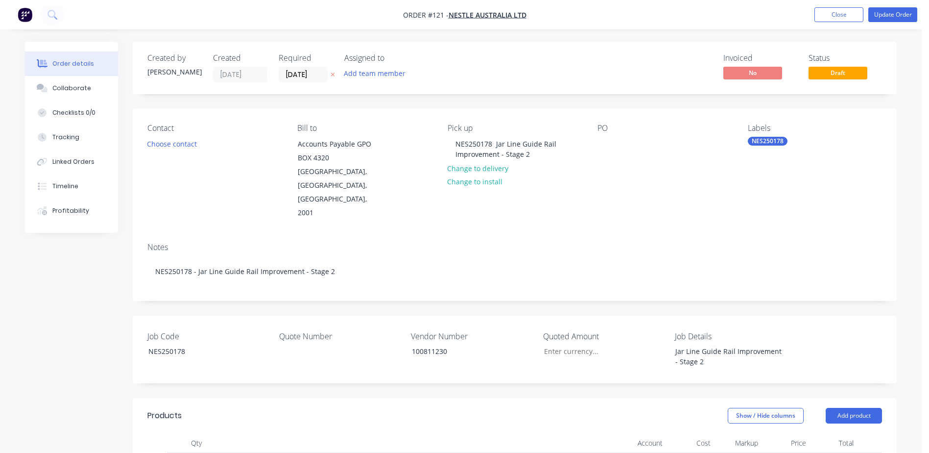
drag, startPoint x: 842, startPoint y: 17, endPoint x: 797, endPoint y: 39, distance: 50.6
click at [842, 18] on button "Close" at bounding box center [839, 14] width 49 height 15
